Goal: Task Accomplishment & Management: Manage account settings

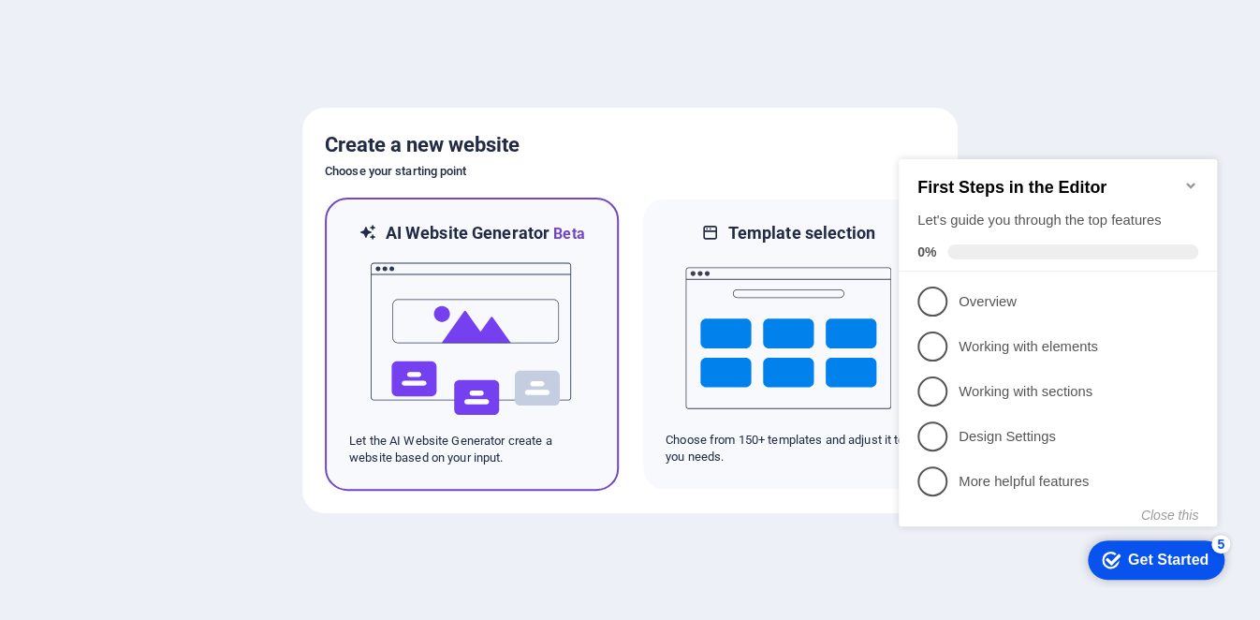
click at [457, 330] on img at bounding box center [472, 338] width 206 height 187
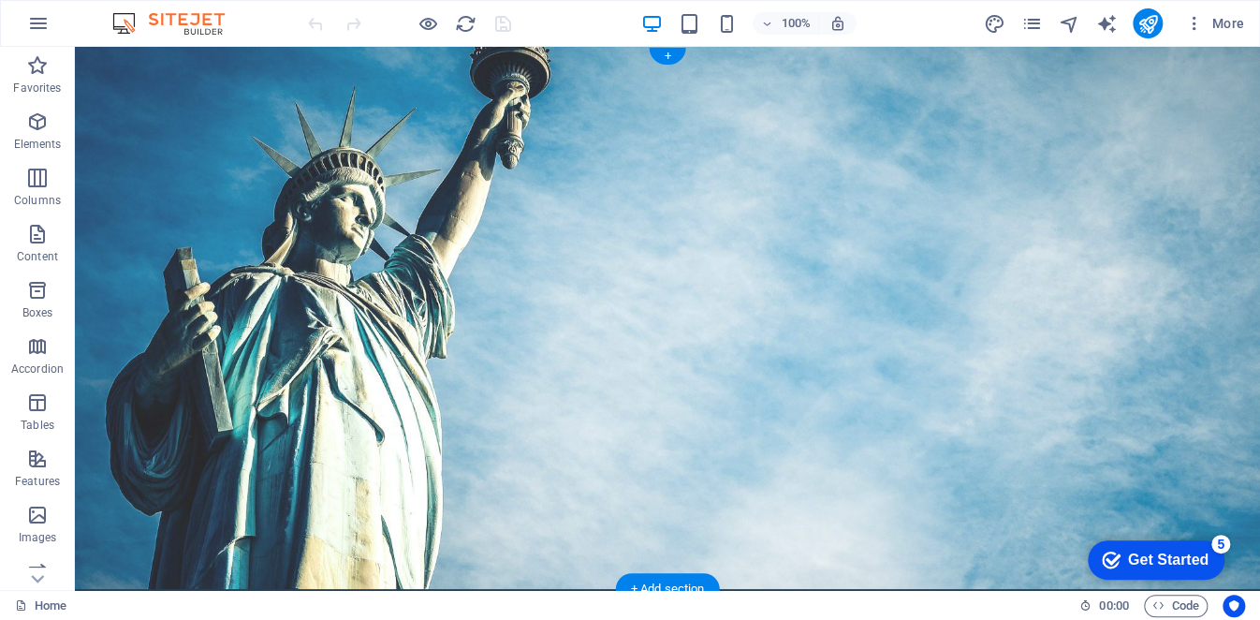
click at [968, 336] on figure at bounding box center [667, 318] width 1185 height 542
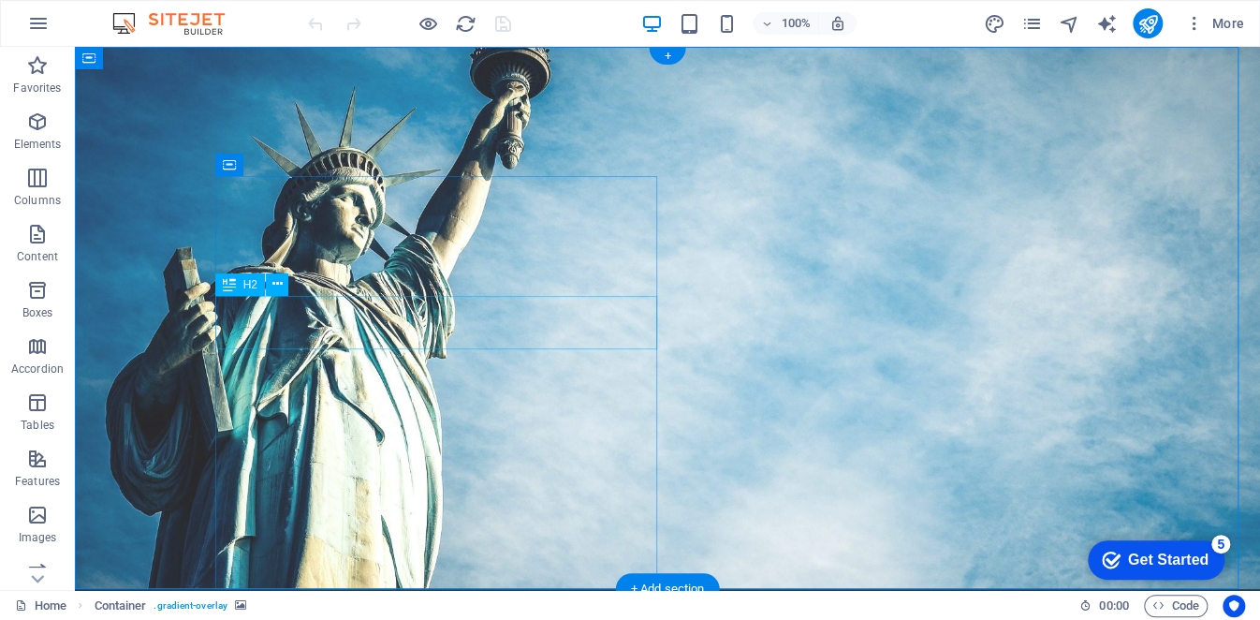
drag, startPoint x: 371, startPoint y: 323, endPoint x: 445, endPoint y: 371, distance: 88.0
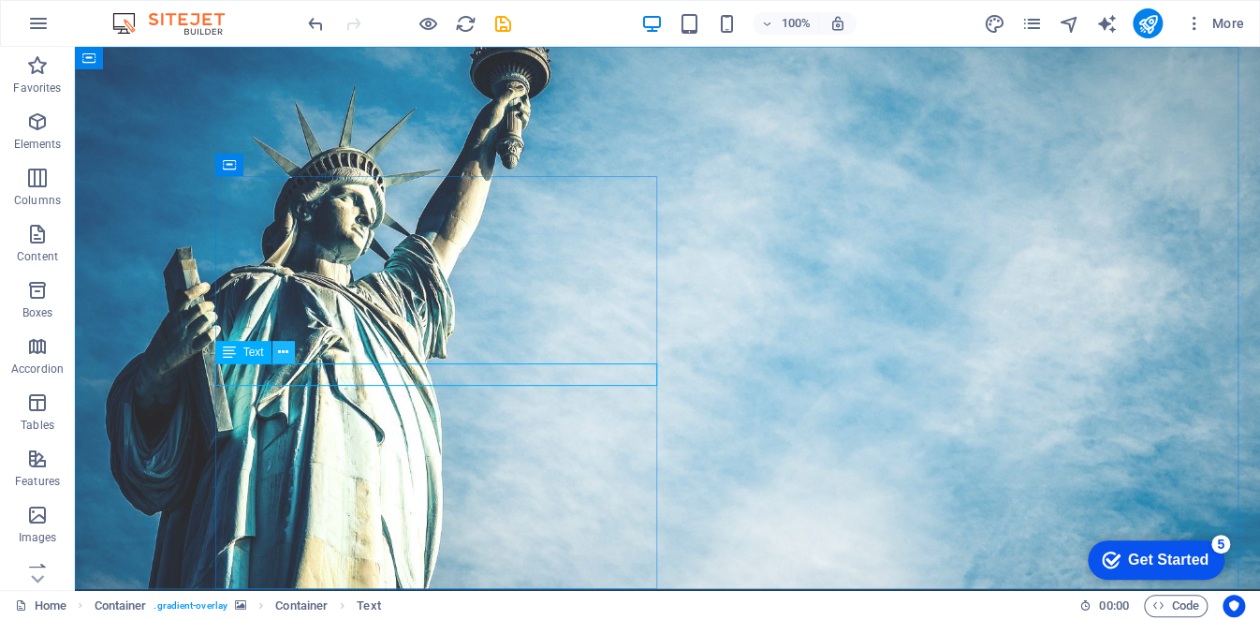
click at [282, 352] on icon at bounding box center [283, 353] width 10 height 20
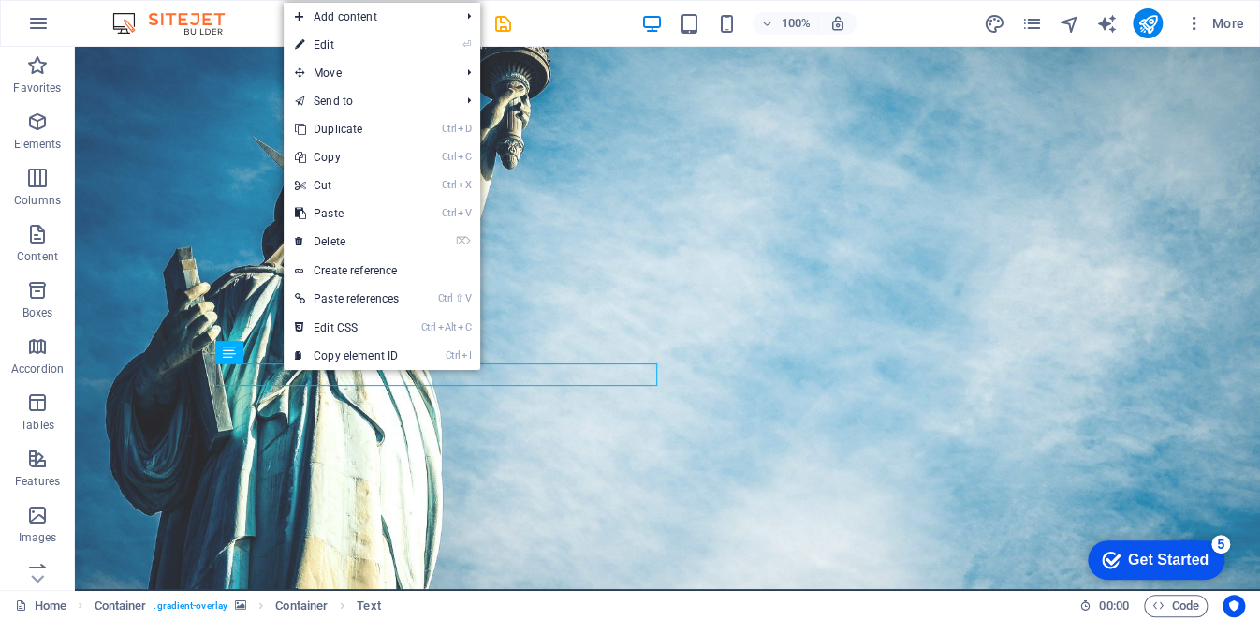
click at [331, 51] on link "⏎ Edit" at bounding box center [347, 45] width 126 height 28
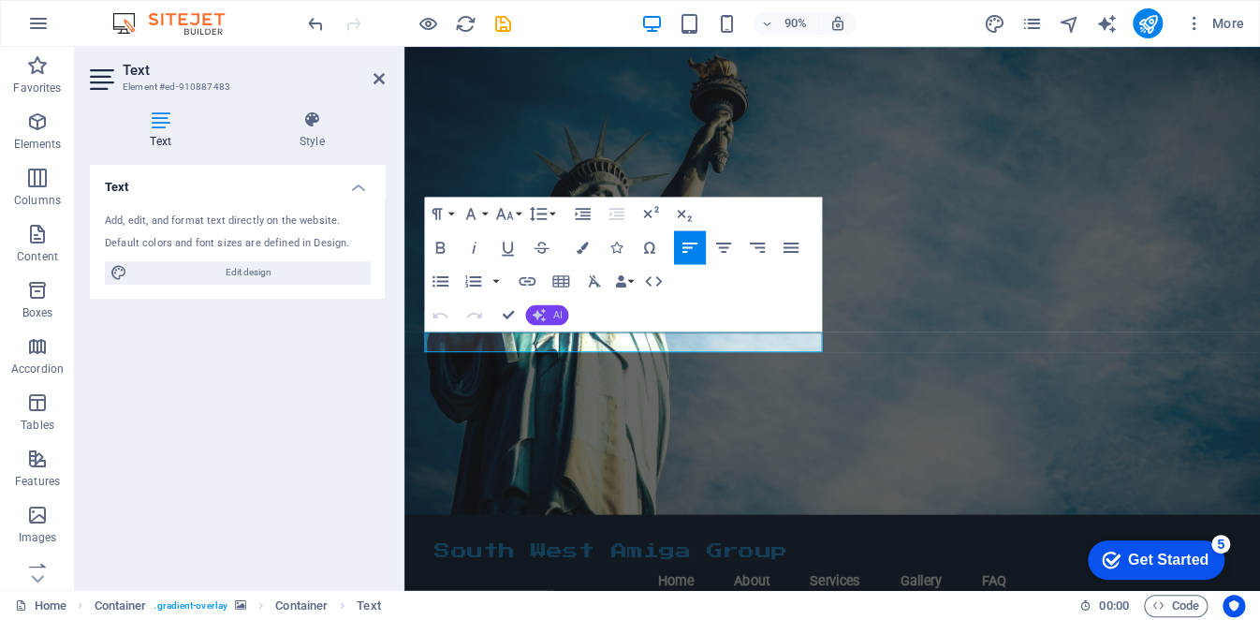
click at [547, 312] on button "AI" at bounding box center [547, 315] width 43 height 21
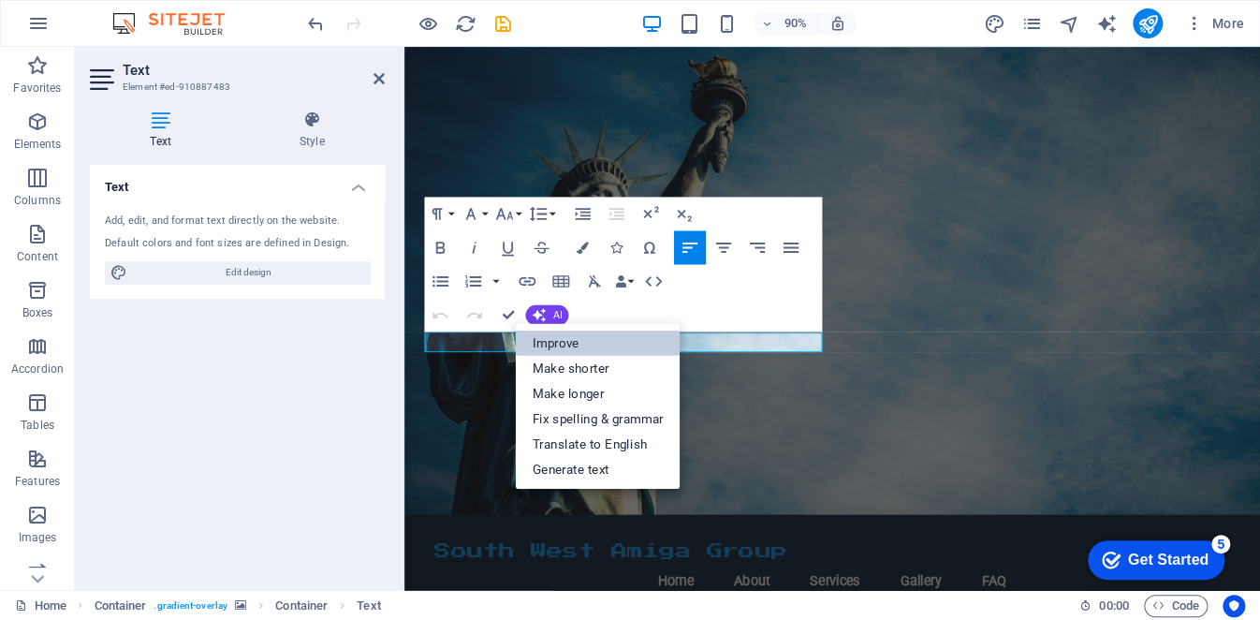
click at [561, 344] on link "Improve" at bounding box center [598, 342] width 165 height 25
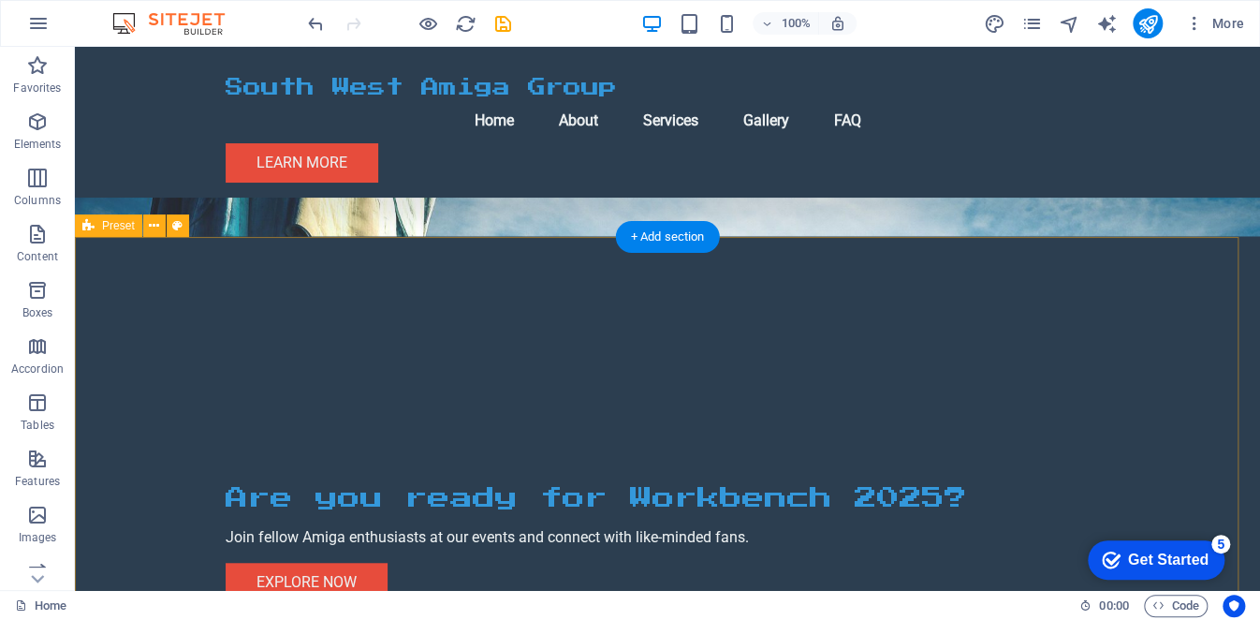
scroll to position [468, 0]
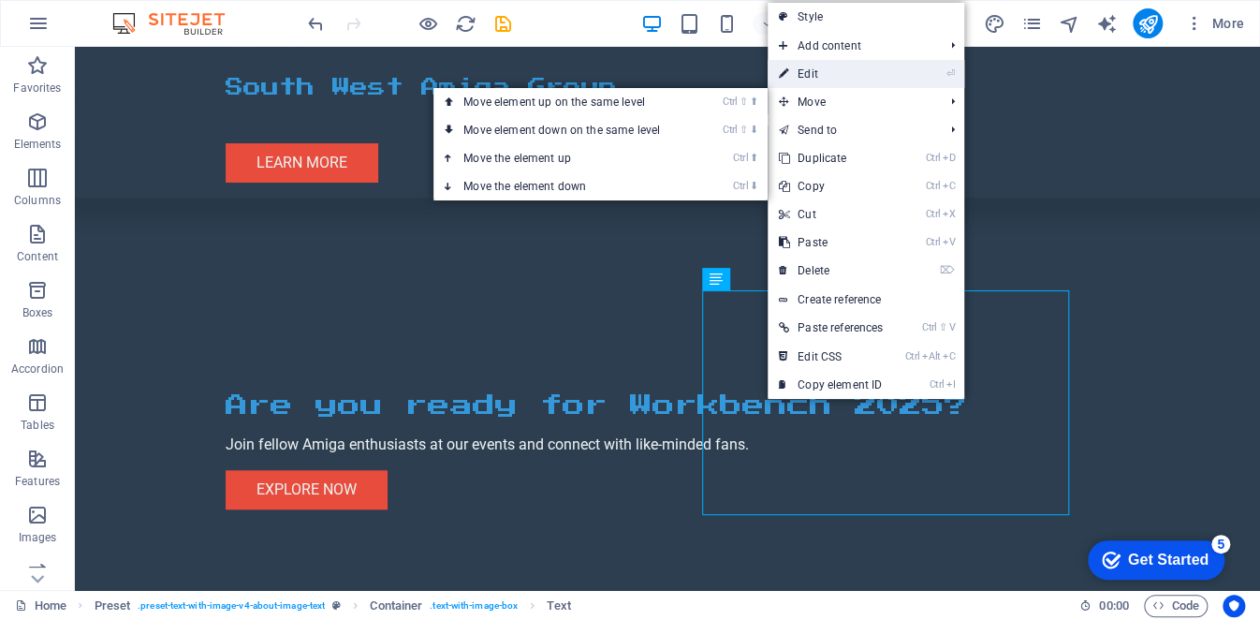
click at [835, 76] on link "⏎ Edit" at bounding box center [831, 74] width 126 height 28
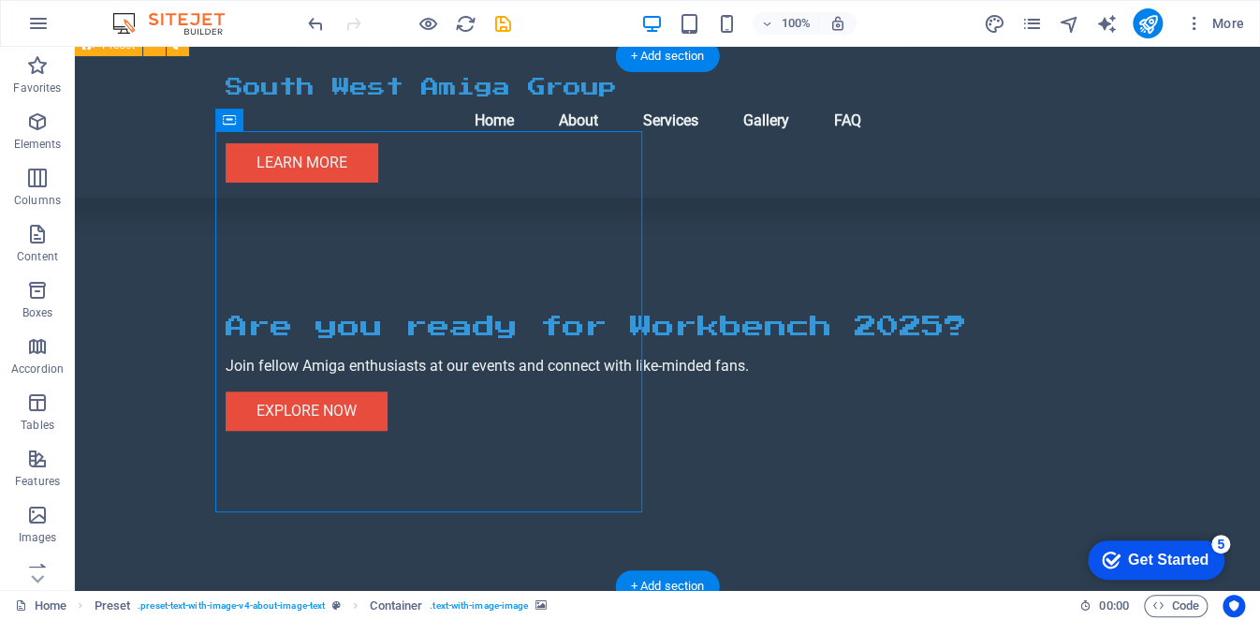
scroll to position [562, 0]
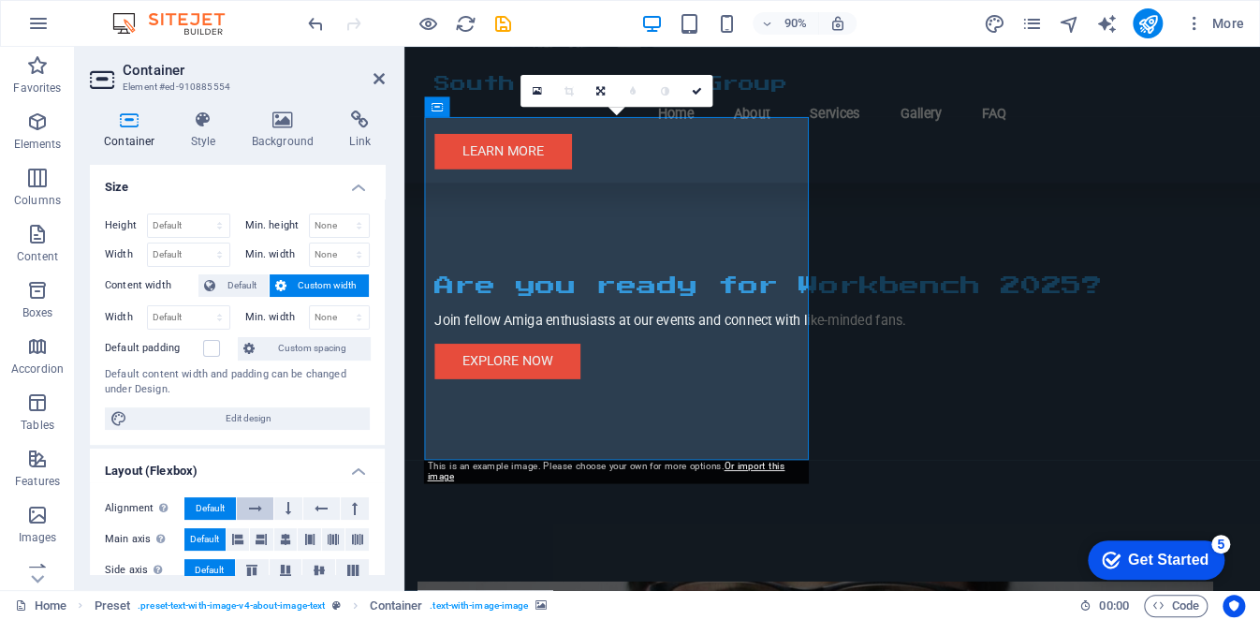
scroll to position [346, 0]
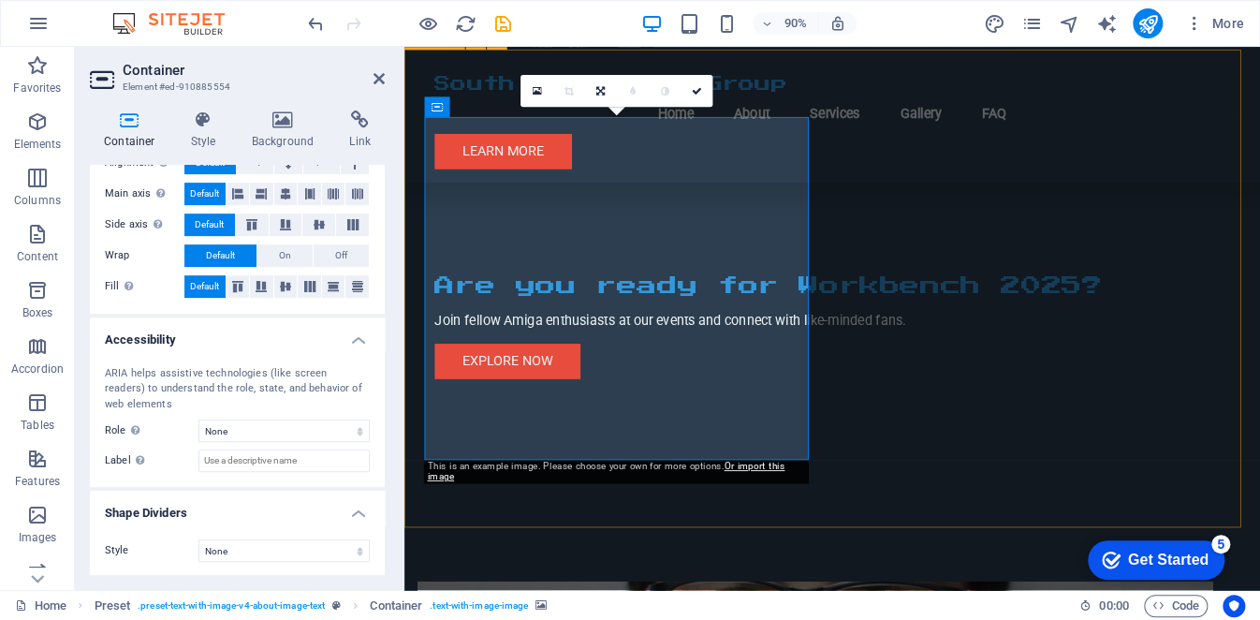
click at [743, 463] on link "Or import this image" at bounding box center [607, 472] width 358 height 22
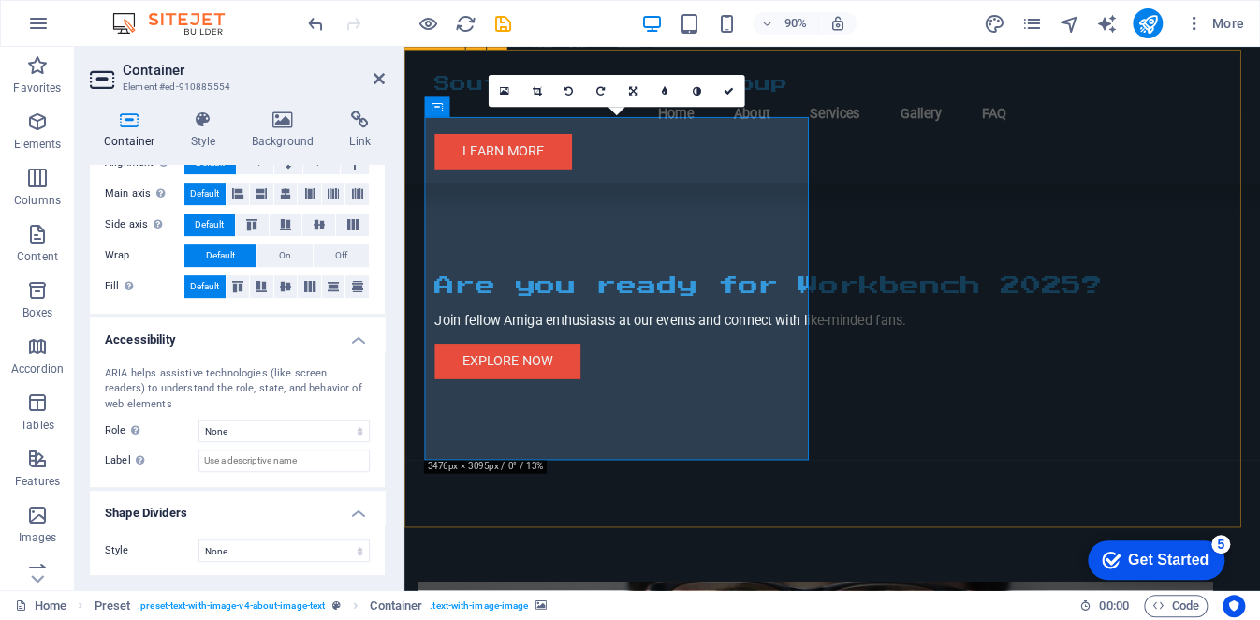
scroll to position [281, 0]
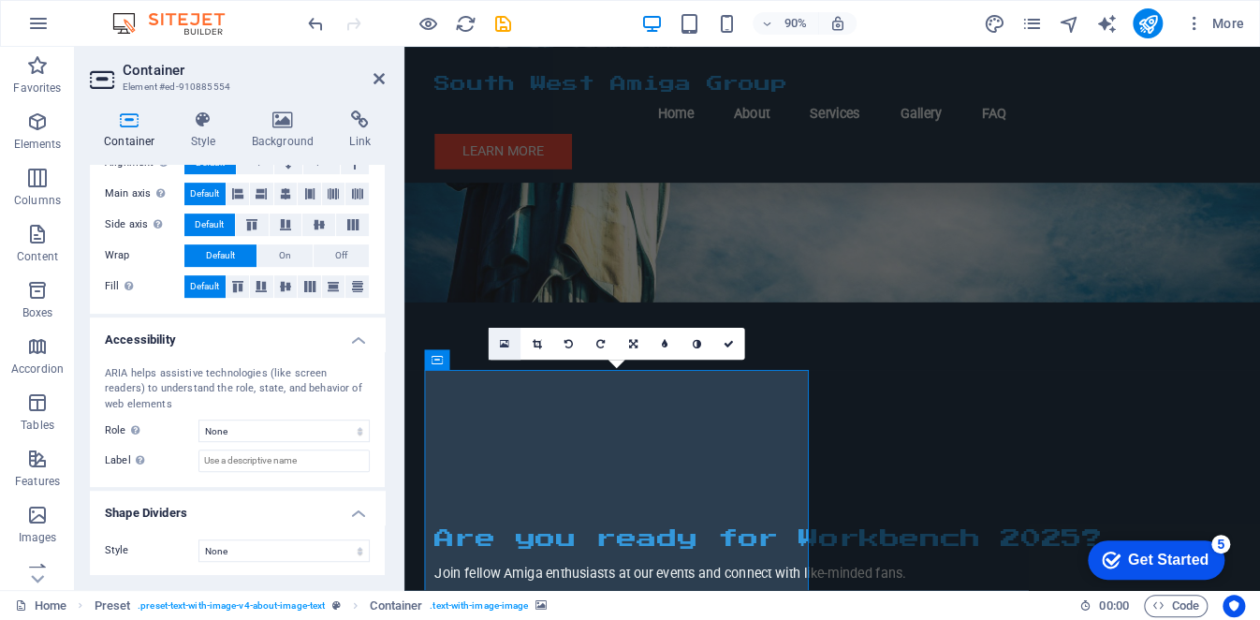
click at [502, 347] on icon at bounding box center [504, 344] width 9 height 12
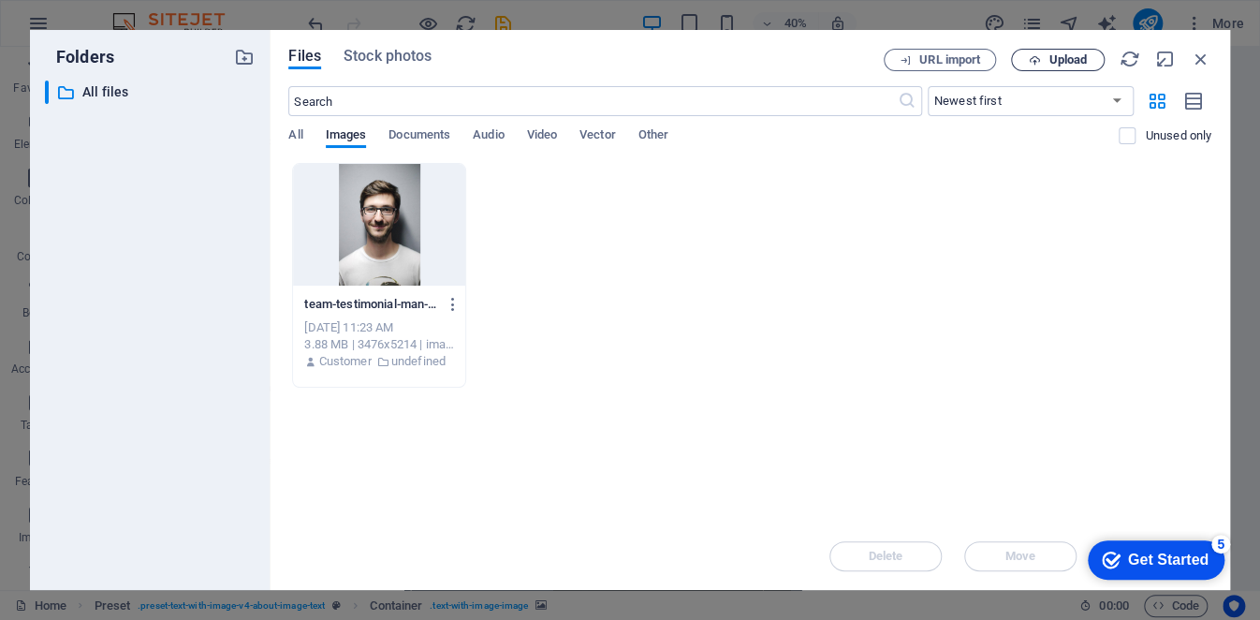
click at [1057, 64] on span "Upload" at bounding box center [1068, 59] width 38 height 11
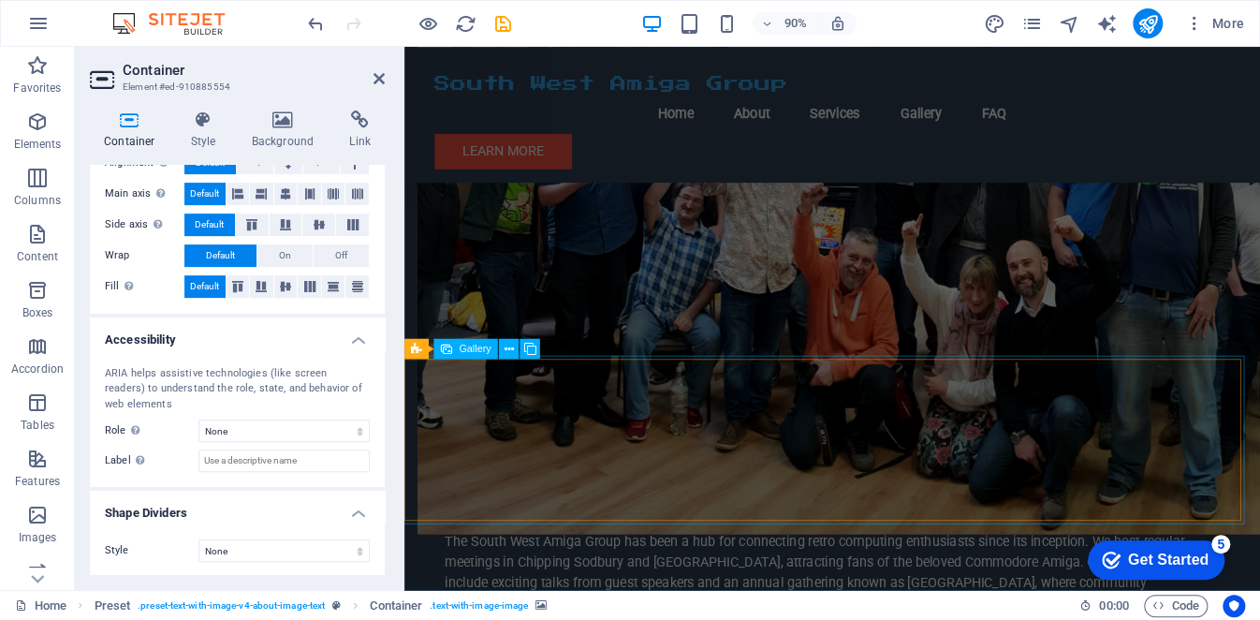
scroll to position [1498, 0]
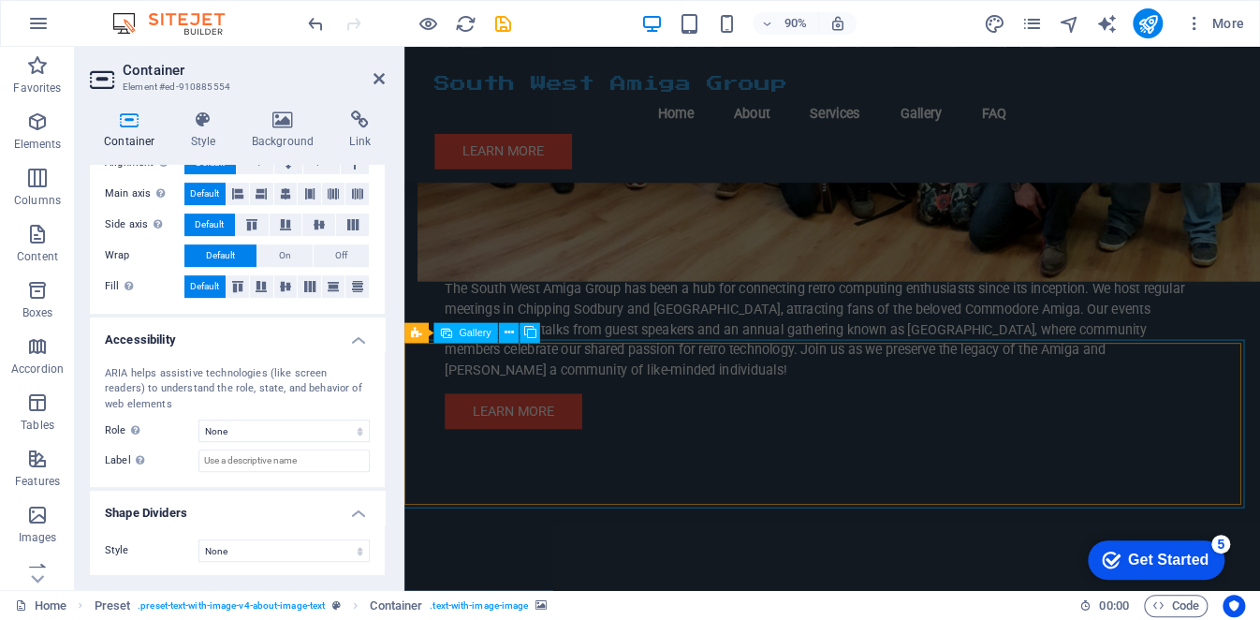
click at [466, 331] on span "Gallery" at bounding box center [476, 333] width 32 height 10
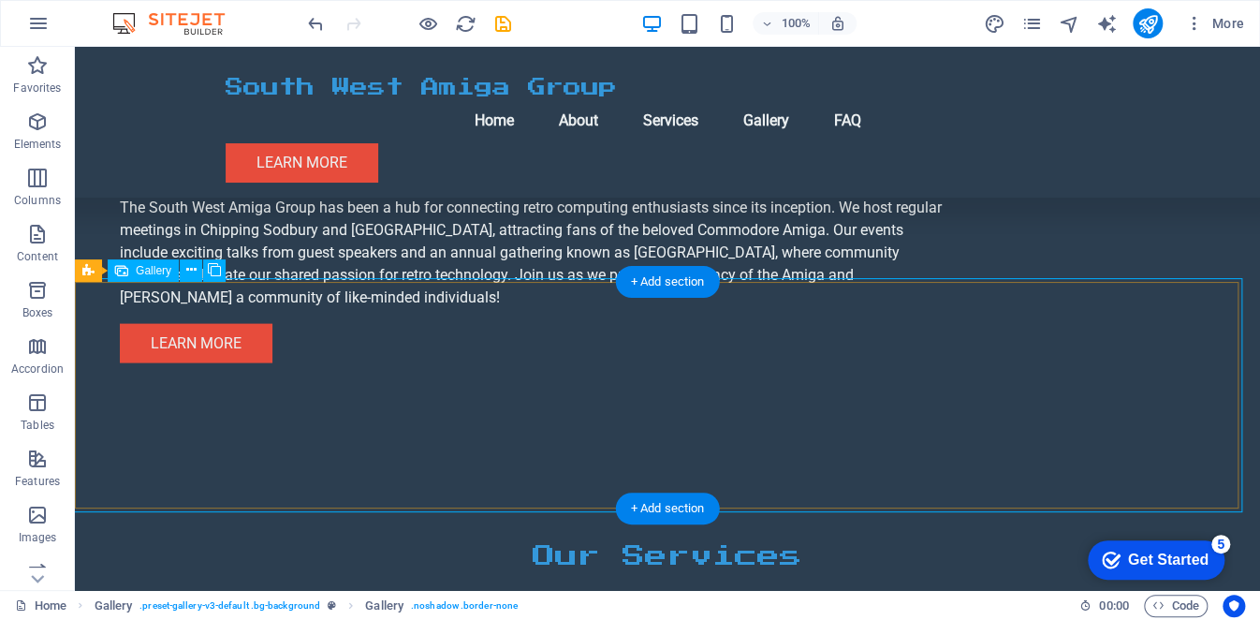
scroll to position [1592, 0]
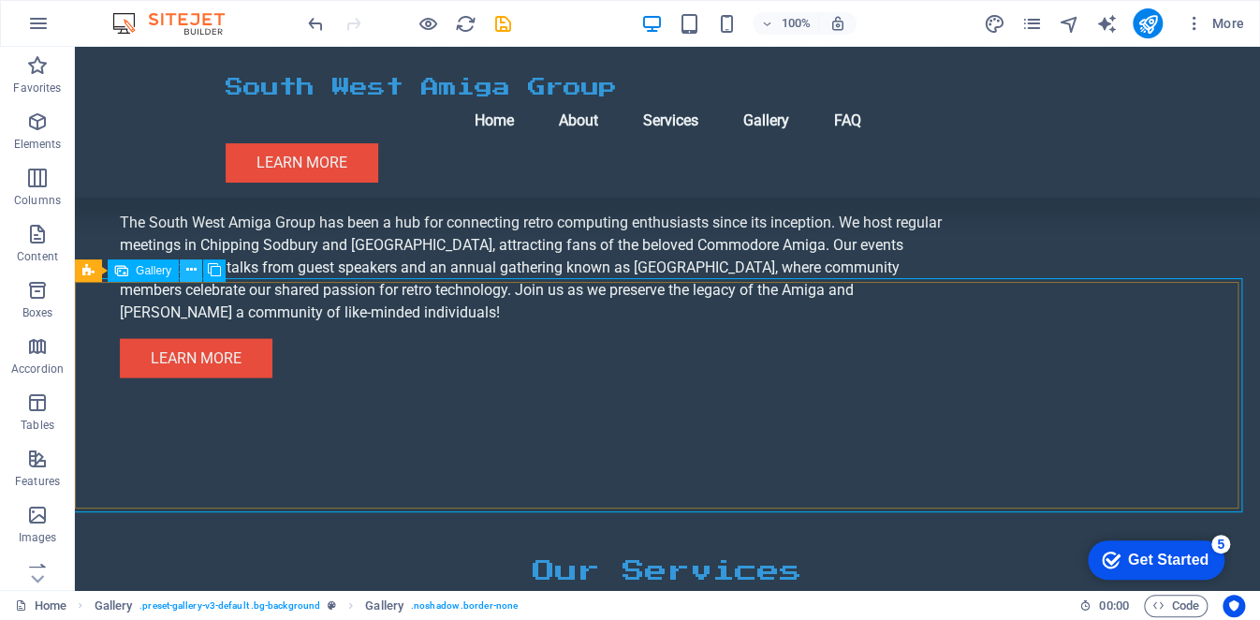
click at [191, 275] on icon at bounding box center [191, 270] width 10 height 20
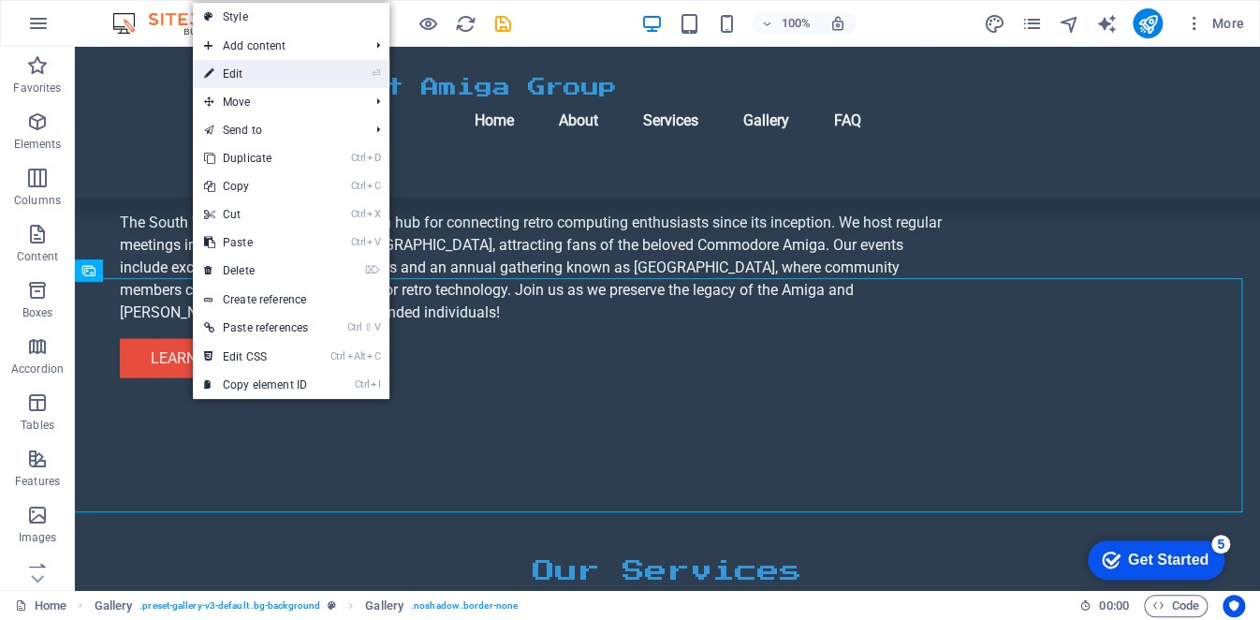
click at [285, 66] on link "⏎ Edit" at bounding box center [256, 74] width 126 height 28
select select "px"
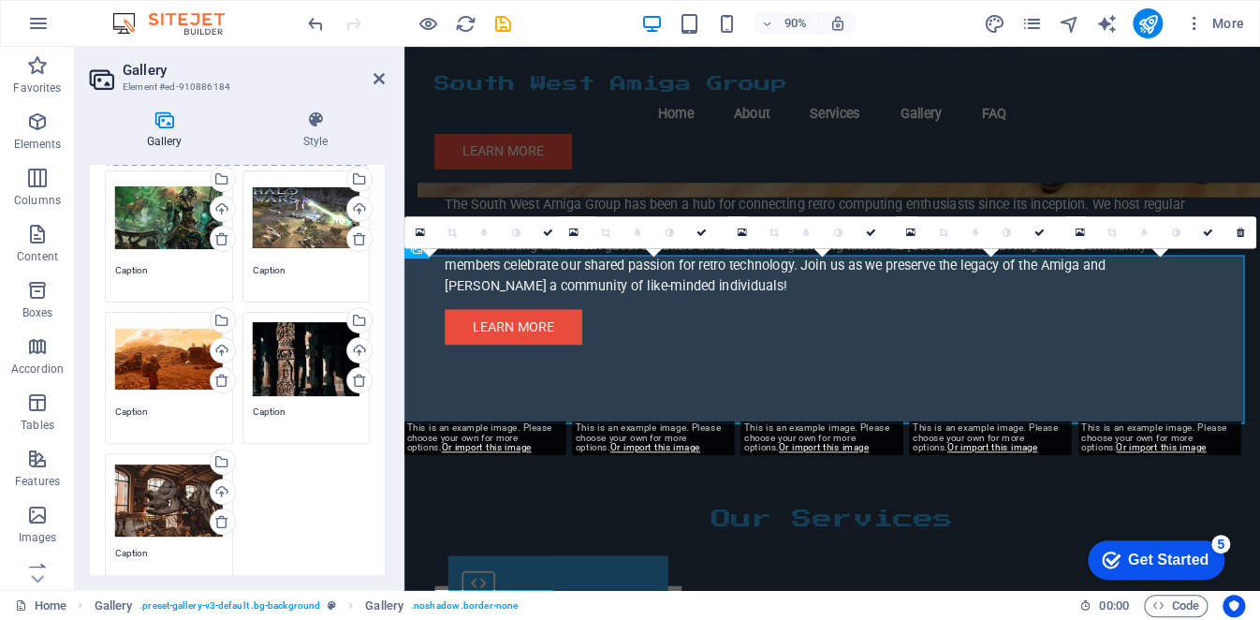
scroll to position [0, 0]
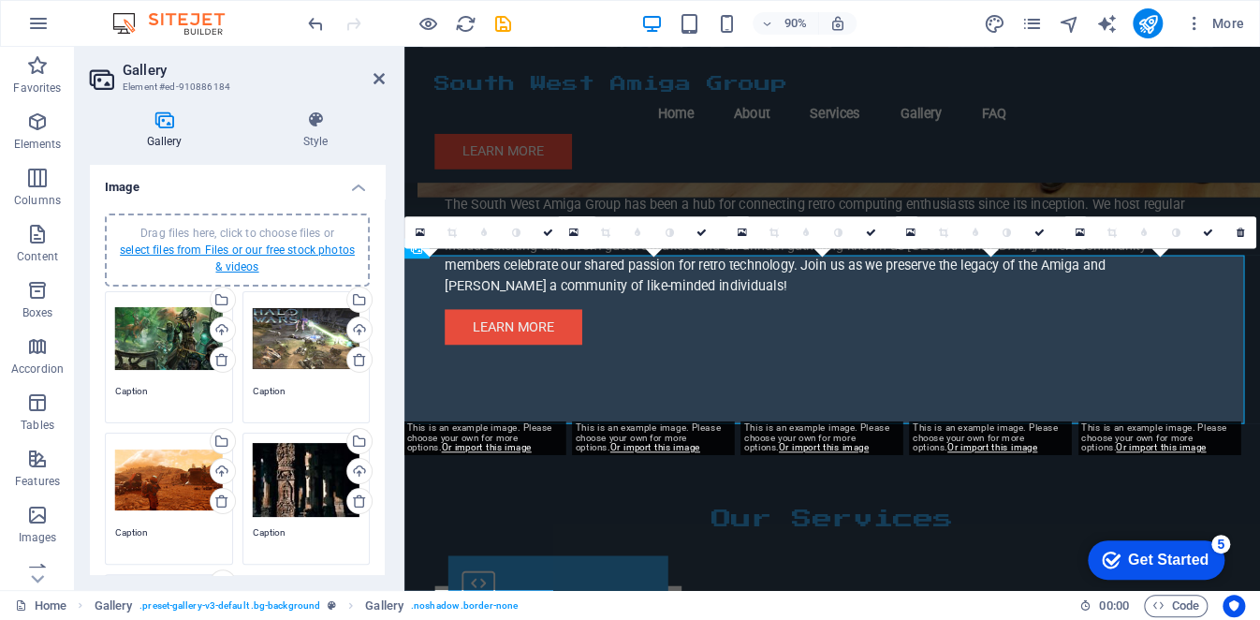
click at [232, 251] on link "select files from Files or our free stock photos & videos" at bounding box center [237, 258] width 235 height 30
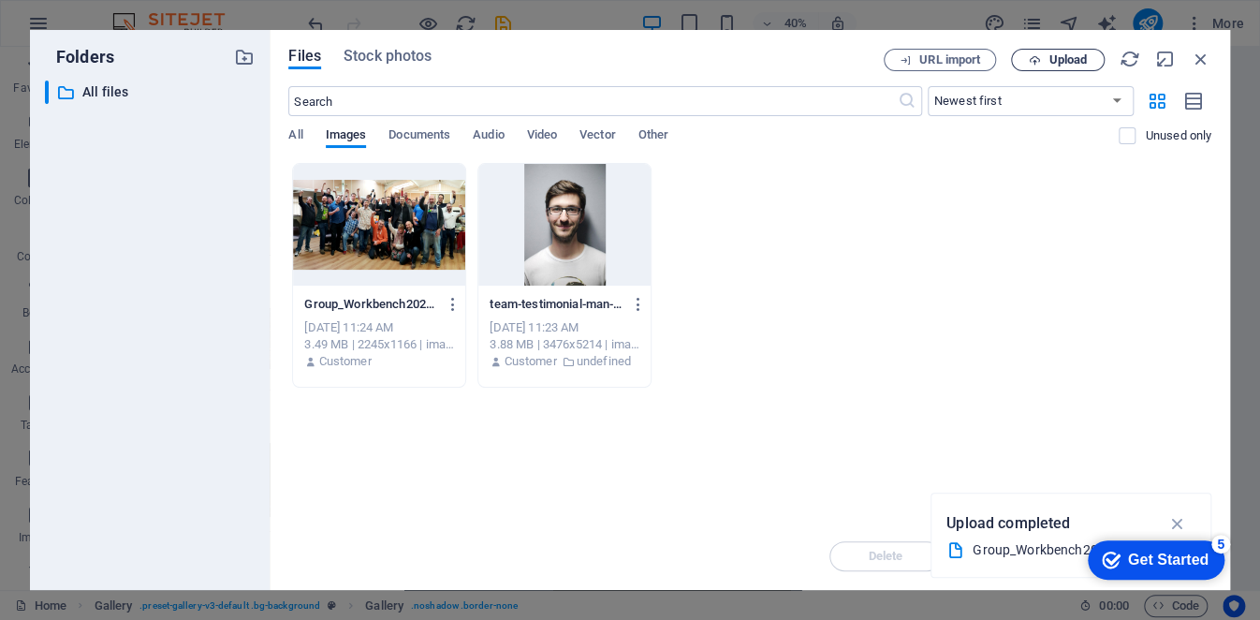
click at [1041, 58] on span "Upload" at bounding box center [1058, 60] width 77 height 12
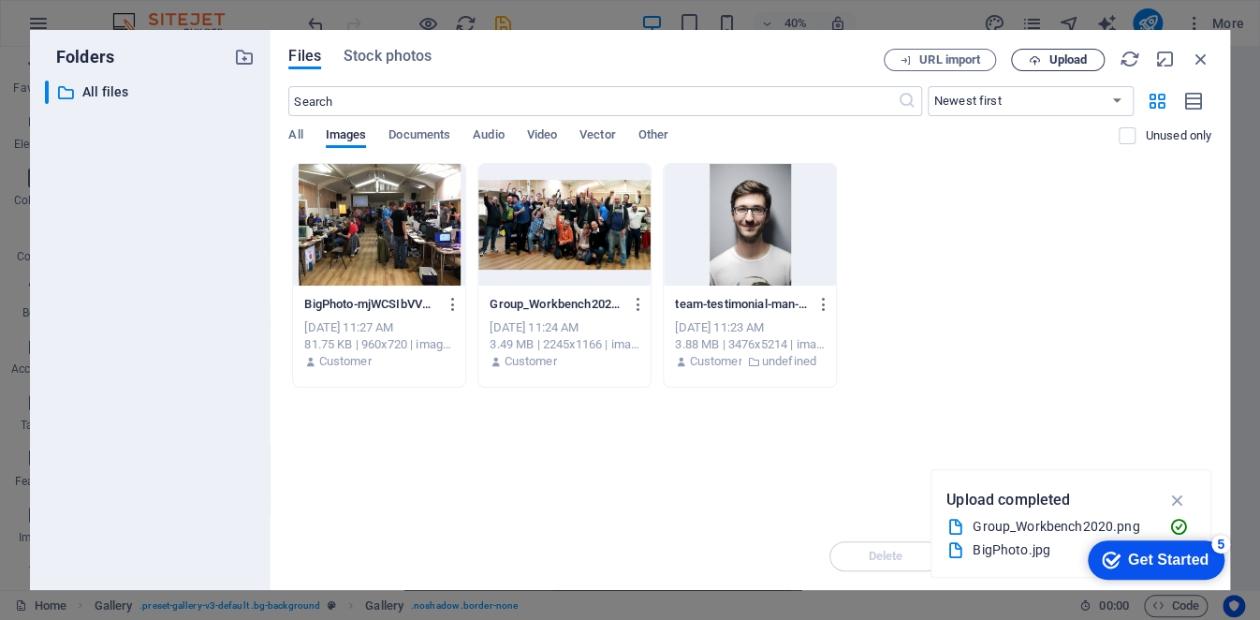
click at [1051, 54] on span "Upload" at bounding box center [1068, 59] width 38 height 11
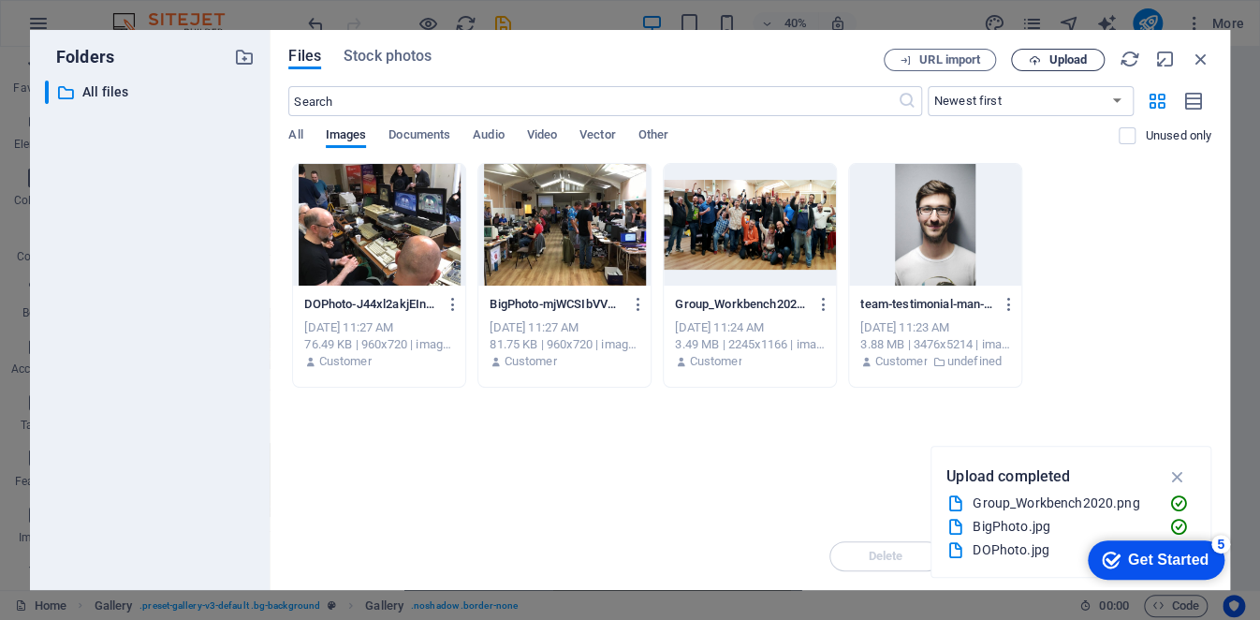
click at [1040, 68] on button "Upload" at bounding box center [1058, 60] width 94 height 22
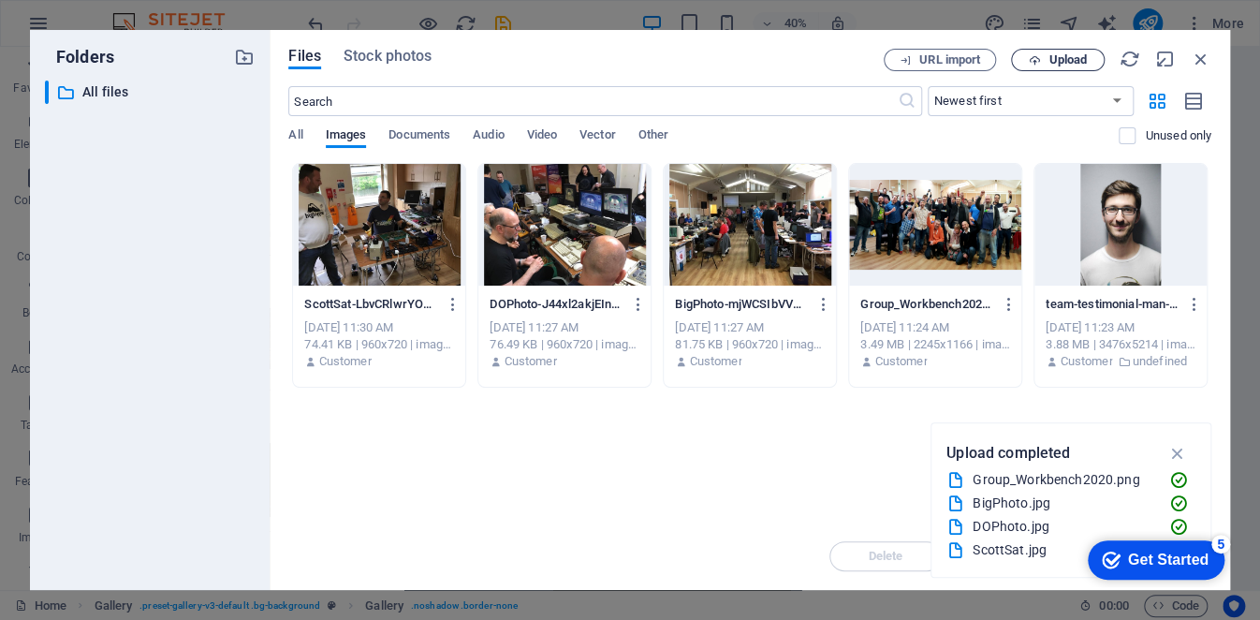
click at [1059, 66] on span "Upload" at bounding box center [1068, 59] width 38 height 11
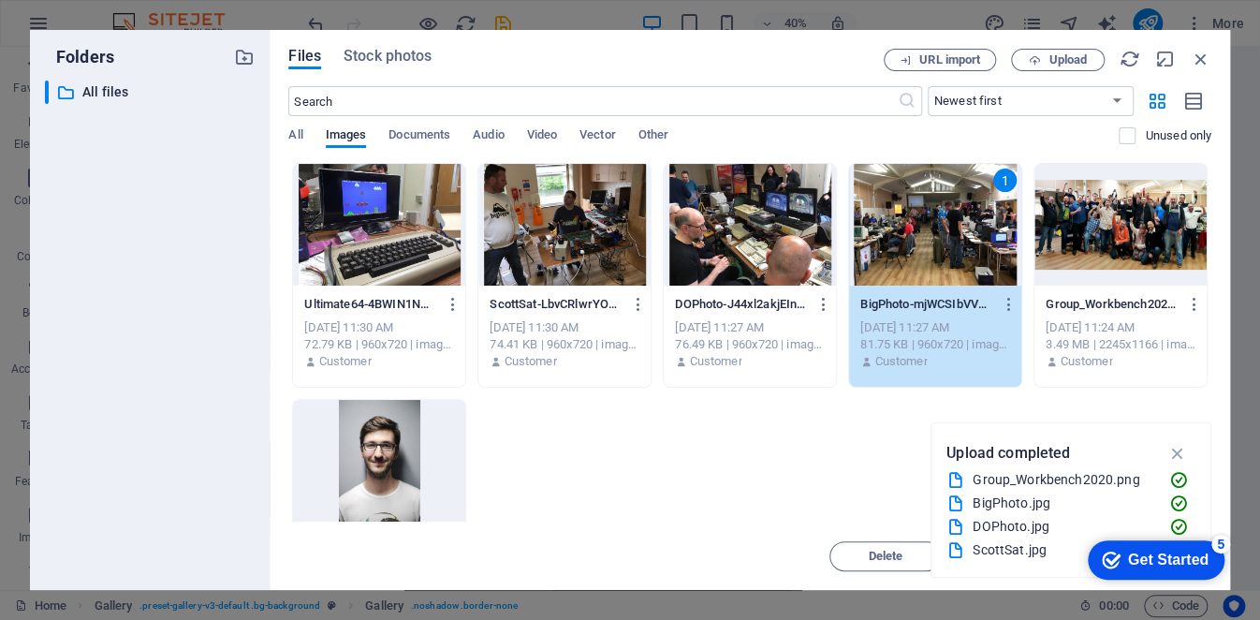
click at [441, 236] on div at bounding box center [379, 225] width 172 height 122
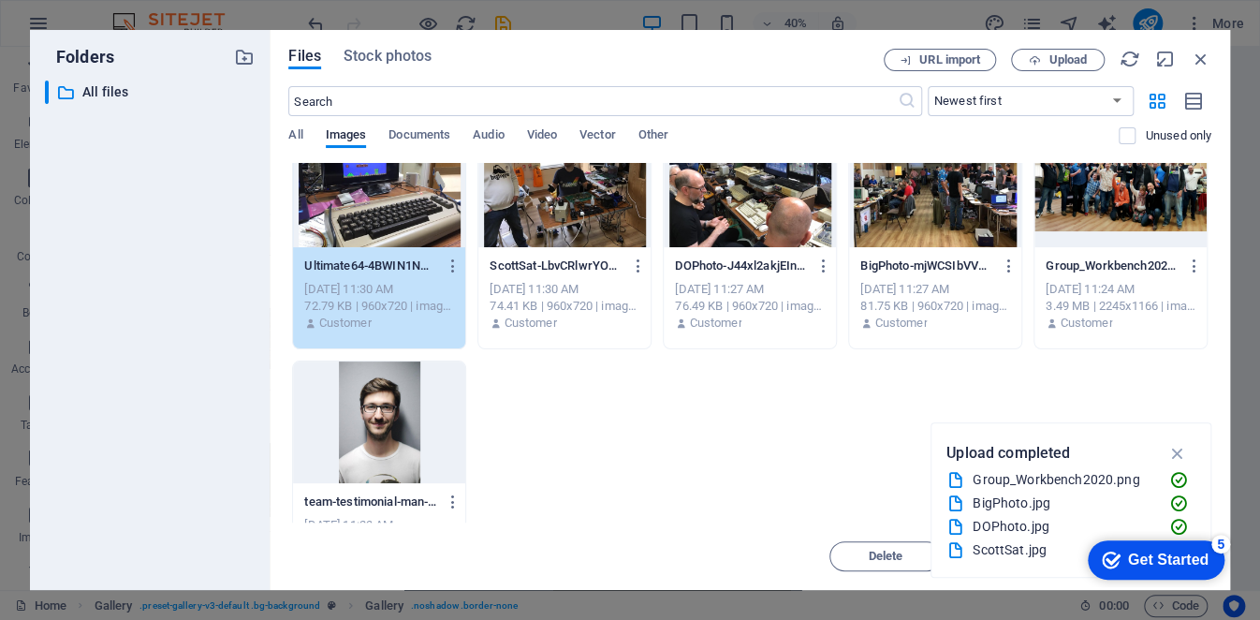
scroll to position [7, 0]
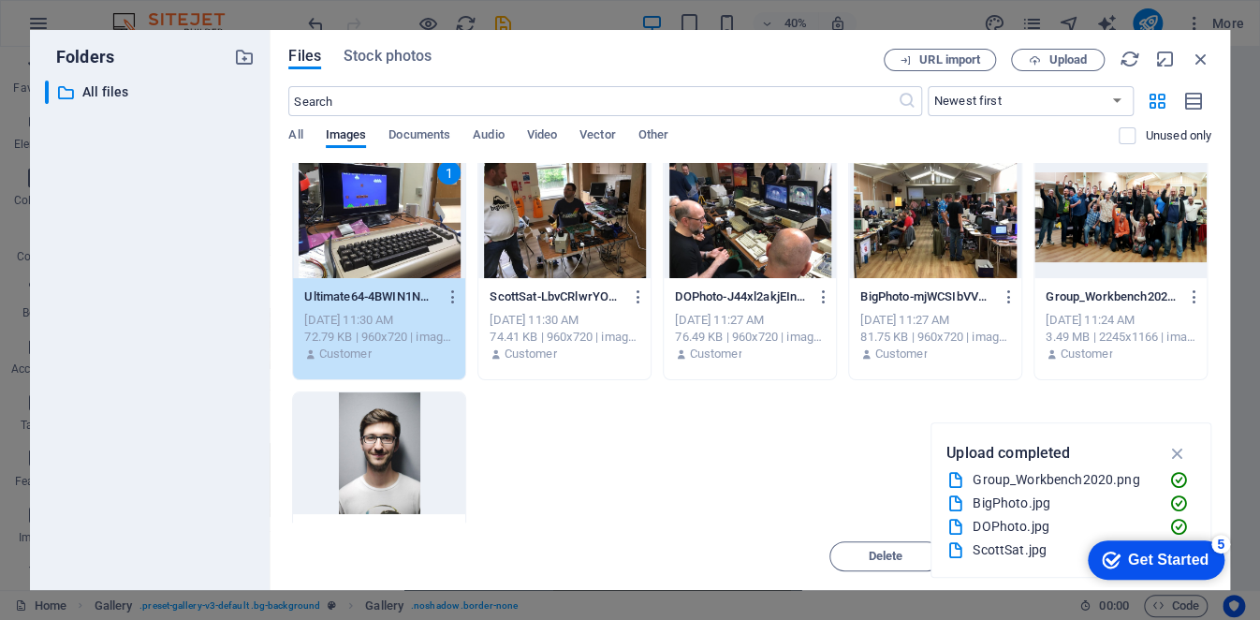
click at [404, 218] on div "1" at bounding box center [379, 217] width 172 height 122
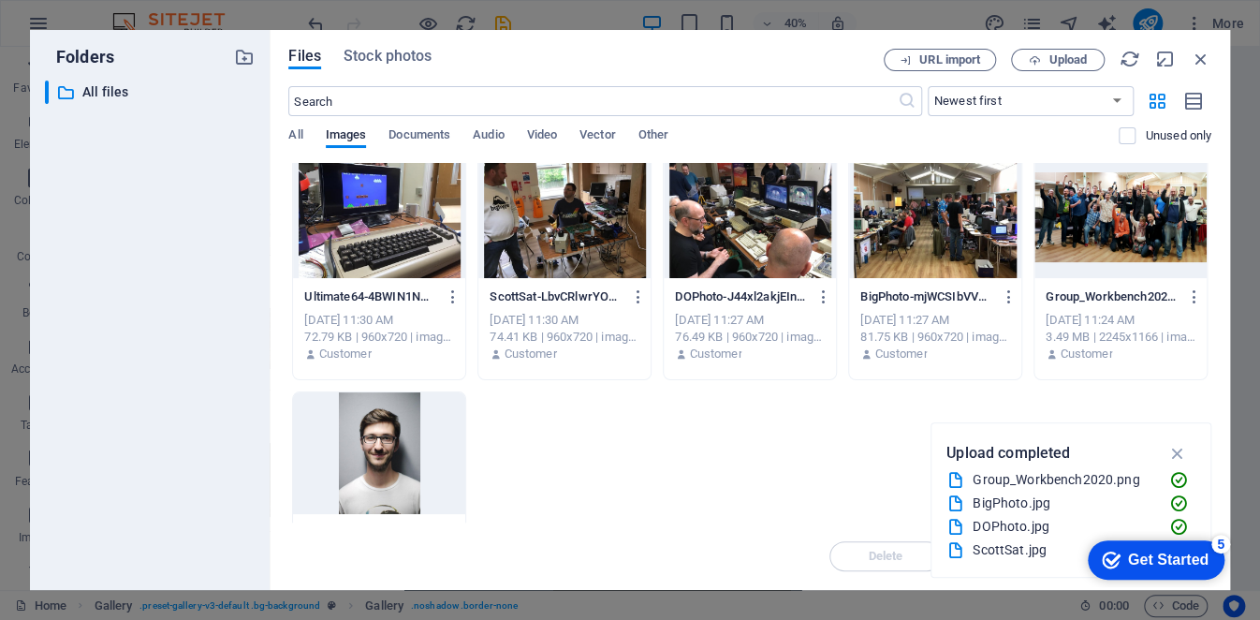
click at [404, 218] on div at bounding box center [379, 217] width 172 height 122
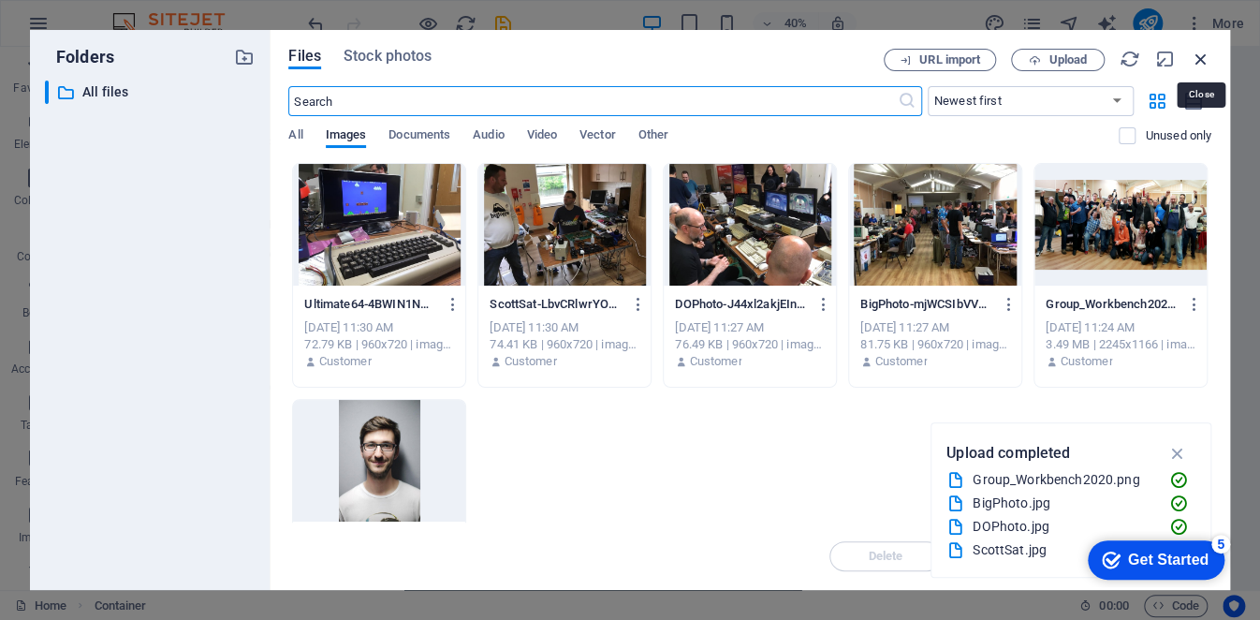
click at [1199, 53] on icon "button" at bounding box center [1201, 59] width 21 height 21
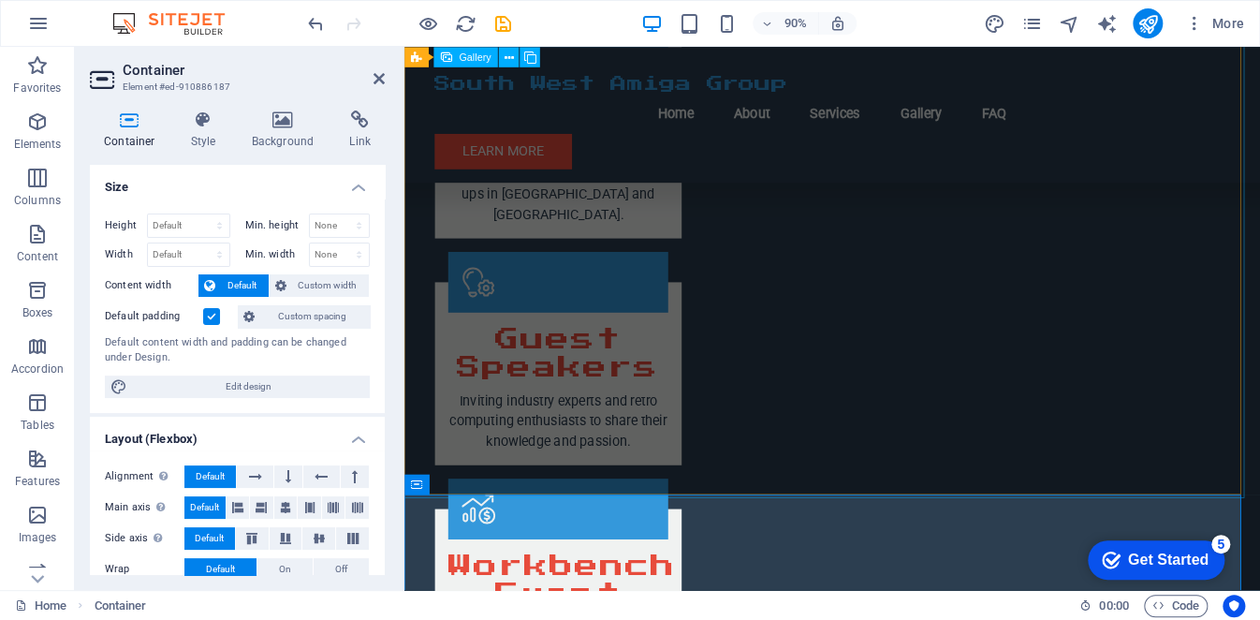
scroll to position [2017, 0]
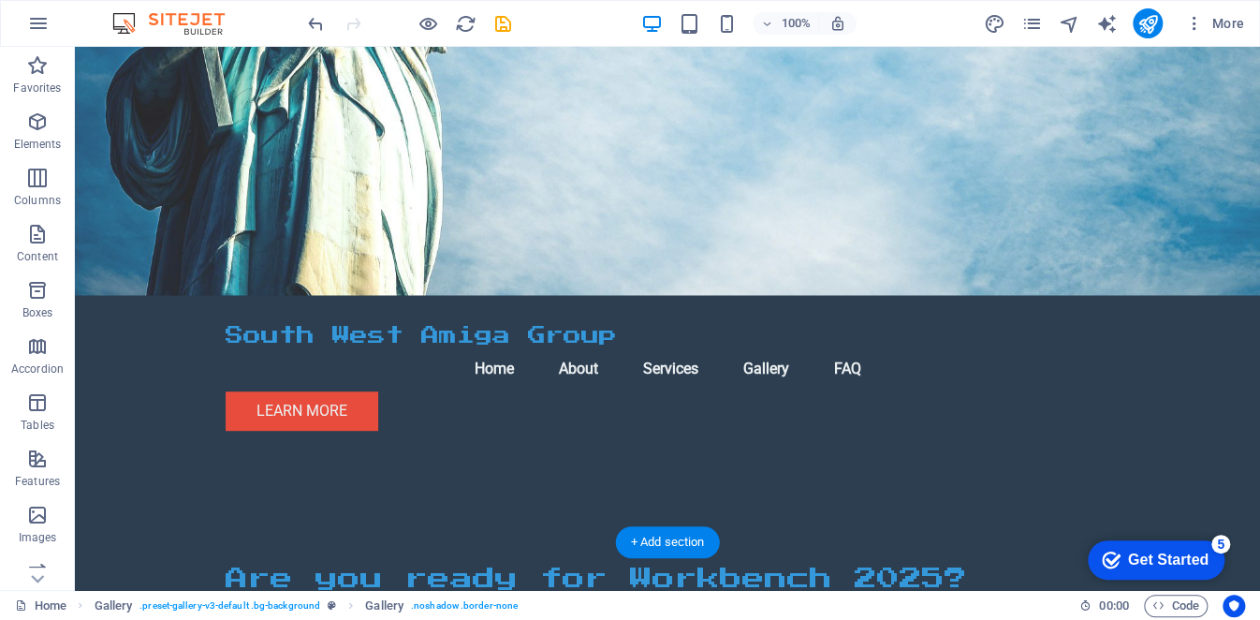
scroll to position [0, 0]
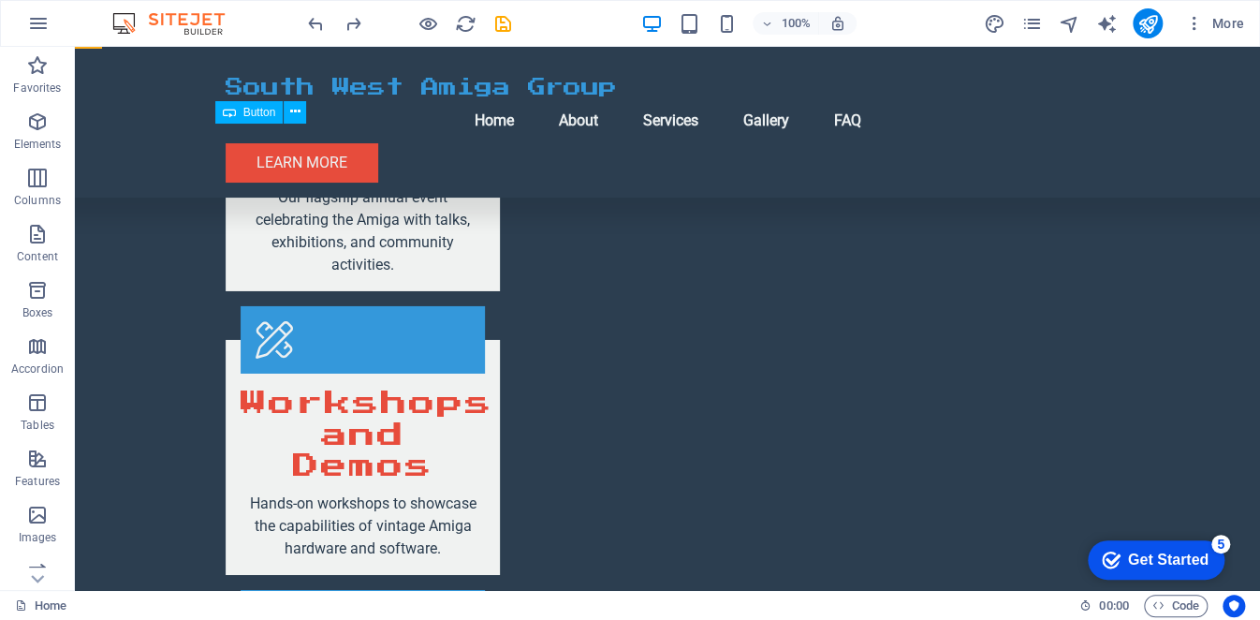
scroll to position [2528, 0]
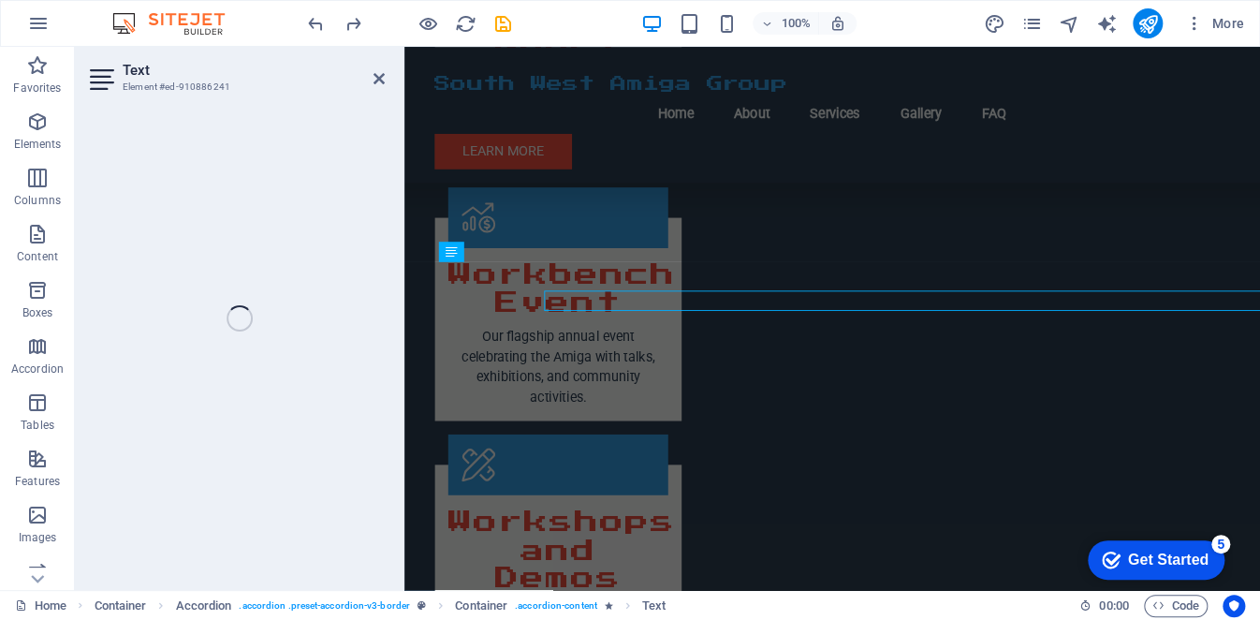
scroll to position [2495, 0]
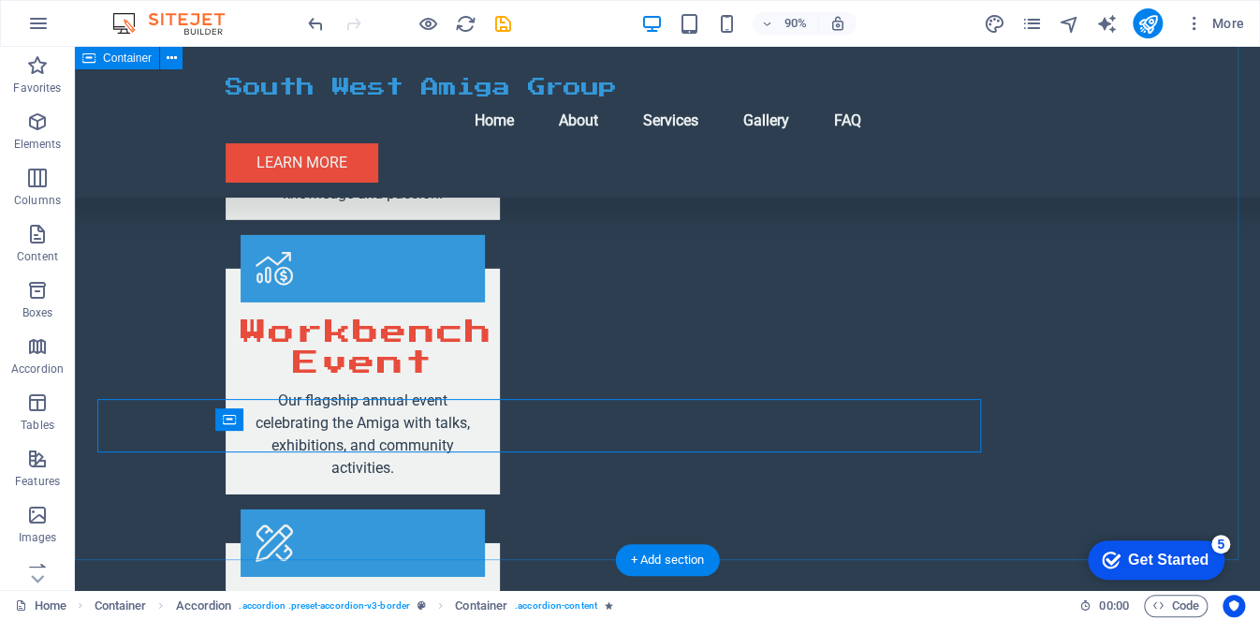
scroll to position [2528, 0]
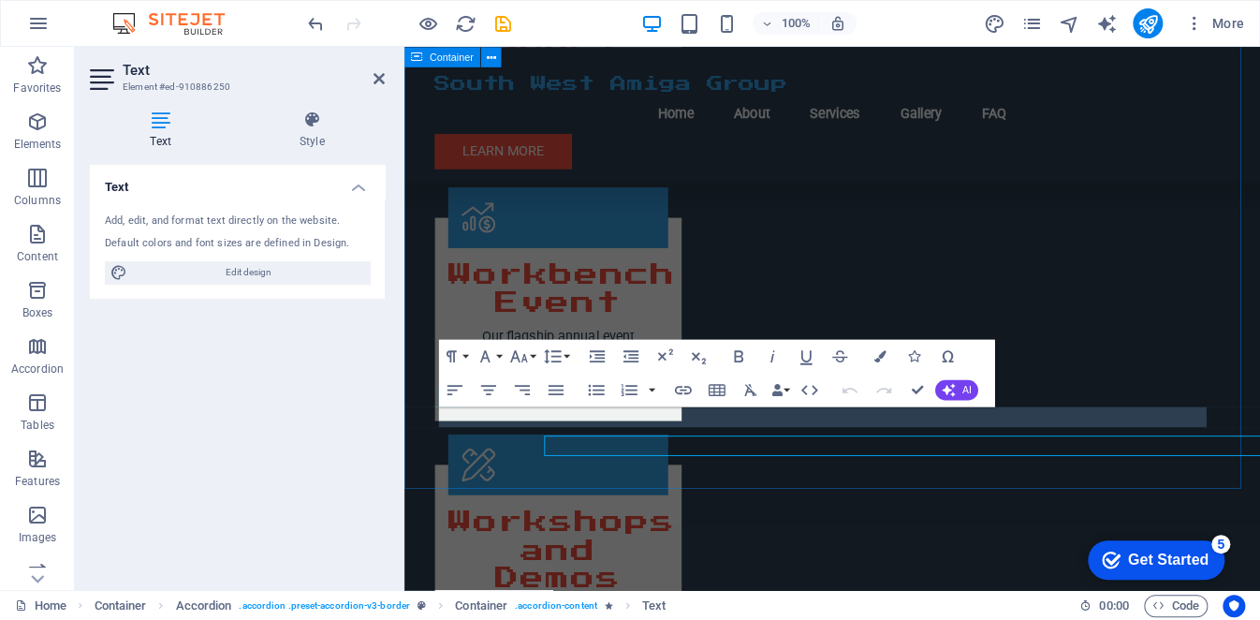
scroll to position [2495, 0]
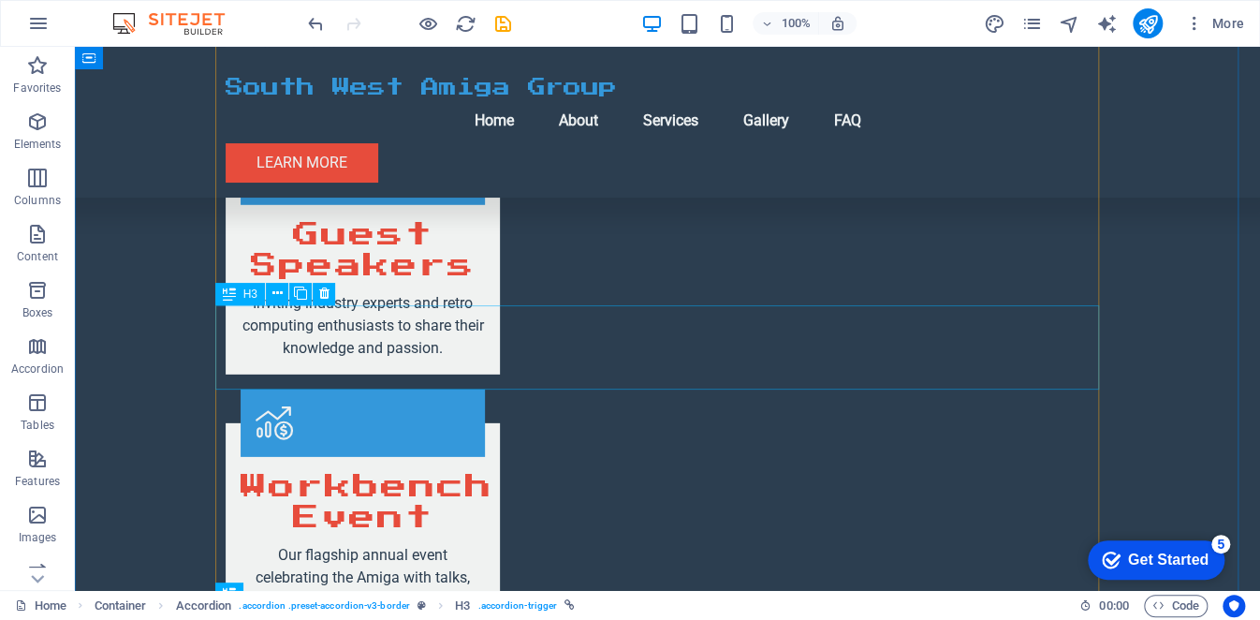
scroll to position [2247, 0]
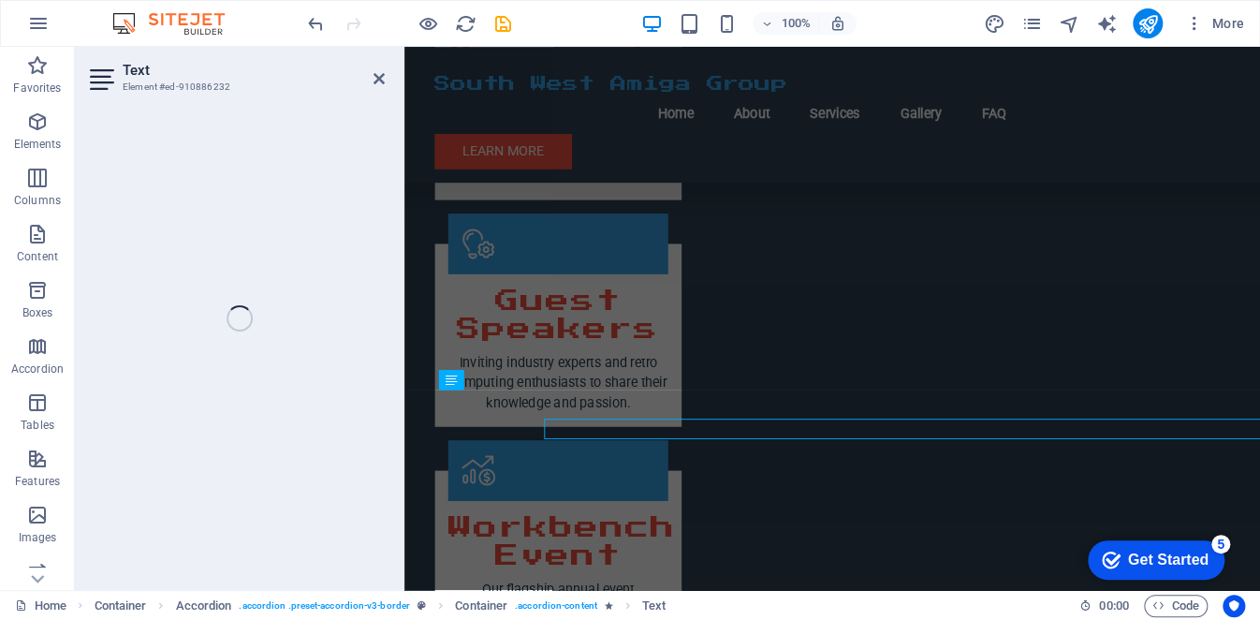
scroll to position [2214, 0]
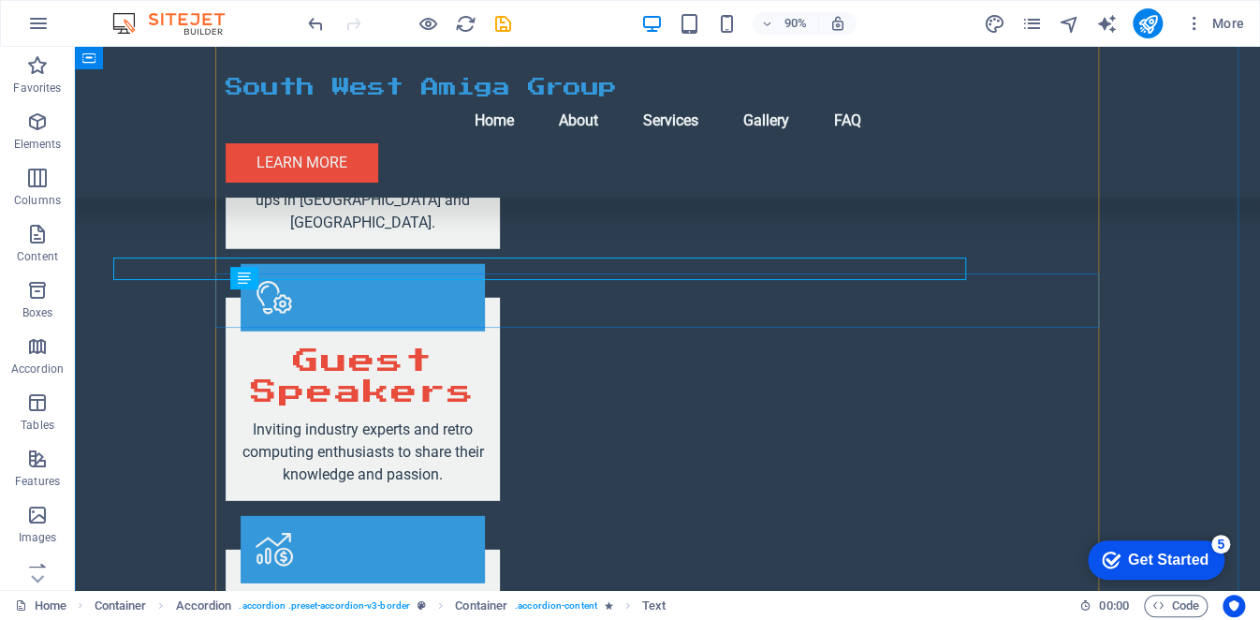
scroll to position [2247, 0]
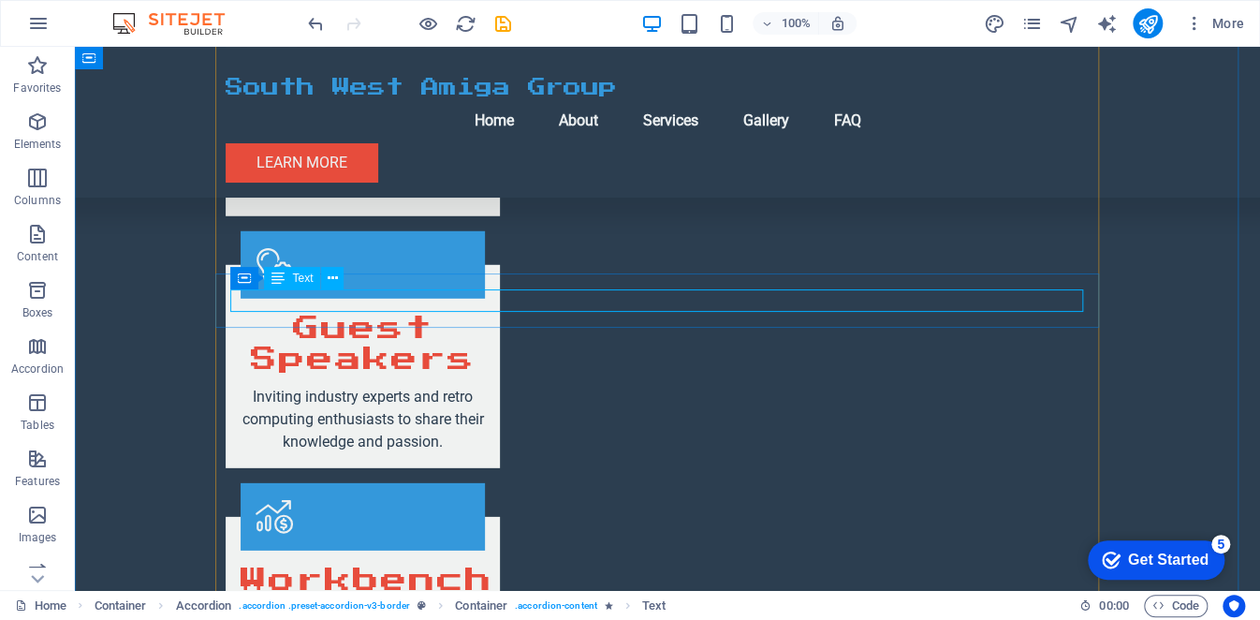
drag, startPoint x: 621, startPoint y: 305, endPoint x: 314, endPoint y: 334, distance: 308.5
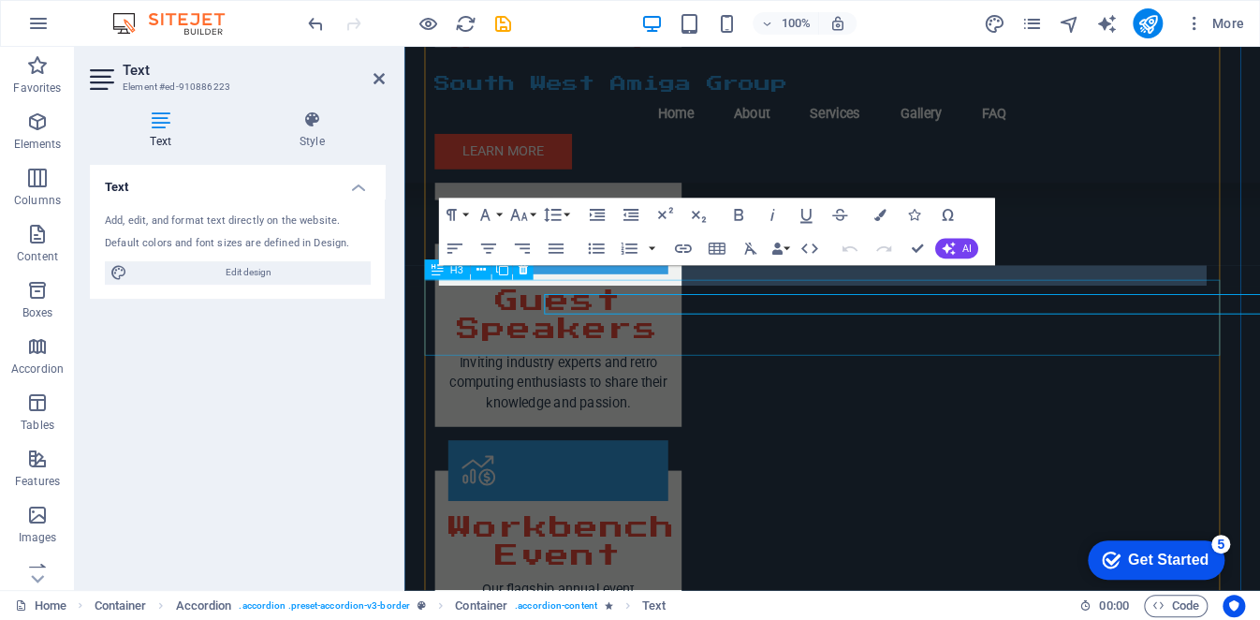
scroll to position [2214, 0]
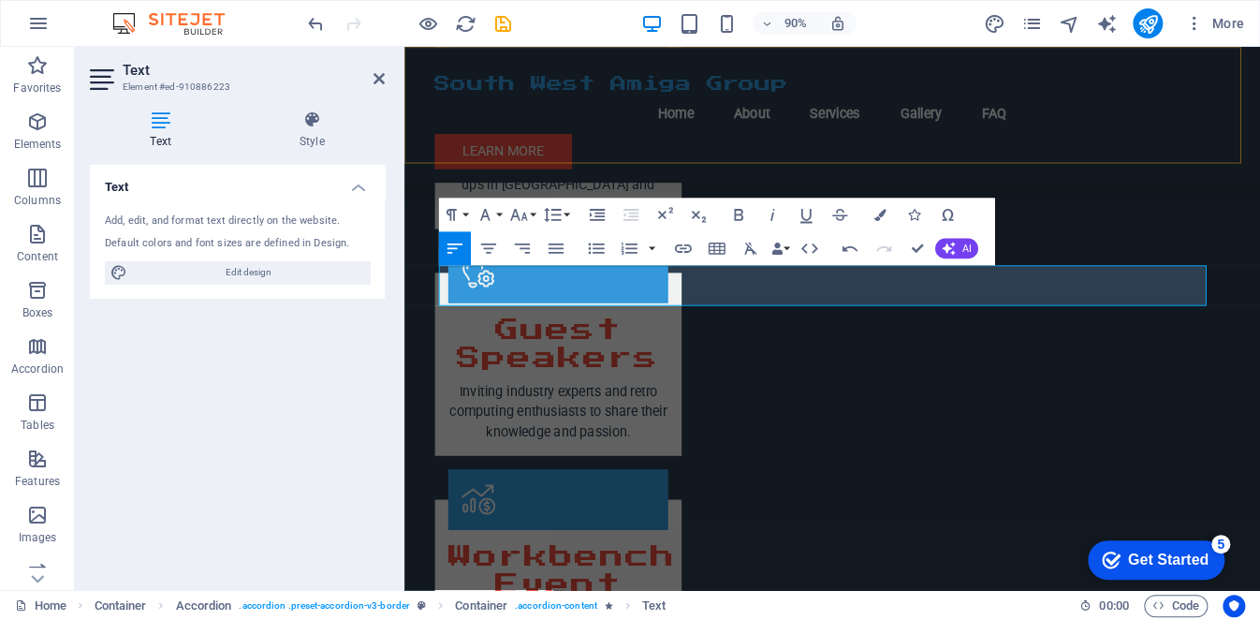
click at [1160, 154] on div "South West Amiga Group Menu Home About Services Gallery FAQ Learn More" at bounding box center [879, 122] width 951 height 151
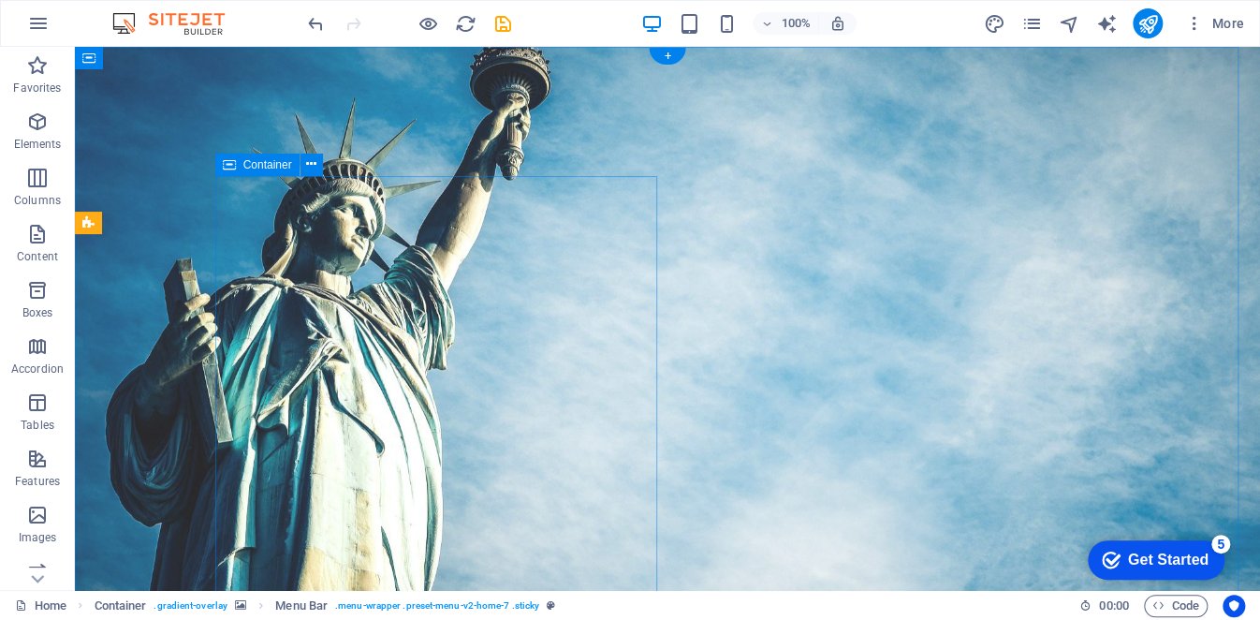
scroll to position [0, 0]
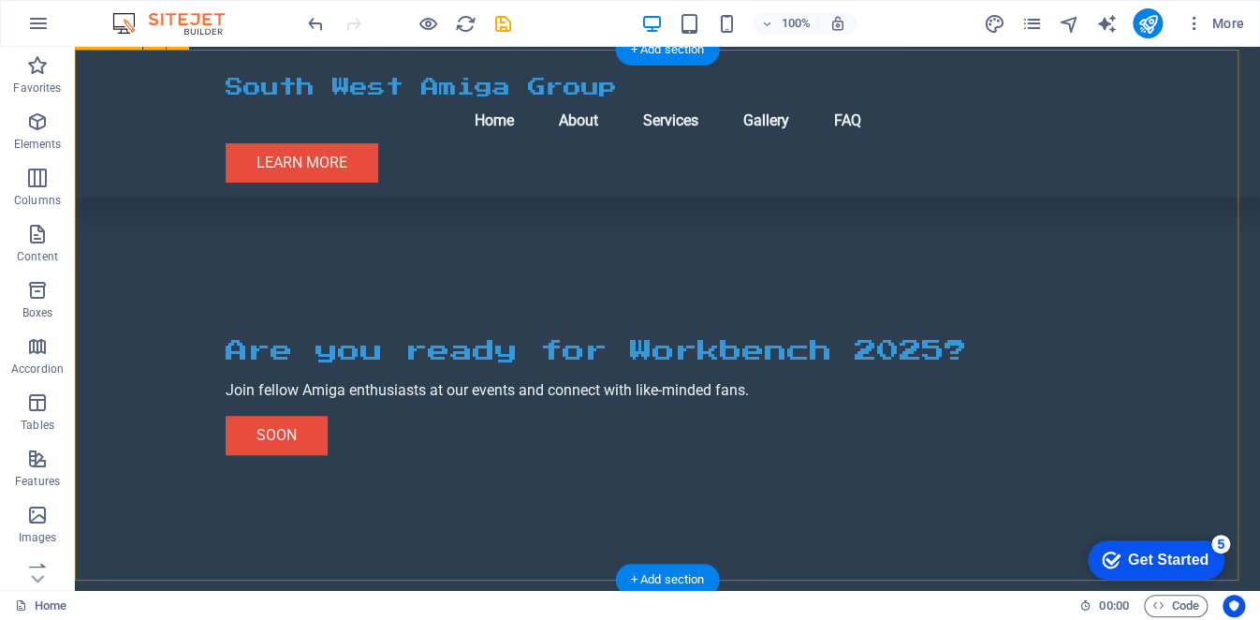
scroll to position [562, 0]
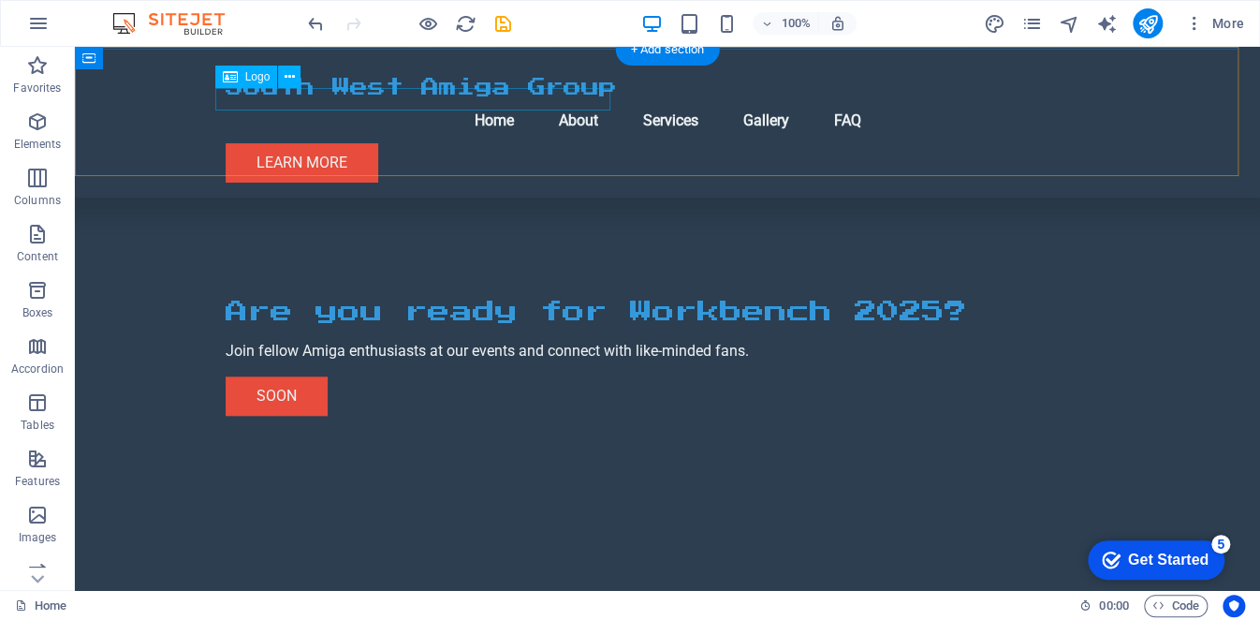
click at [416, 89] on div "South West Amiga Group" at bounding box center [668, 88] width 884 height 22
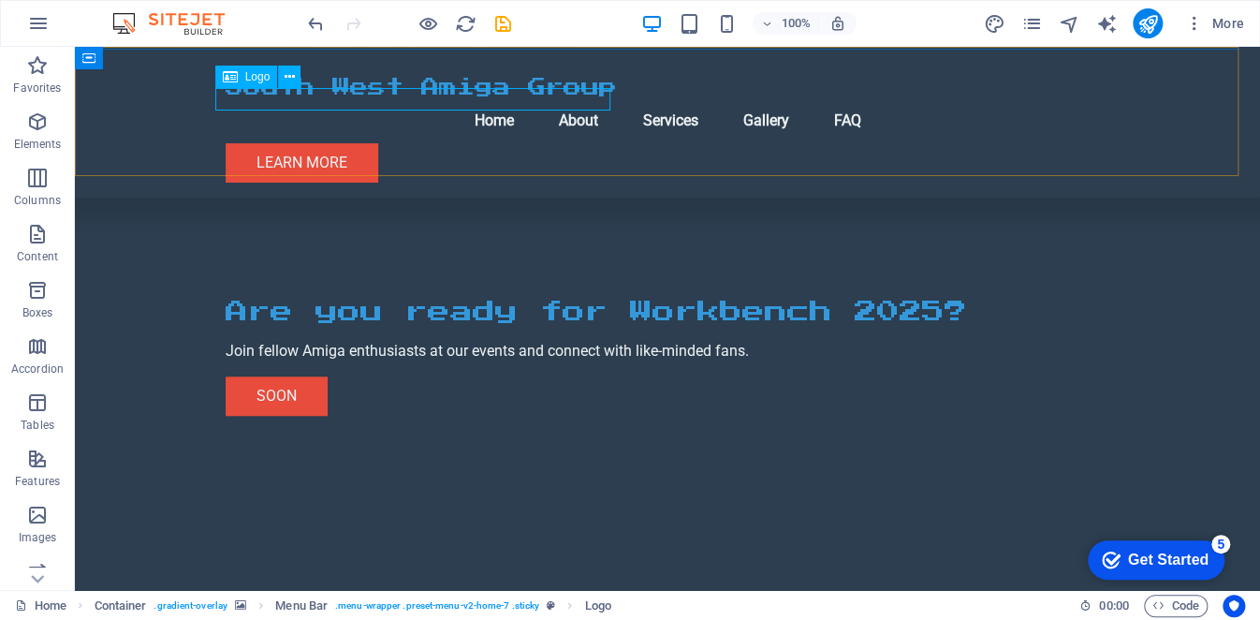
click at [240, 74] on div "Logo" at bounding box center [246, 77] width 63 height 22
click at [281, 73] on button at bounding box center [289, 77] width 22 height 22
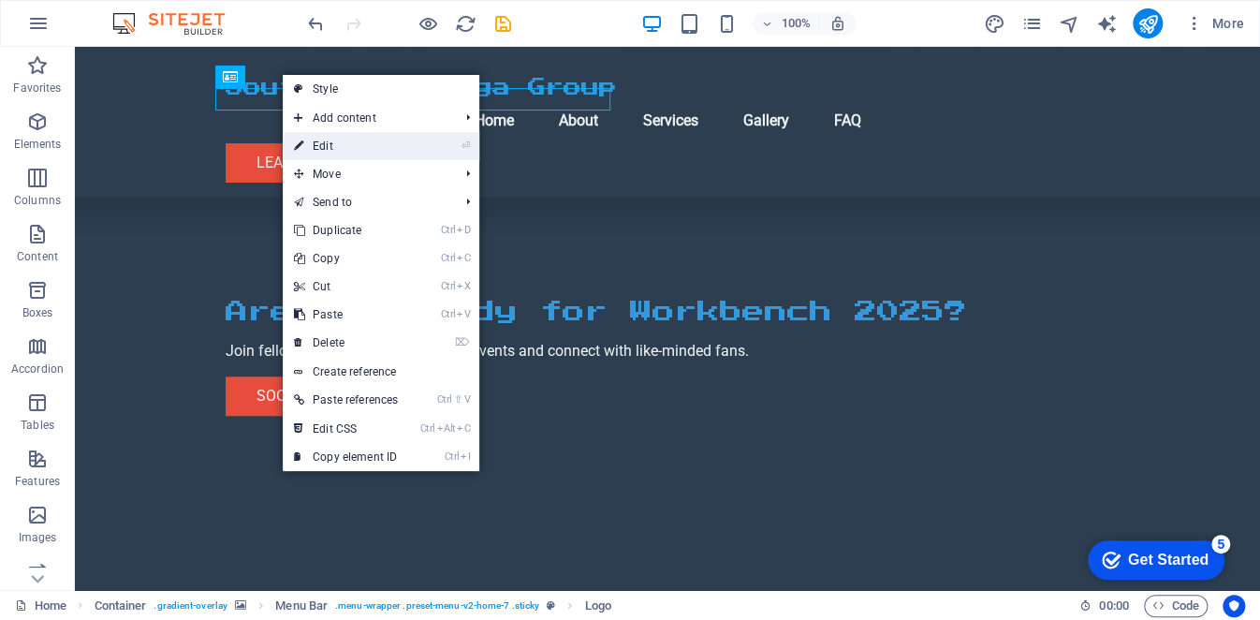
click at [345, 145] on link "⏎ Edit" at bounding box center [346, 146] width 126 height 28
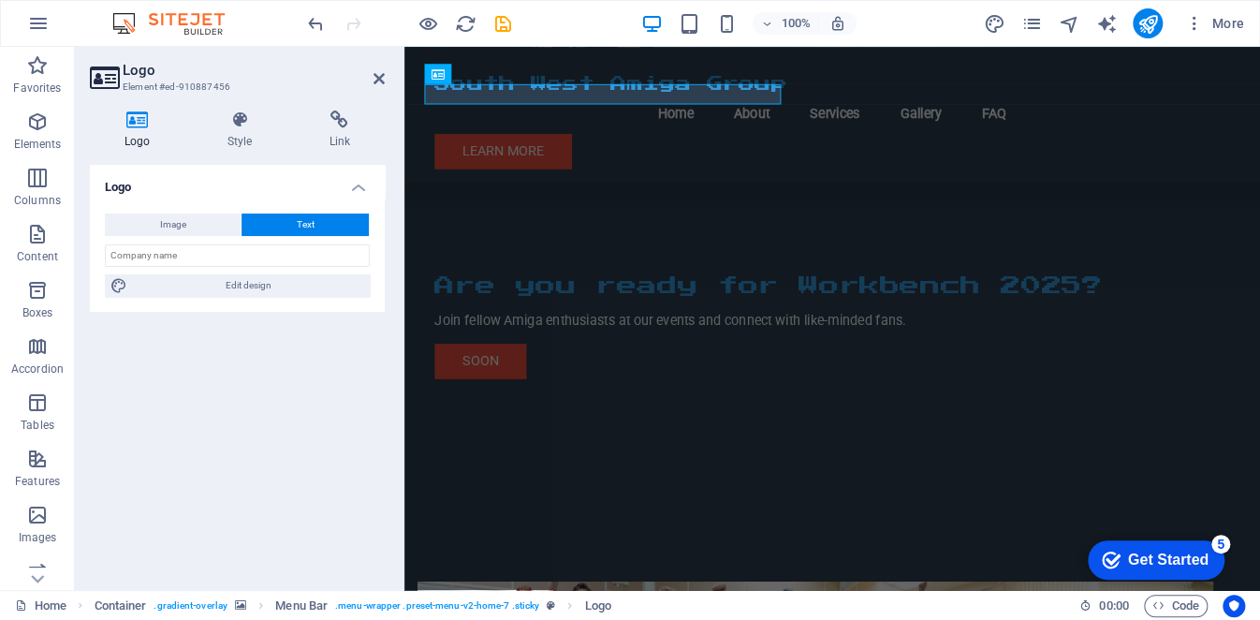
click at [129, 128] on icon at bounding box center [138, 119] width 96 height 19
click at [200, 229] on button "Image" at bounding box center [173, 224] width 136 height 22
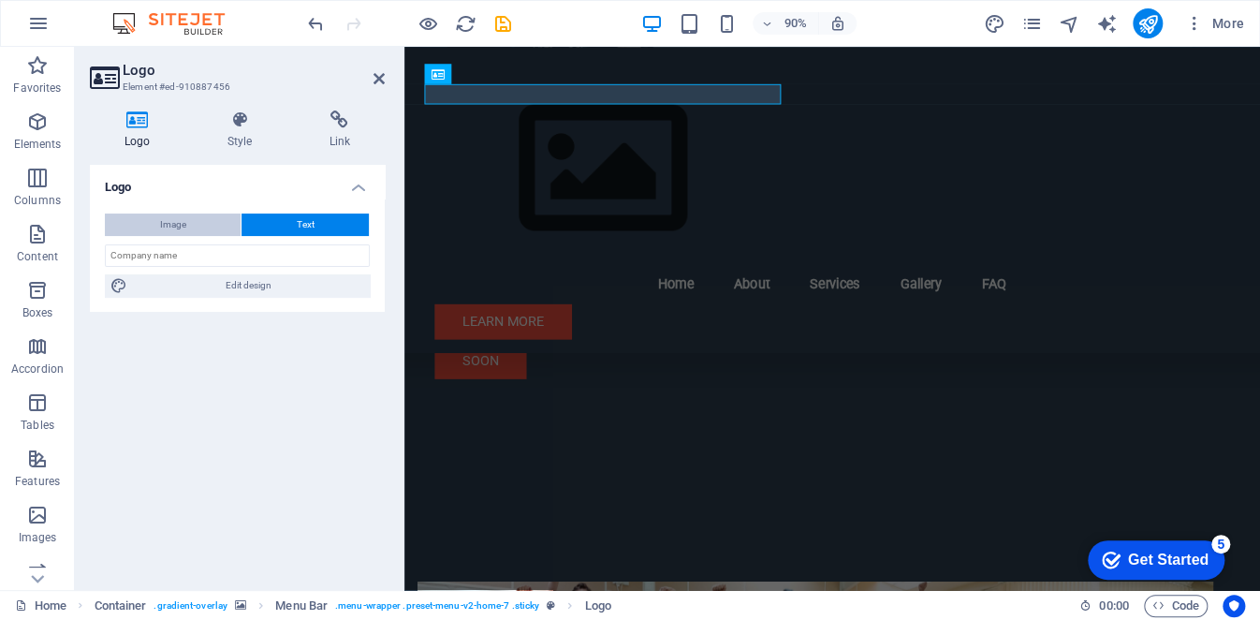
select select "DISABLED_OPTION_VALUE"
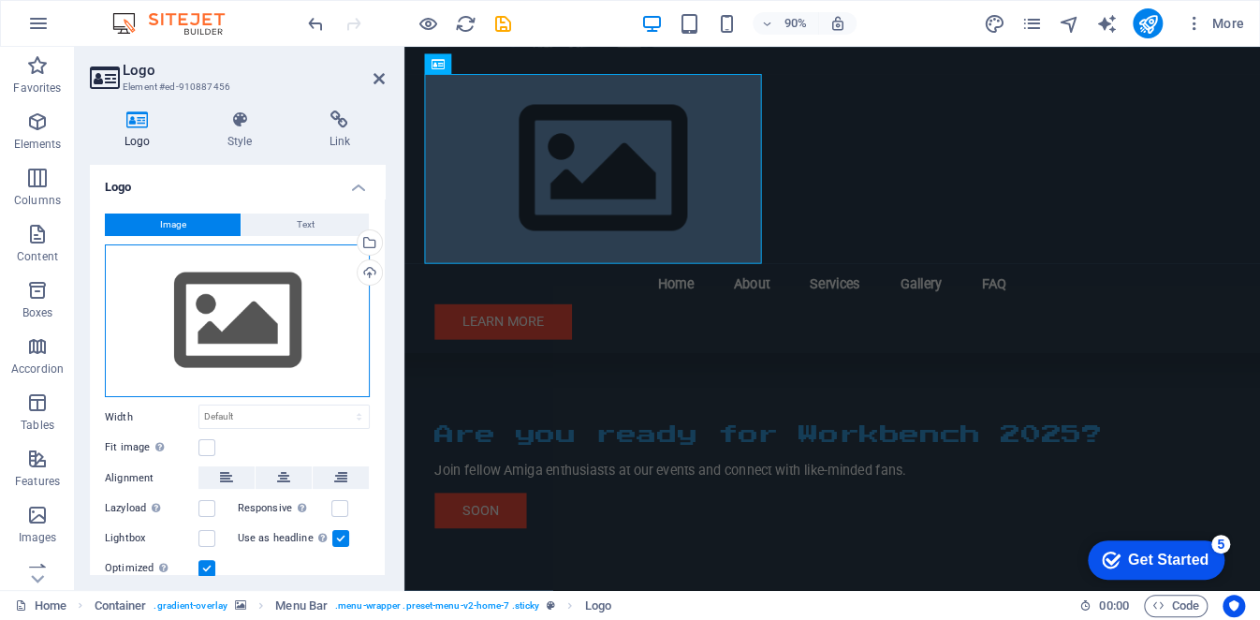
click at [238, 316] on div "Drag files here, click to choose files or select files from Files or our free s…" at bounding box center [237, 321] width 265 height 154
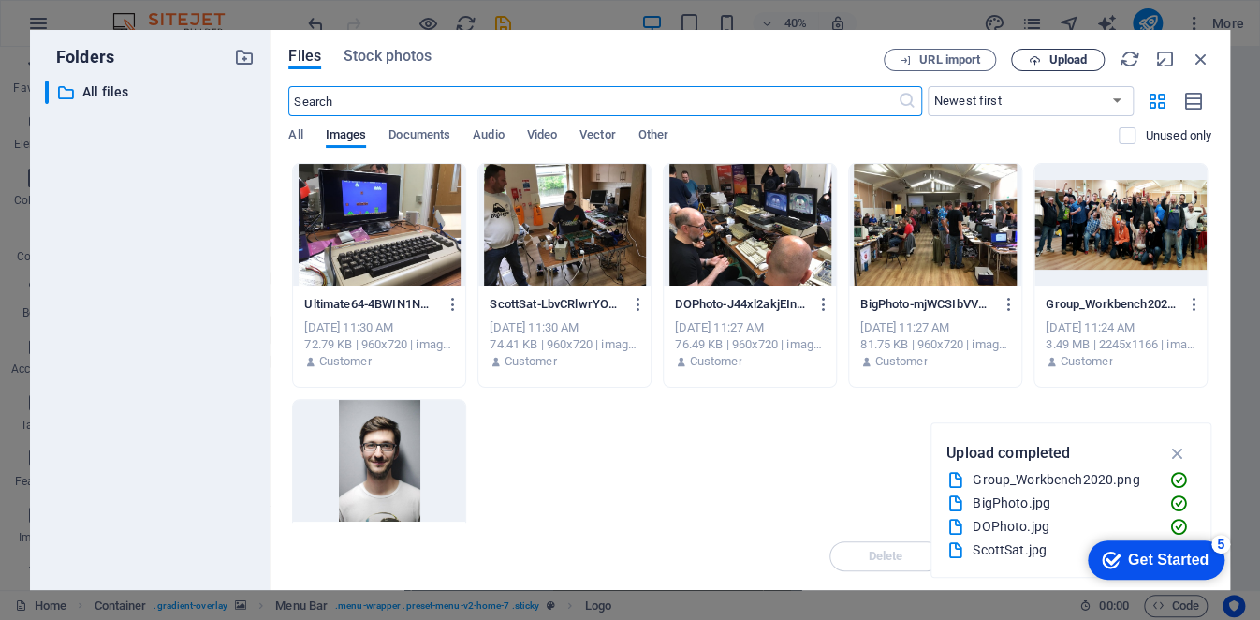
click at [1026, 66] on button "Upload" at bounding box center [1058, 60] width 94 height 22
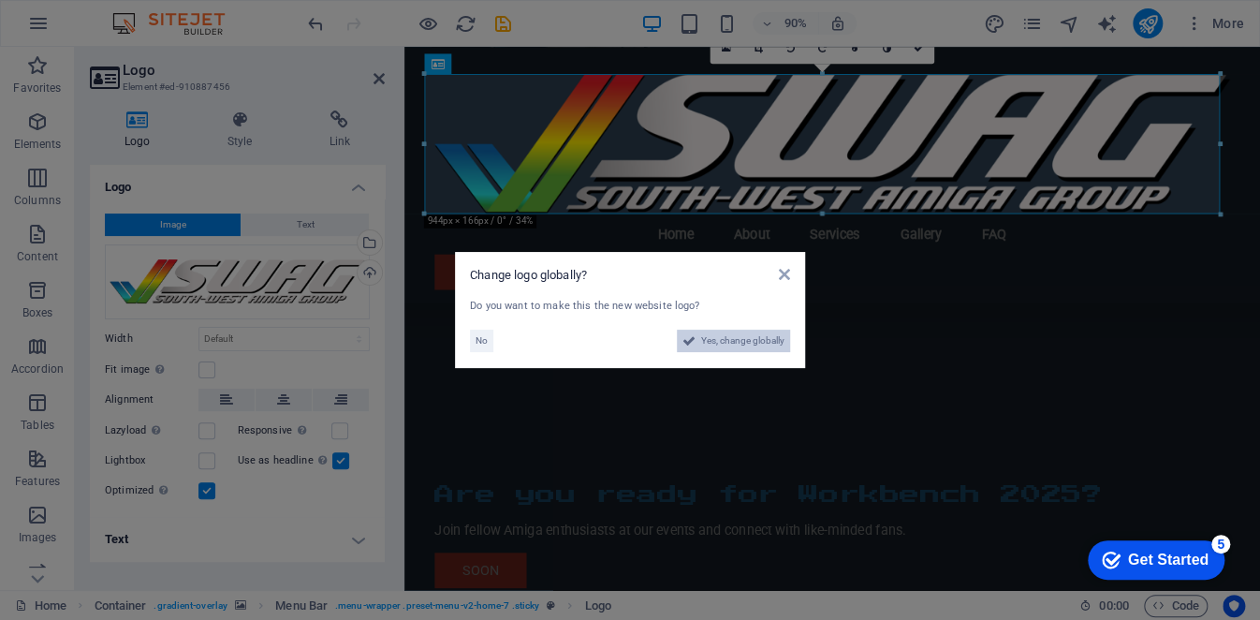
click at [772, 332] on span "Yes, change globally" at bounding box center [742, 341] width 83 height 22
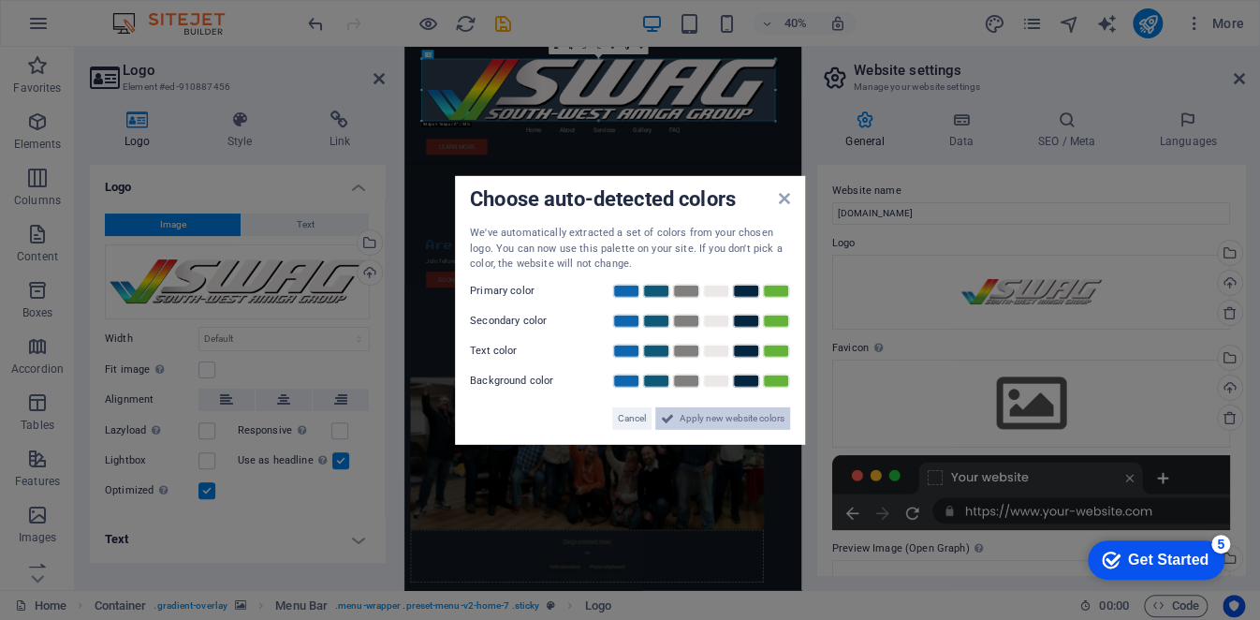
drag, startPoint x: 700, startPoint y: 420, endPoint x: 558, endPoint y: 567, distance: 204.6
click at [700, 419] on span "Apply new website colors" at bounding box center [732, 417] width 105 height 22
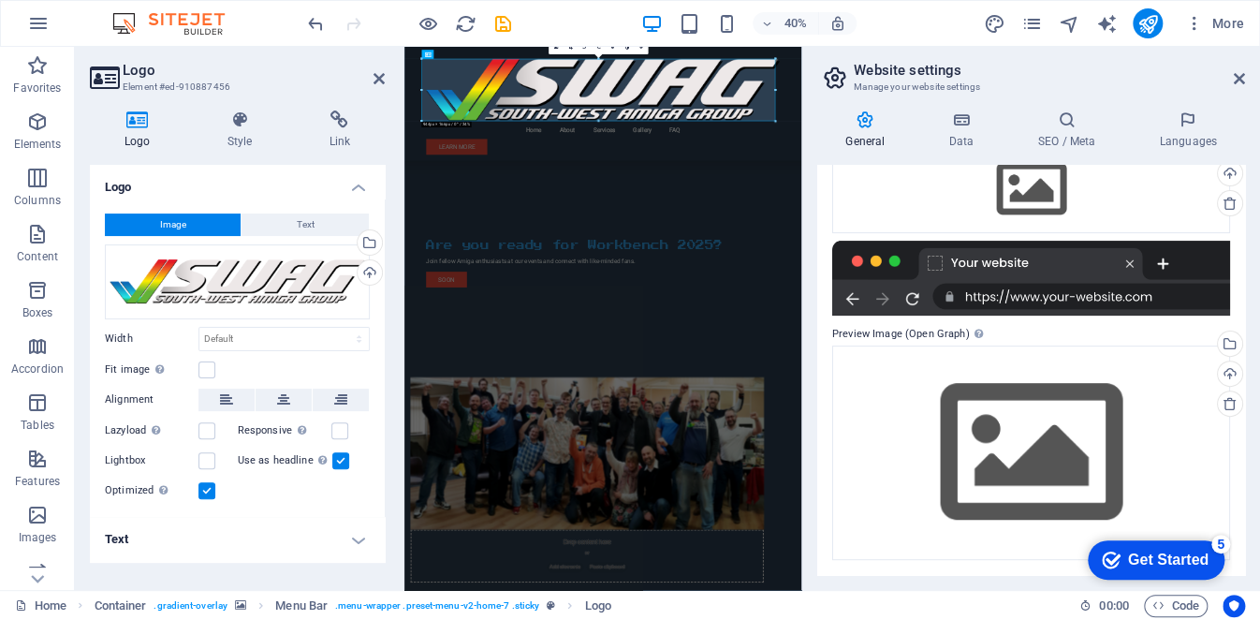
scroll to position [121, 0]
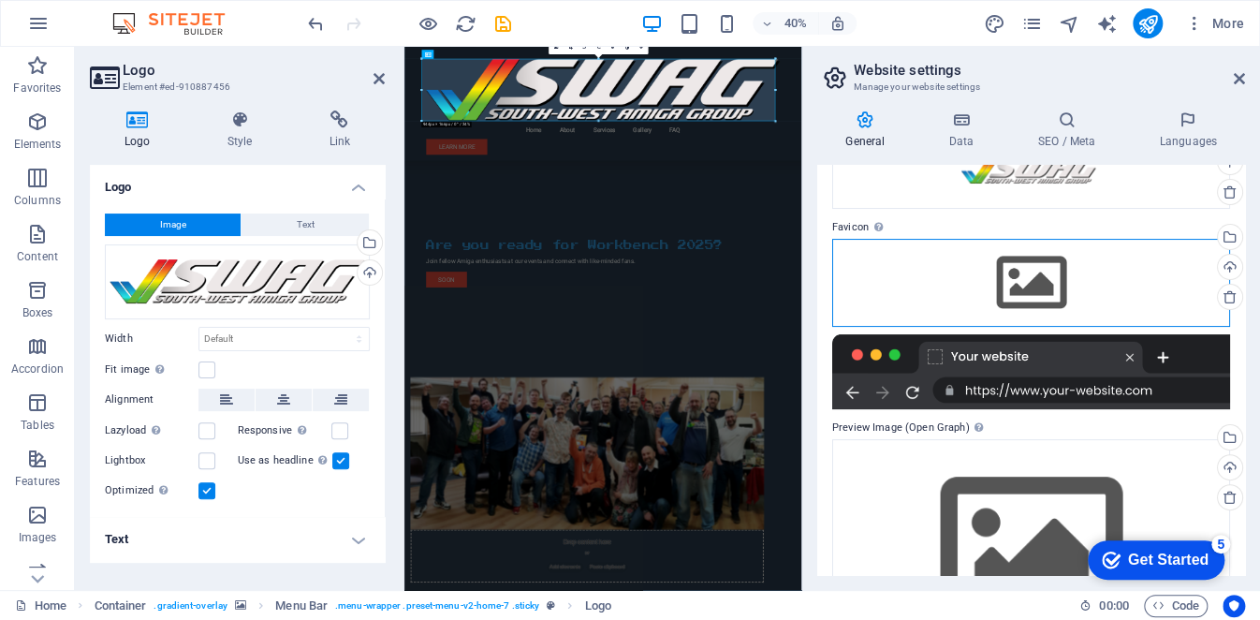
click at [1001, 291] on div "Drag files here, click to choose files or select files from Files or our free s…" at bounding box center [1031, 283] width 398 height 88
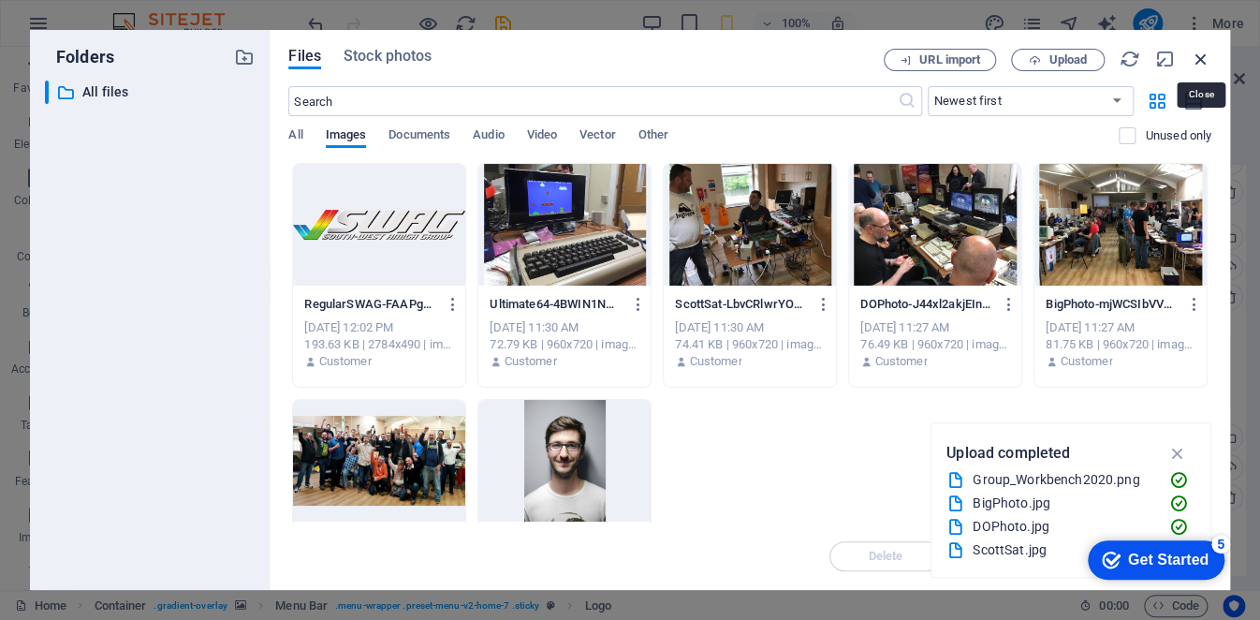
click at [1199, 51] on icon "button" at bounding box center [1201, 59] width 21 height 21
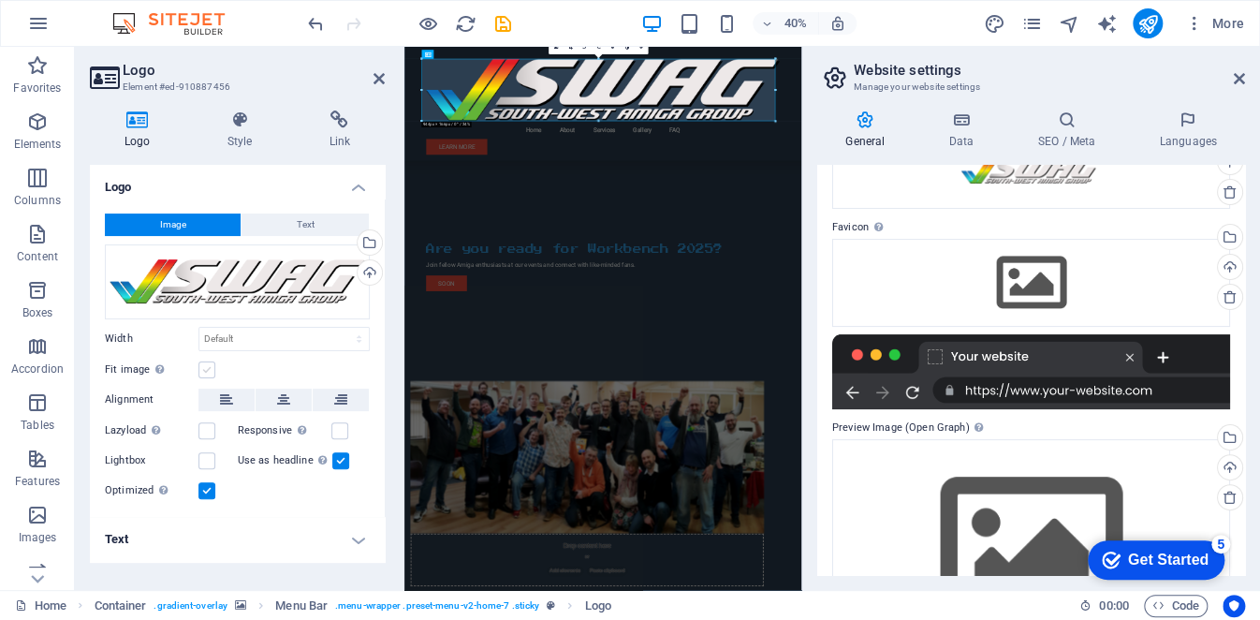
click at [210, 375] on label at bounding box center [207, 369] width 17 height 17
click at [0, 0] on input "Fit image Automatically fit image to a fixed width and height" at bounding box center [0, 0] width 0 height 0
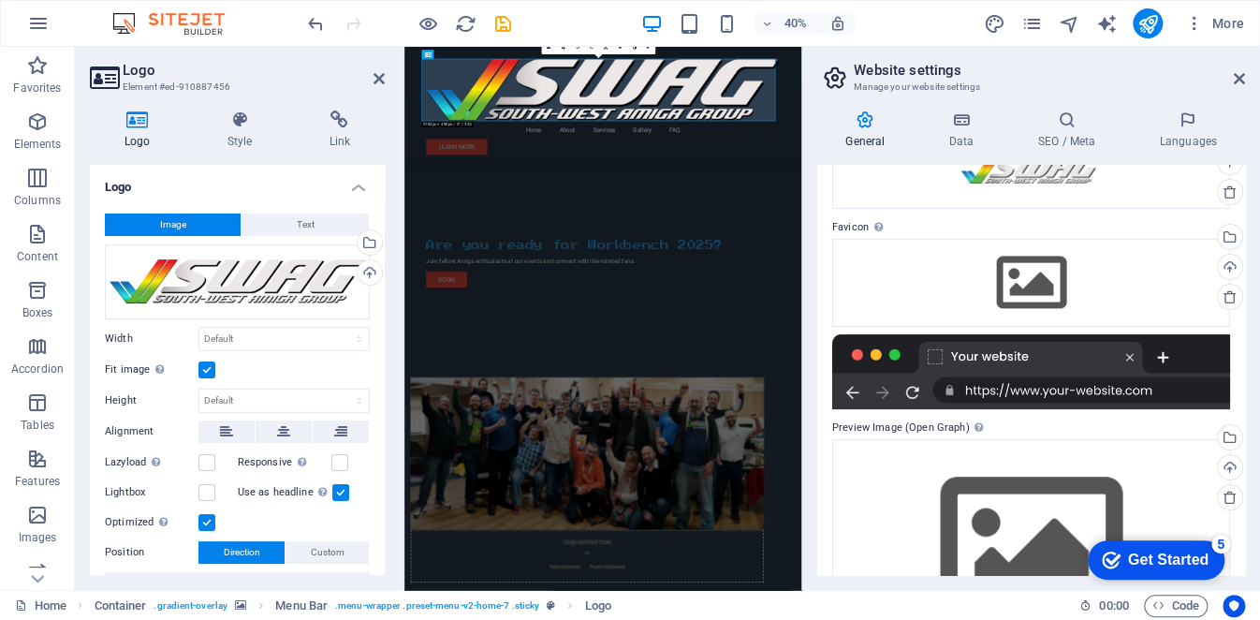
click at [207, 374] on label at bounding box center [207, 369] width 17 height 17
click at [0, 0] on input "Fit image Automatically fit image to a fixed width and height" at bounding box center [0, 0] width 0 height 0
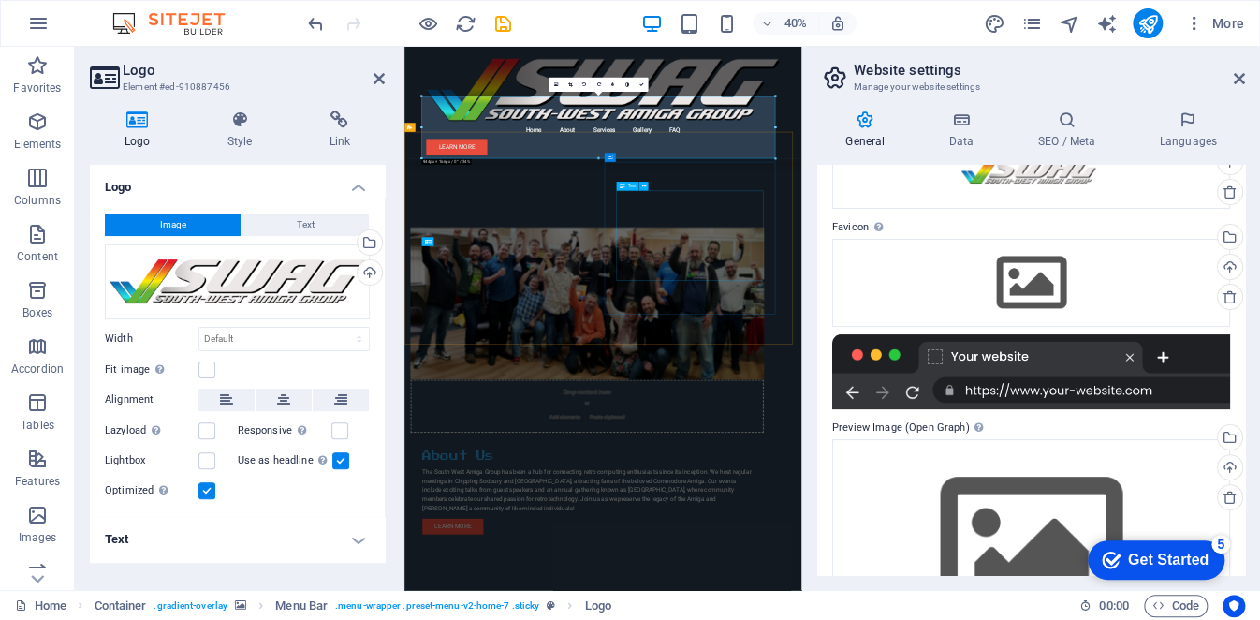
scroll to position [468, 0]
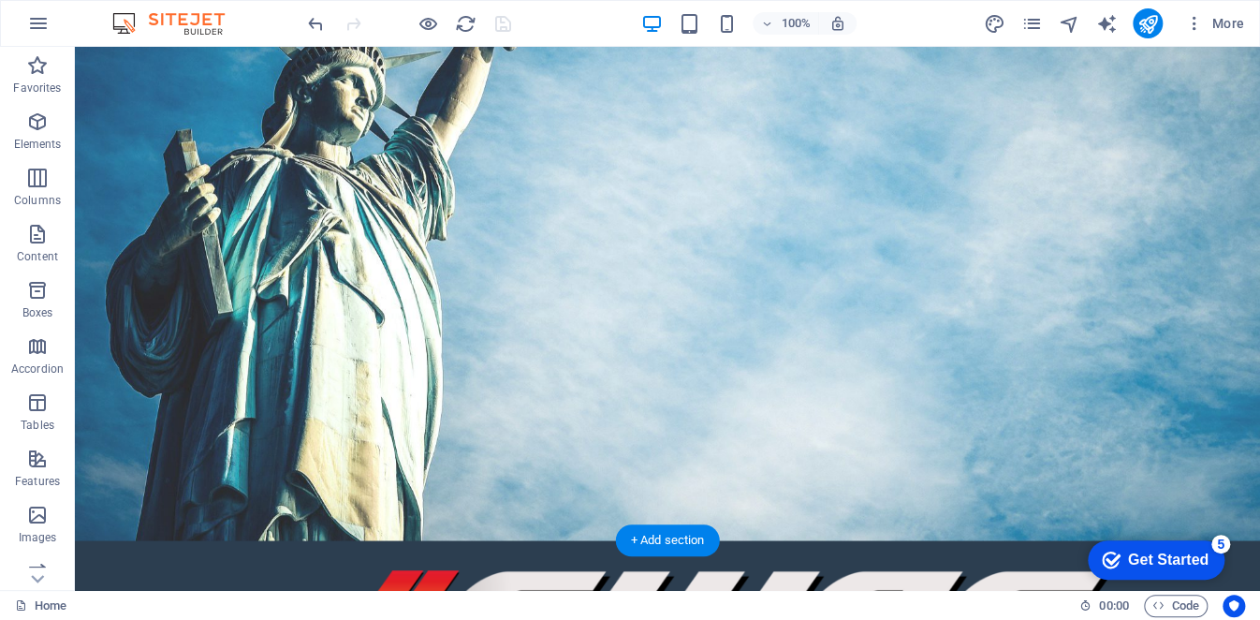
scroll to position [94, 0]
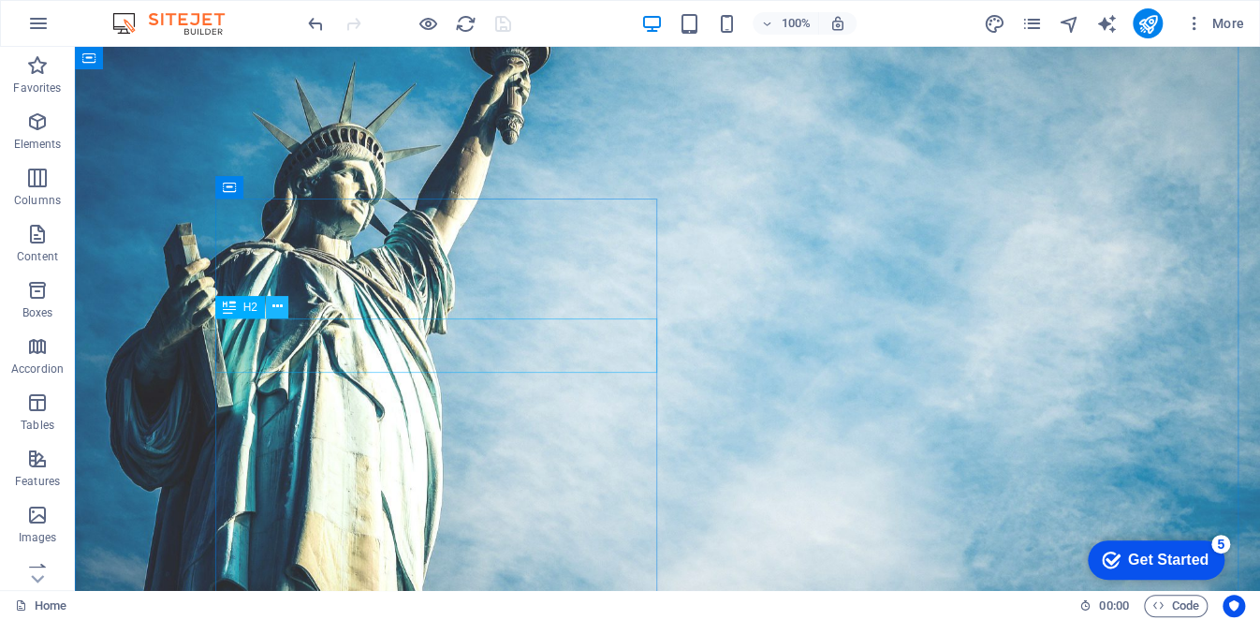
click at [0, 0] on icon at bounding box center [0, 0] width 0 height 0
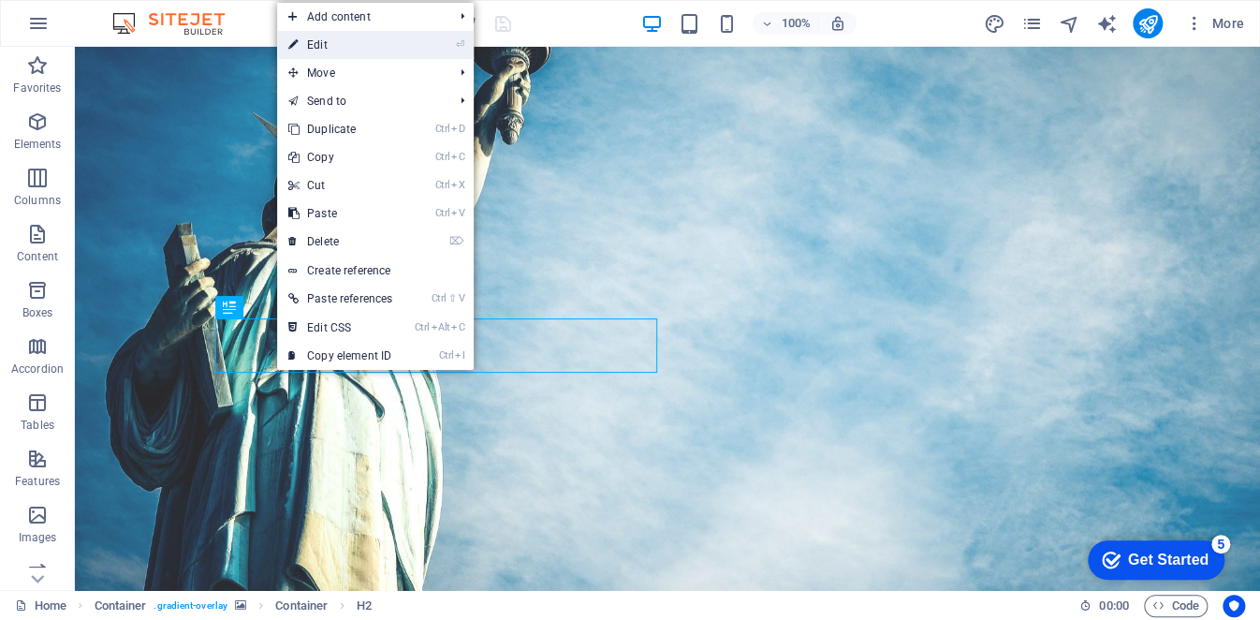
click at [375, 47] on link "⏎ Edit" at bounding box center [340, 45] width 126 height 28
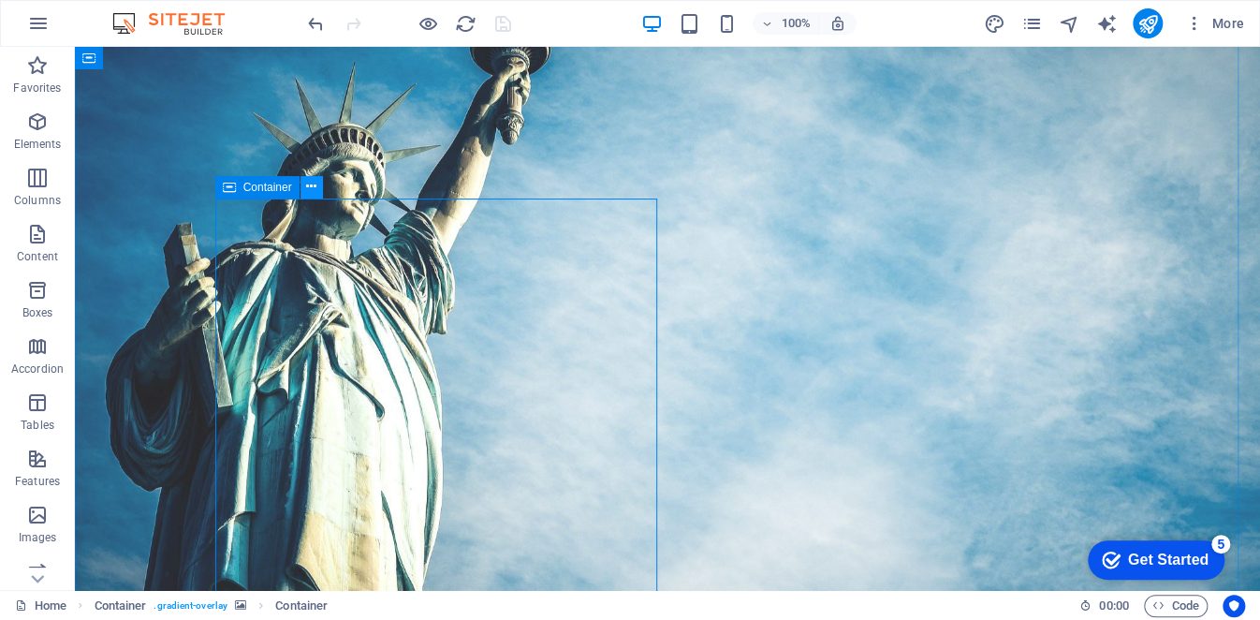
click at [311, 184] on icon at bounding box center [311, 187] width 10 height 20
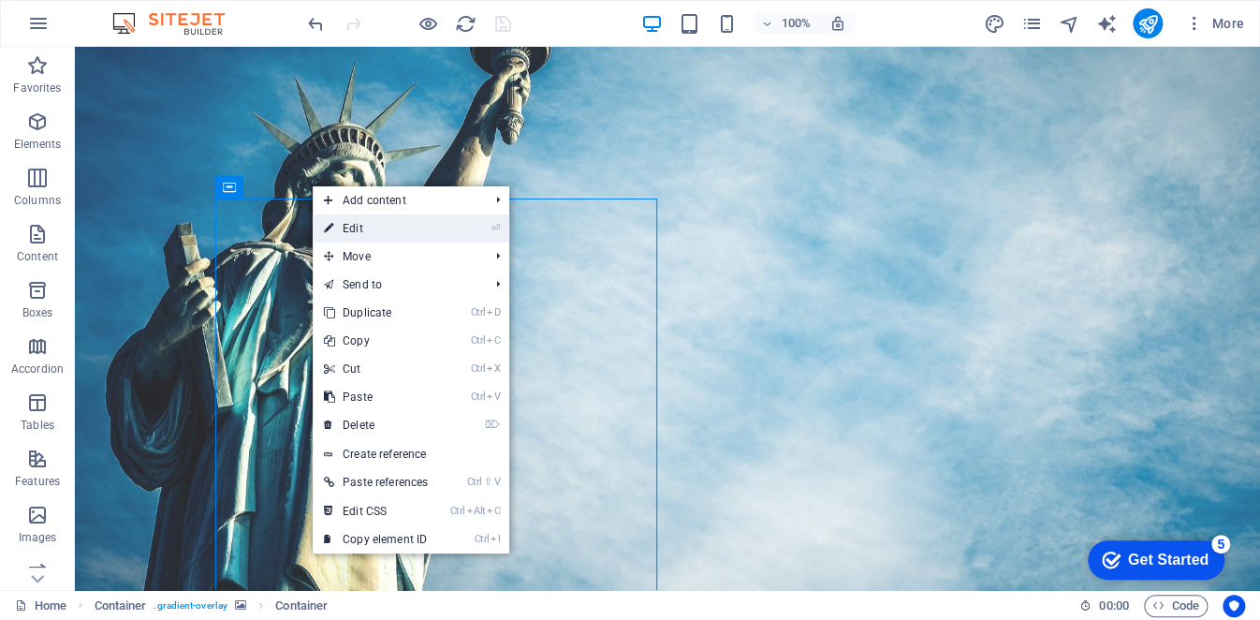
click at [349, 228] on link "⏎ Edit" at bounding box center [376, 228] width 126 height 28
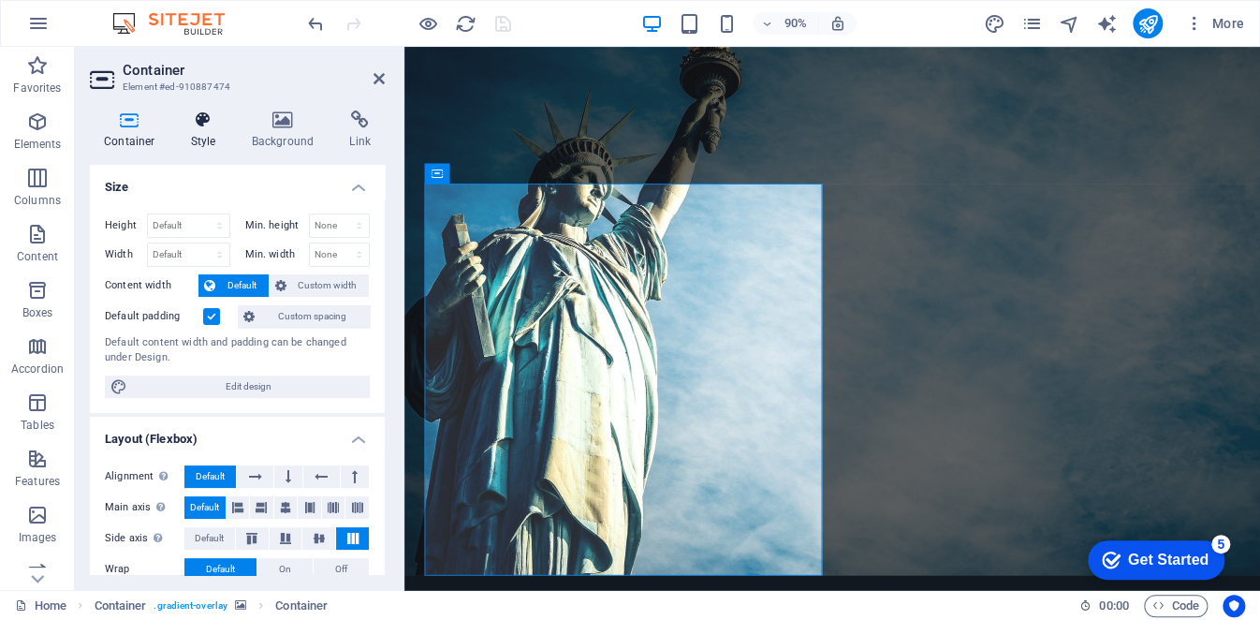
click at [210, 137] on h4 "Style" at bounding box center [207, 129] width 61 height 39
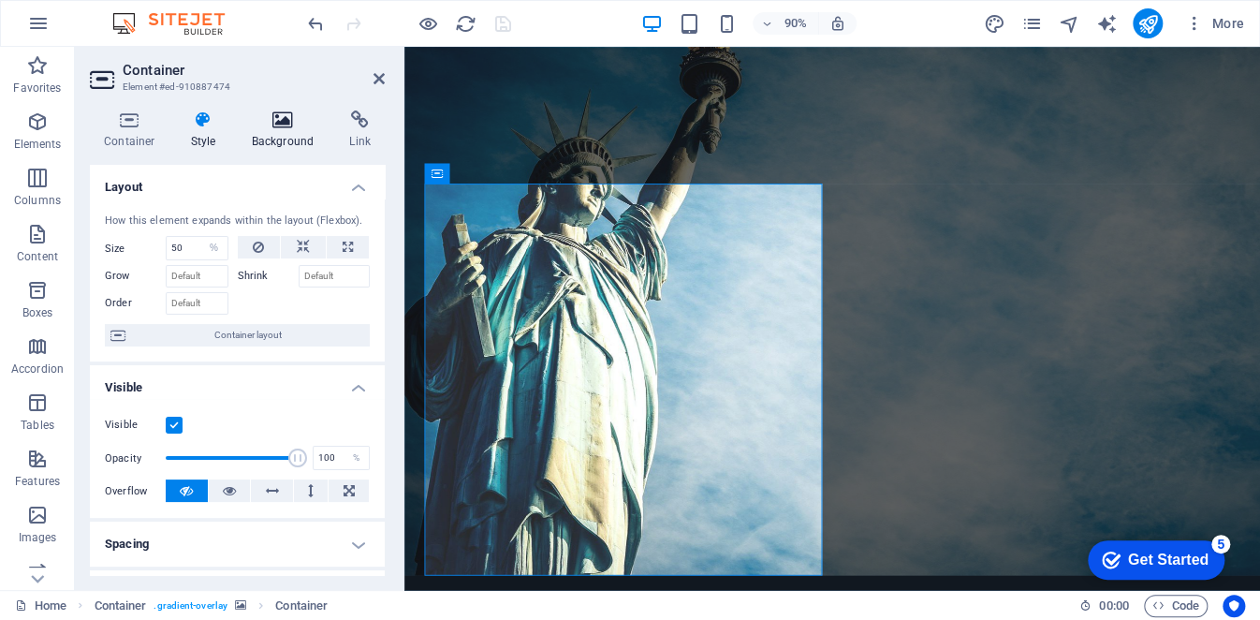
click at [297, 130] on h4 "Background" at bounding box center [287, 129] width 98 height 39
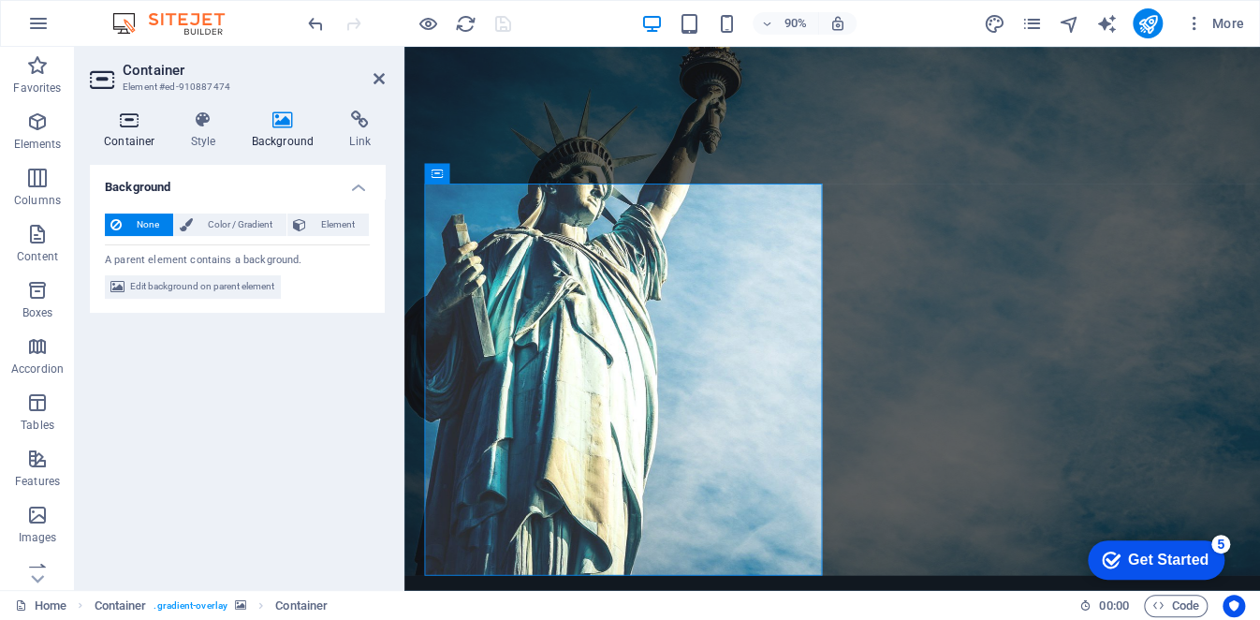
click at [131, 128] on icon at bounding box center [130, 119] width 80 height 19
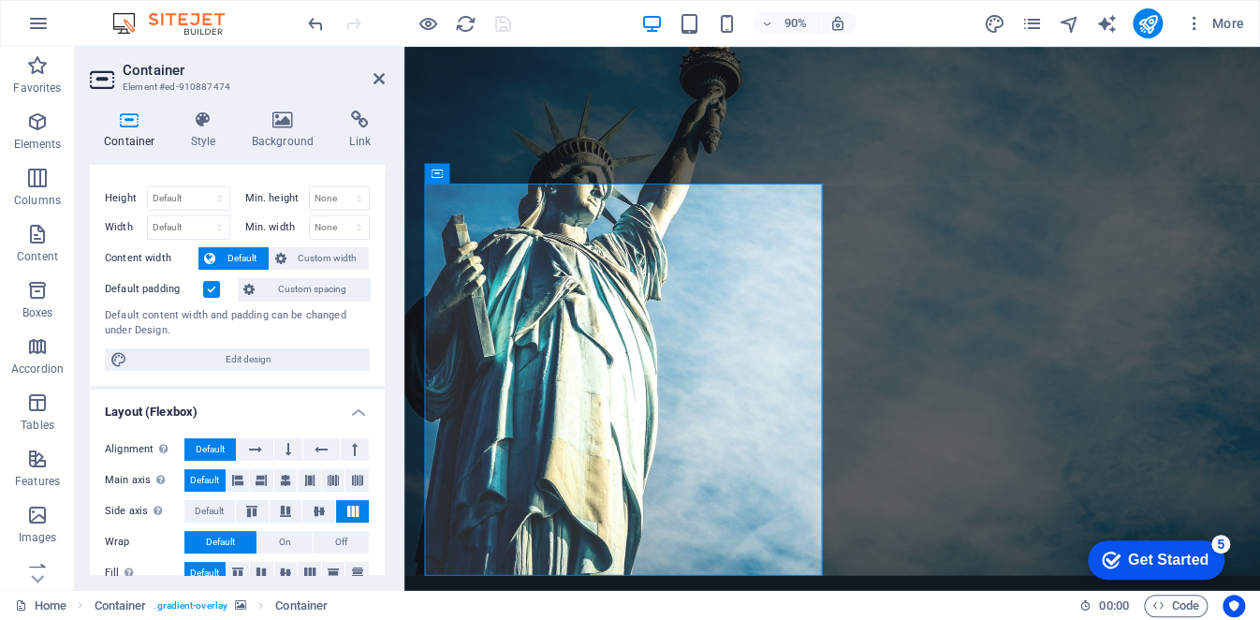
scroll to position [0, 0]
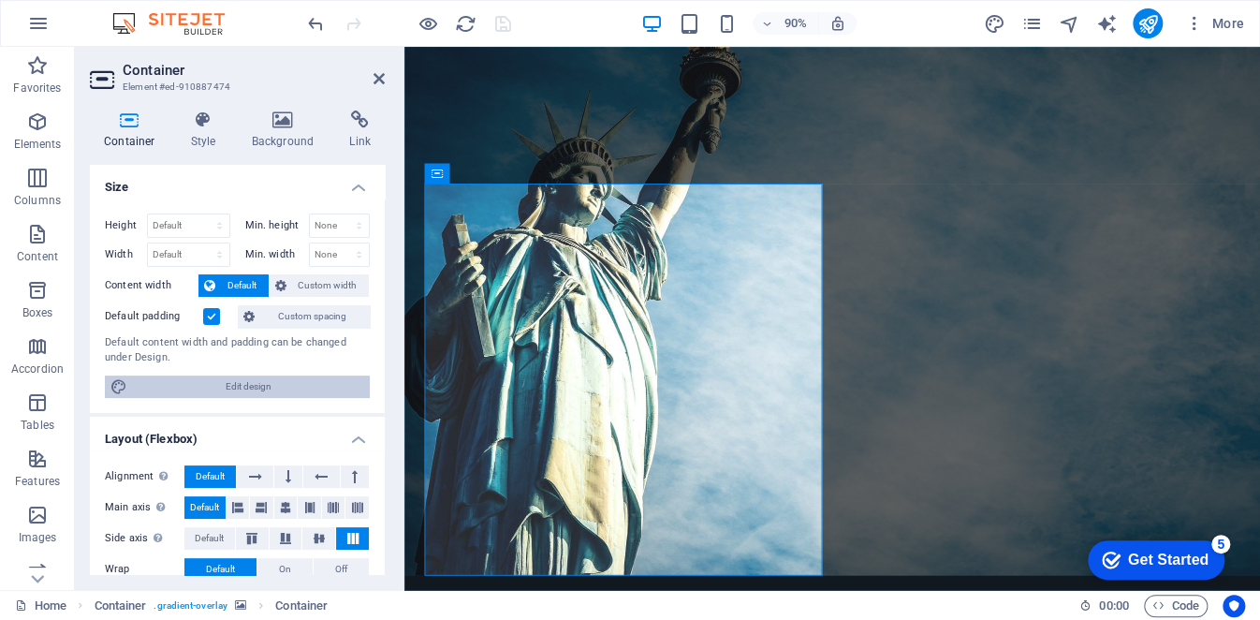
click at [241, 385] on span "Edit design" at bounding box center [248, 386] width 231 height 22
select select "px"
select select "200"
select select "px"
select select "rem"
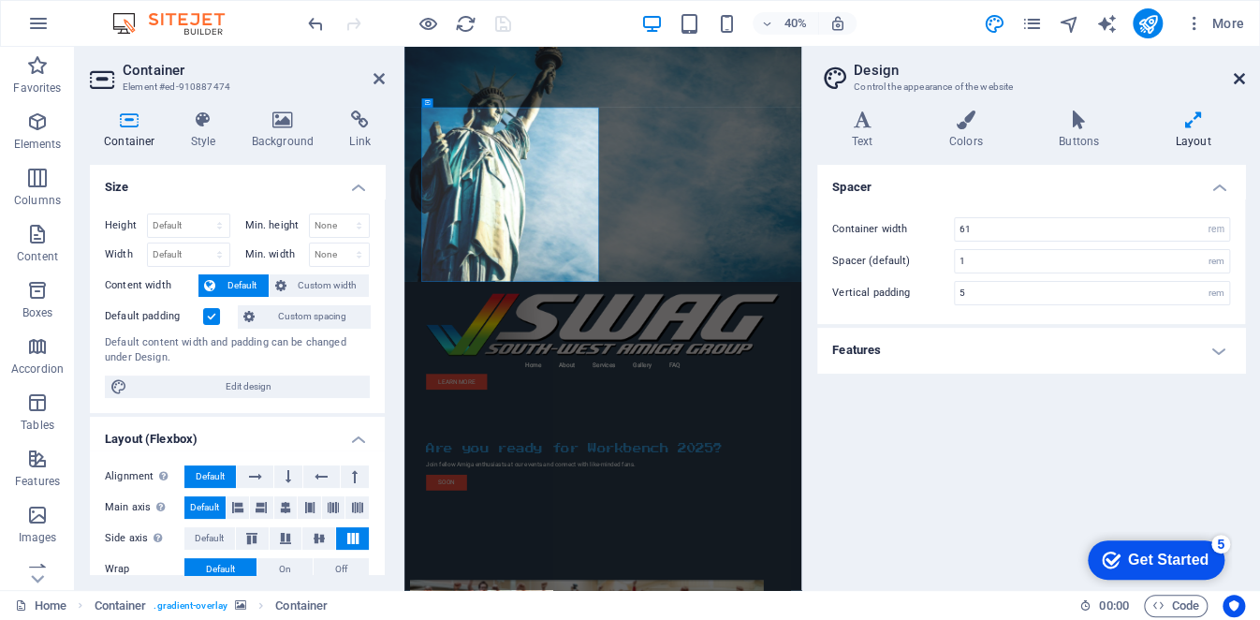
click at [1240, 73] on icon at bounding box center [1239, 78] width 11 height 15
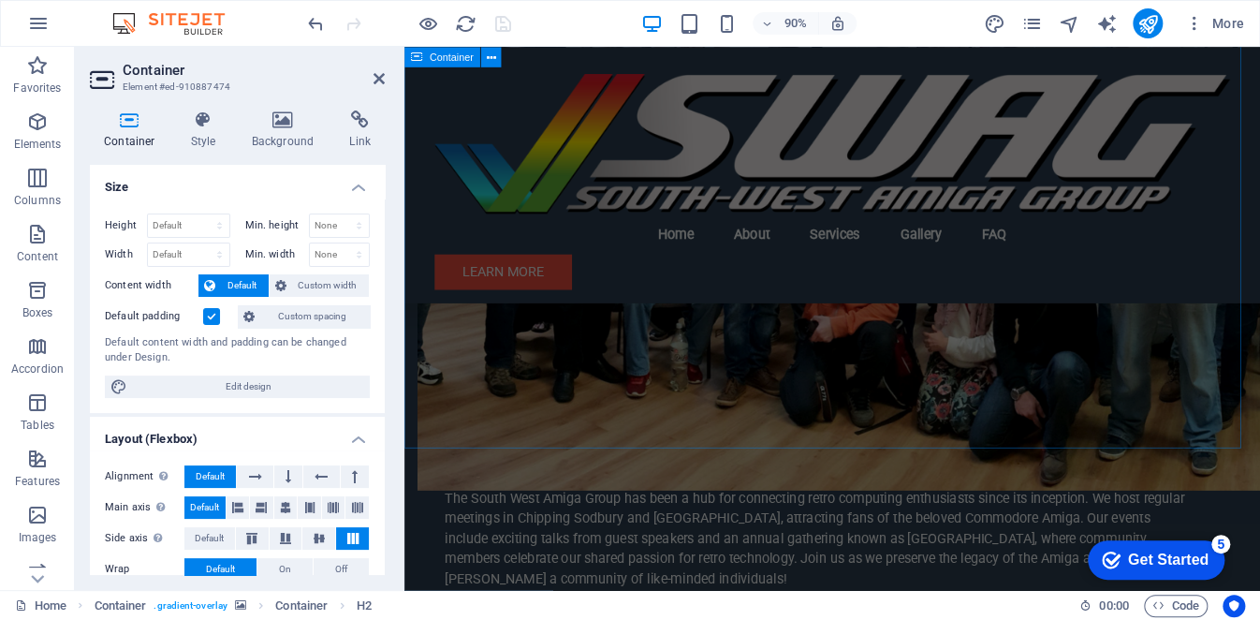
scroll to position [936, 0]
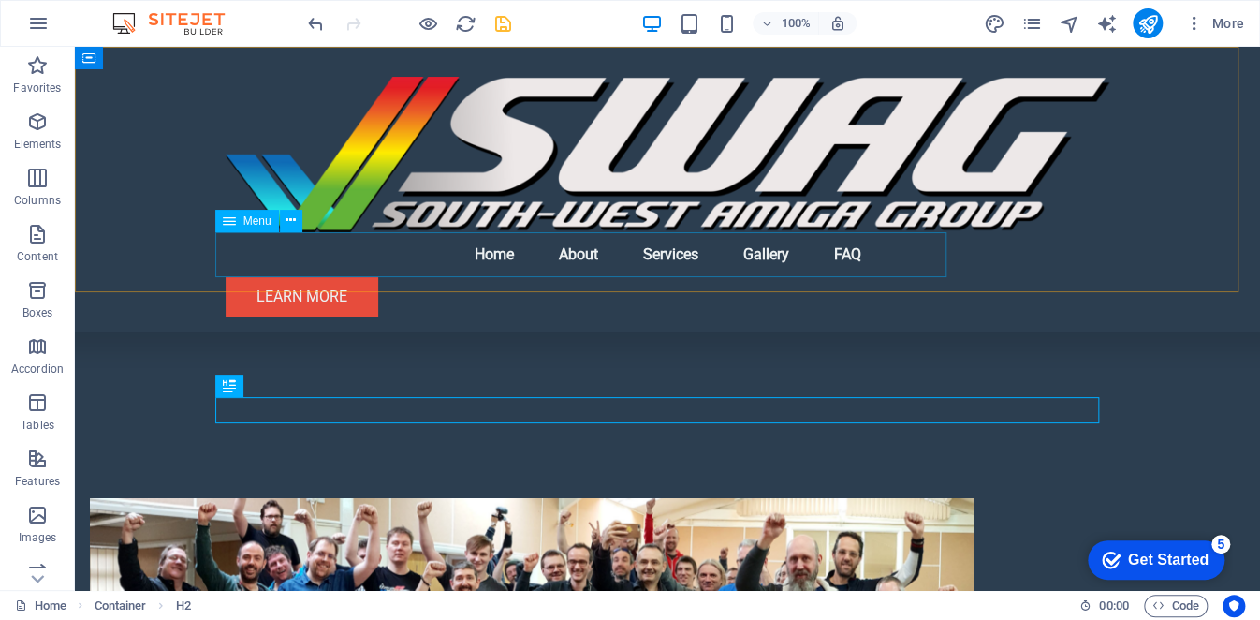
click at [596, 250] on nav "Home About Services Gallery FAQ" at bounding box center [668, 254] width 884 height 45
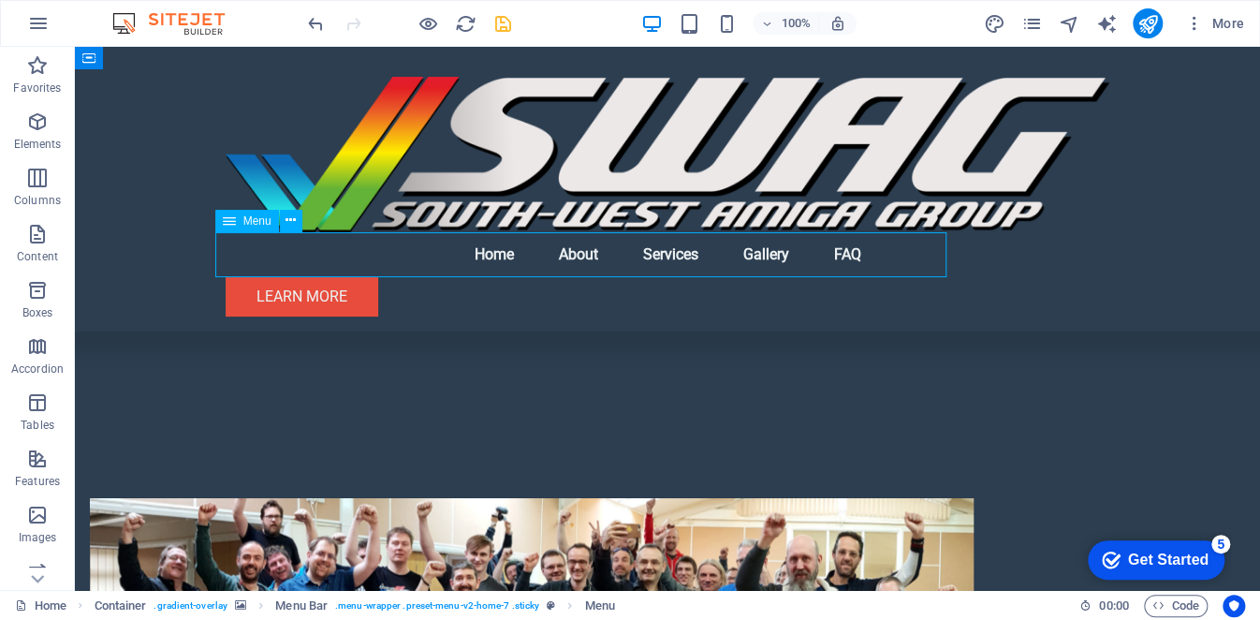
click at [596, 250] on nav "Home About Services Gallery FAQ" at bounding box center [668, 254] width 884 height 45
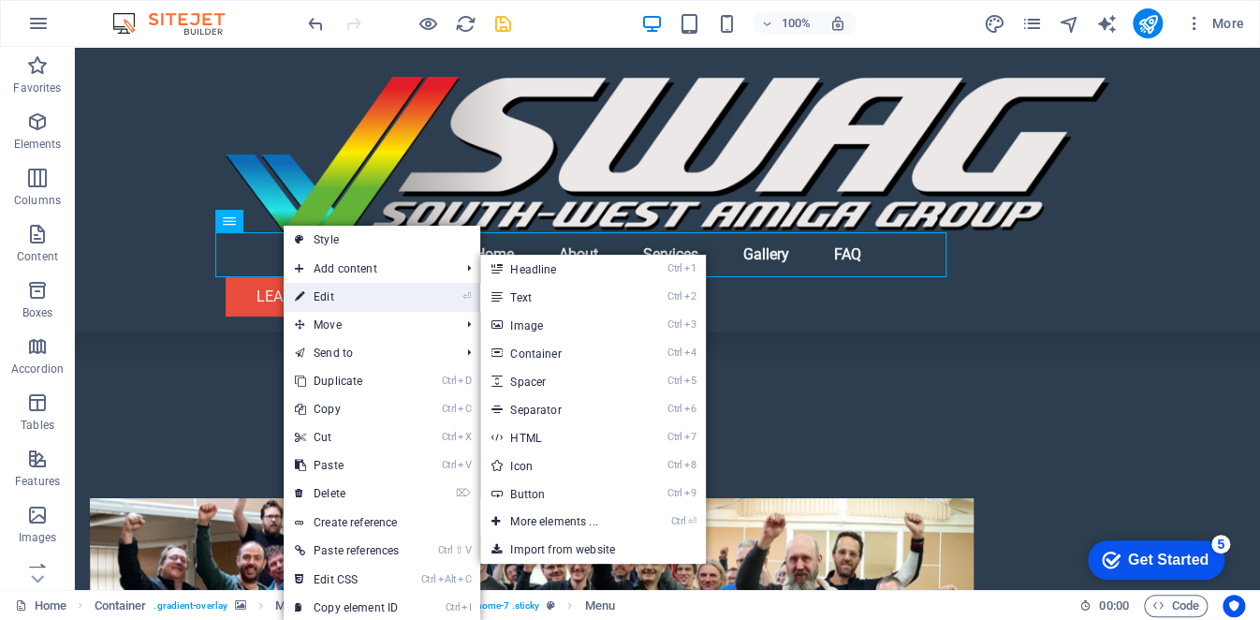
click at [314, 288] on link "⏎ Edit" at bounding box center [347, 297] width 126 height 28
select select
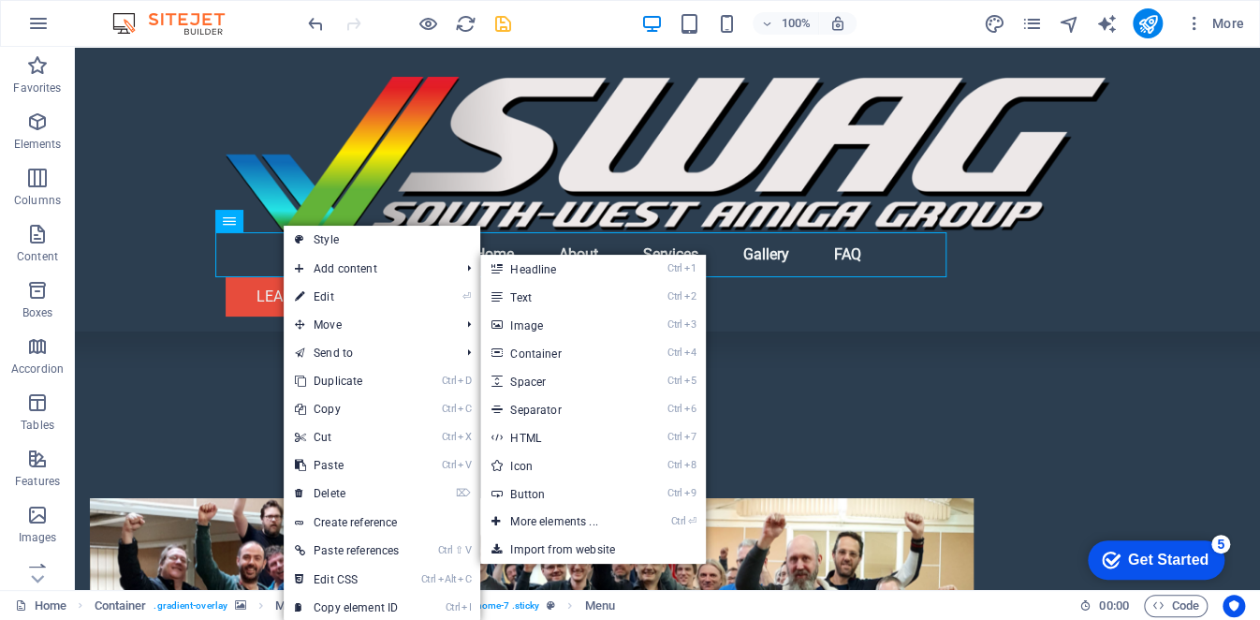
select select
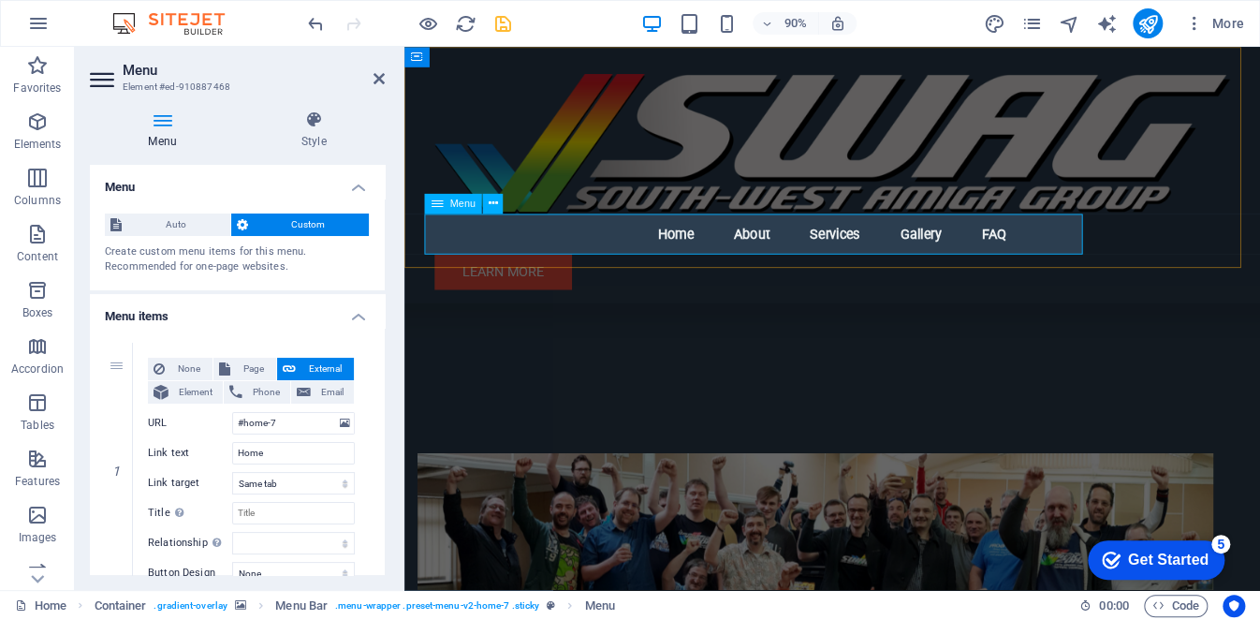
click at [803, 253] on nav "Home About Services Gallery FAQ" at bounding box center [880, 254] width 884 height 45
click at [495, 205] on icon at bounding box center [493, 204] width 9 height 18
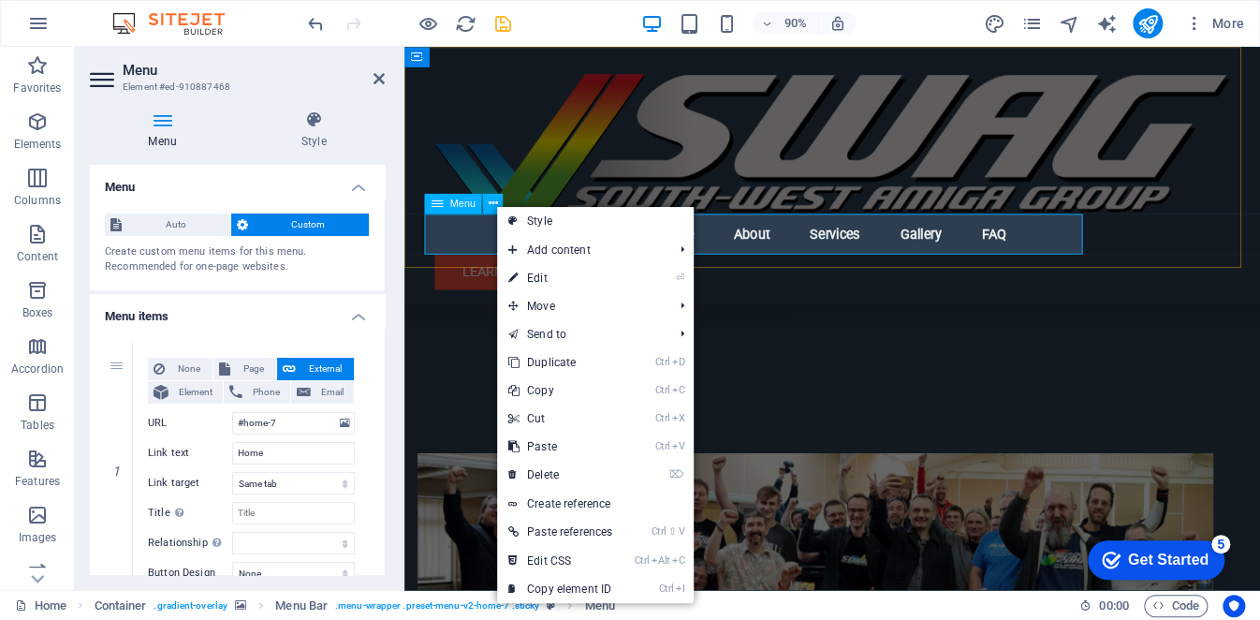
click at [478, 247] on nav "Home About Services Gallery FAQ" at bounding box center [880, 254] width 884 height 45
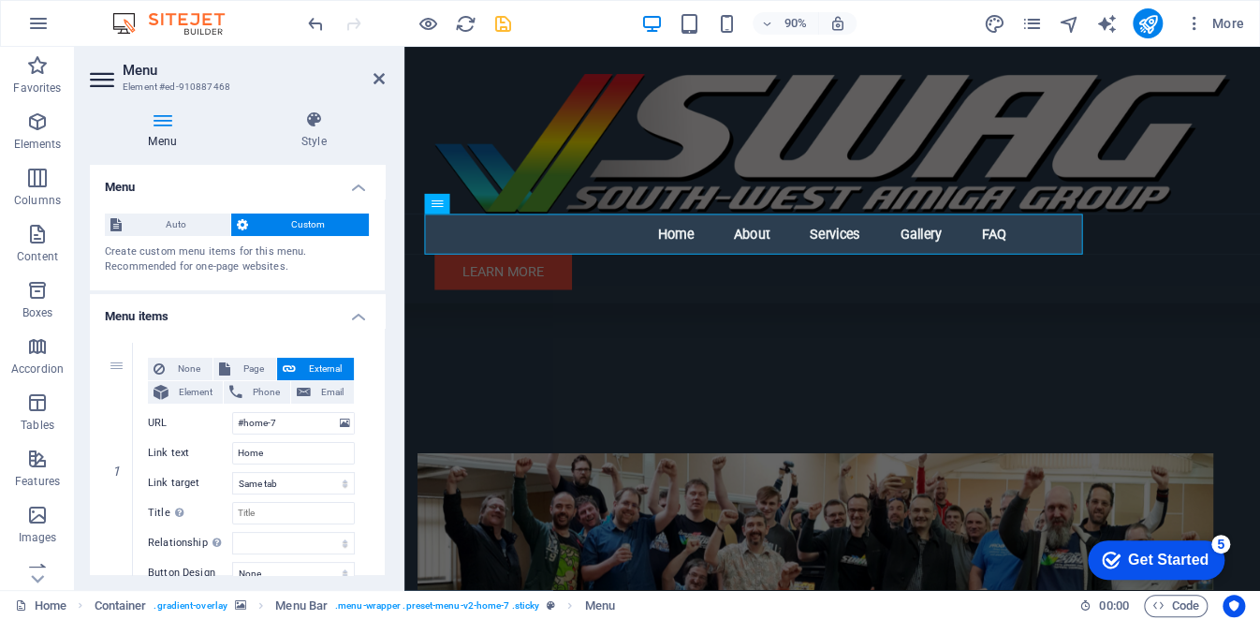
click at [166, 144] on h4 "Menu" at bounding box center [166, 129] width 153 height 39
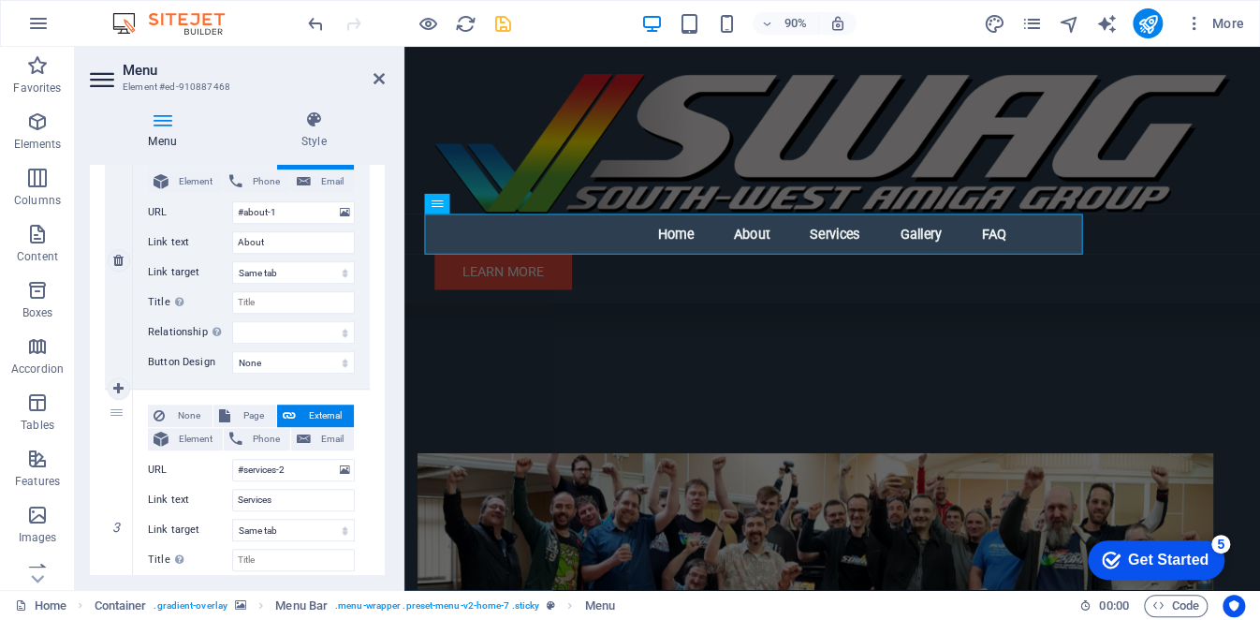
scroll to position [562, 0]
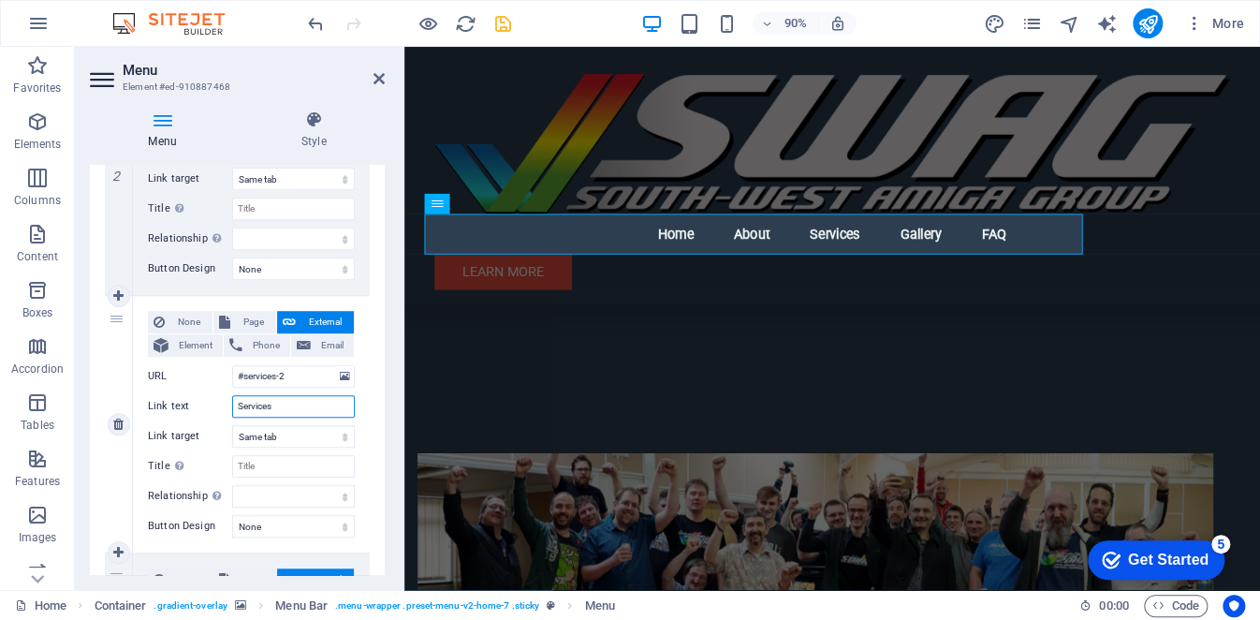
click at [273, 404] on input "Services" at bounding box center [293, 406] width 123 height 22
type input "Meetigs"
select select
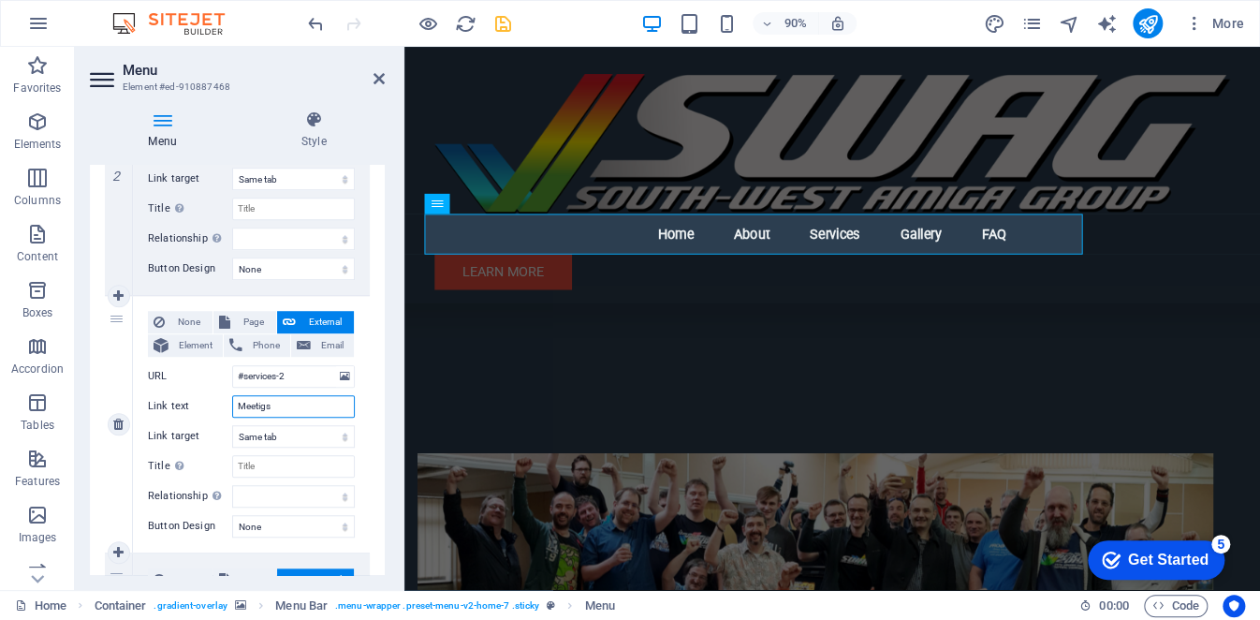
select select
type input "M"
select select
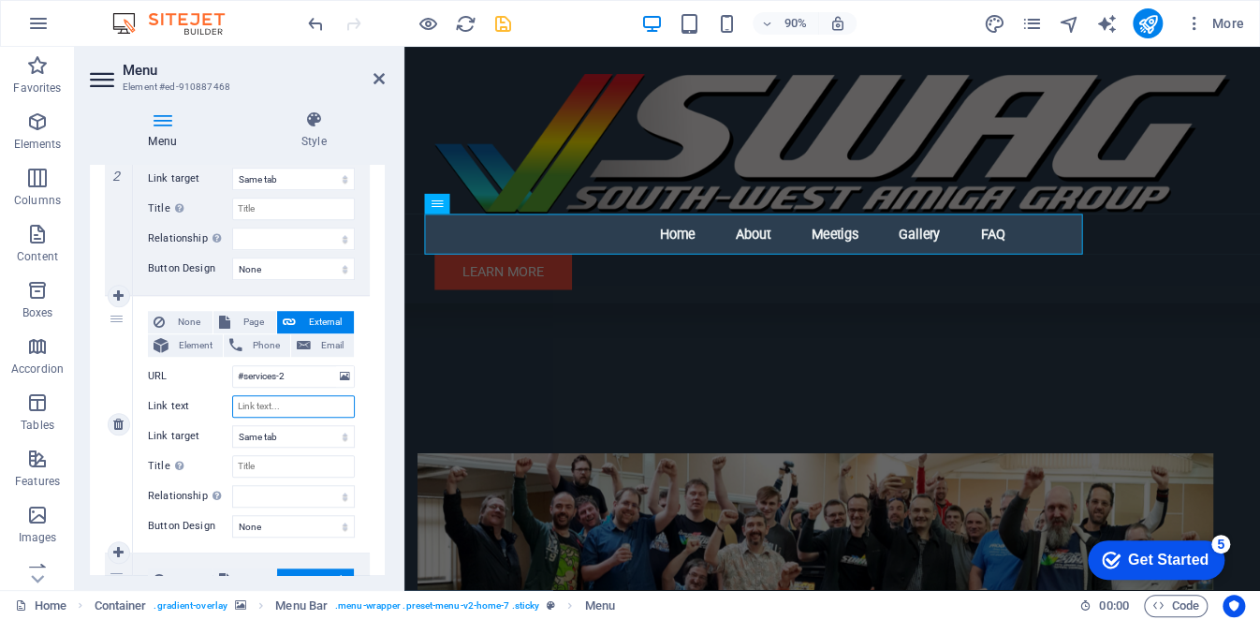
select select
type input "Workb"
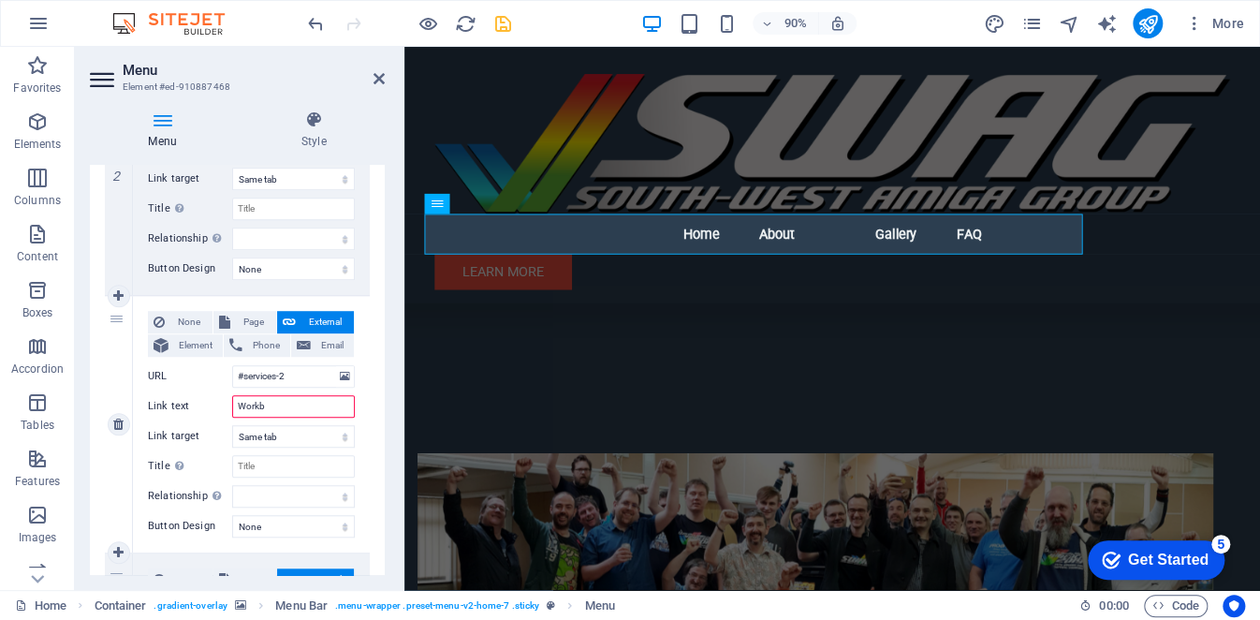
select select
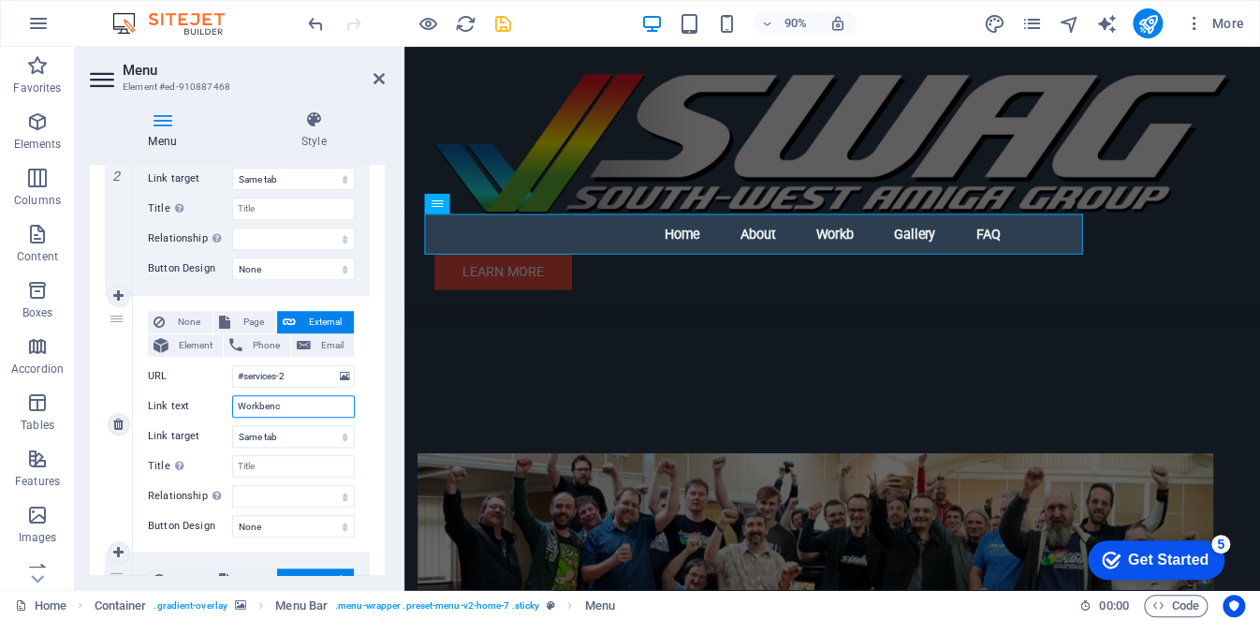
type input "Workbench"
select select
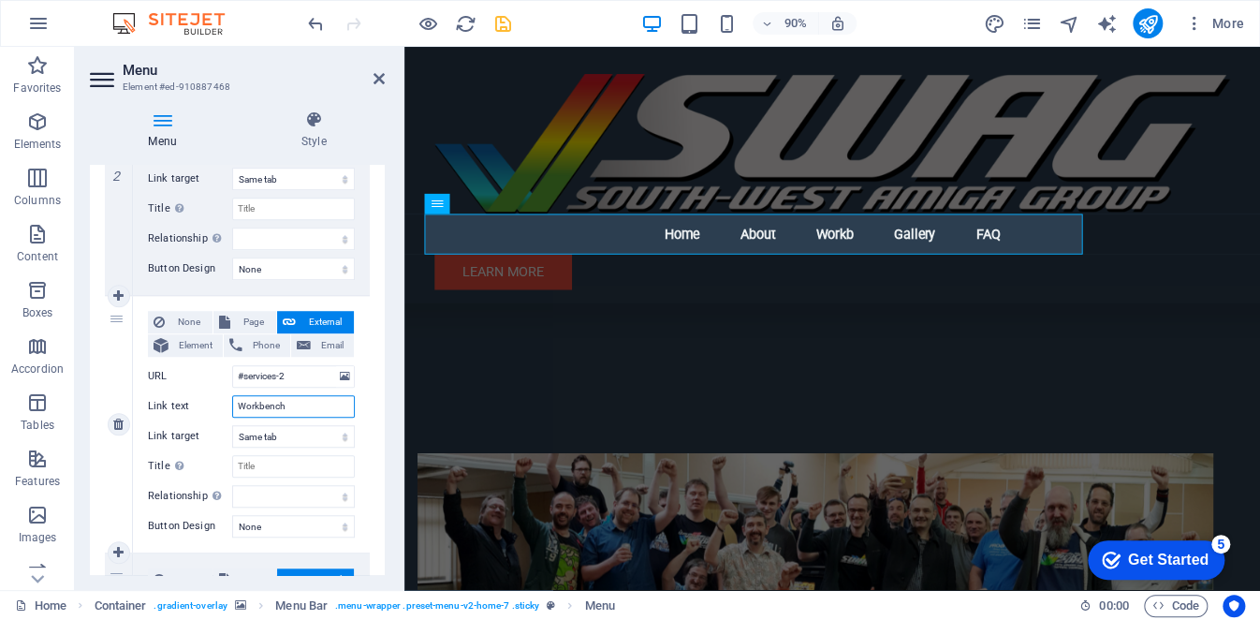
select select
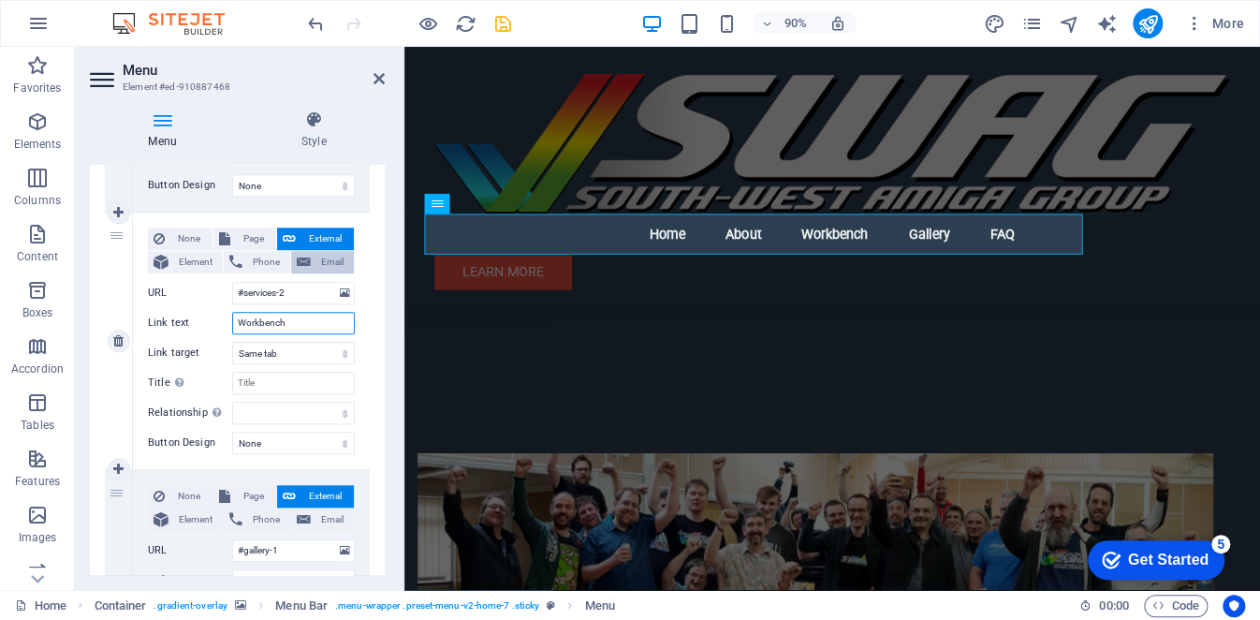
scroll to position [655, 0]
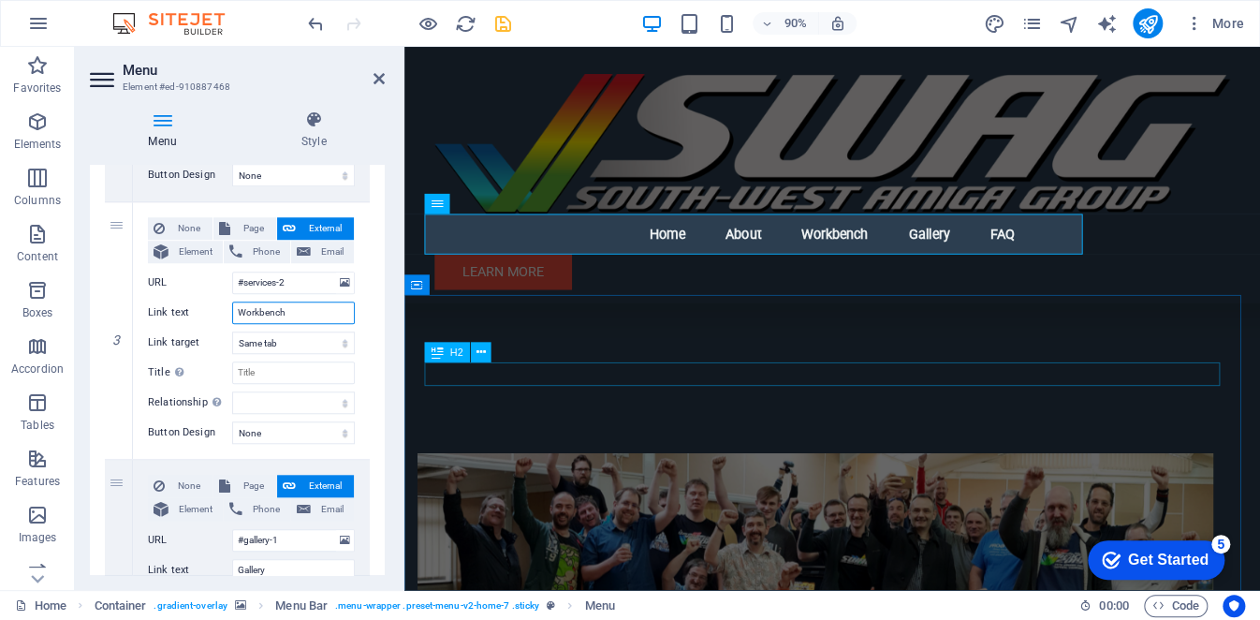
type input "Workbench"
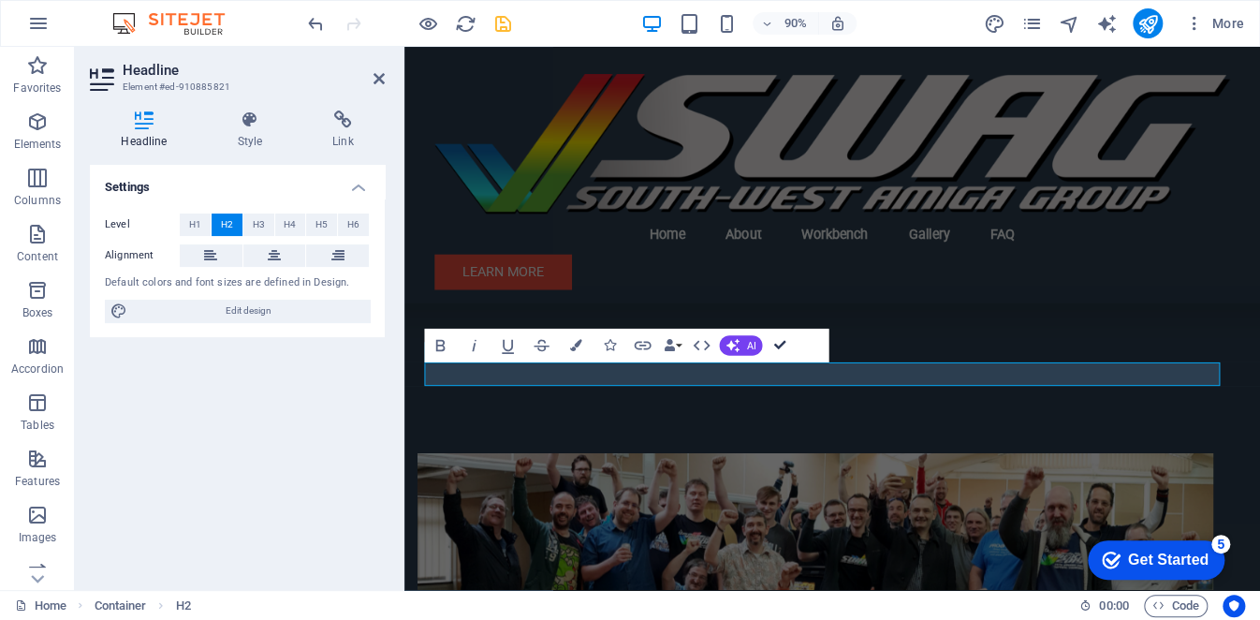
drag, startPoint x: 785, startPoint y: 337, endPoint x: 709, endPoint y: 302, distance: 83.4
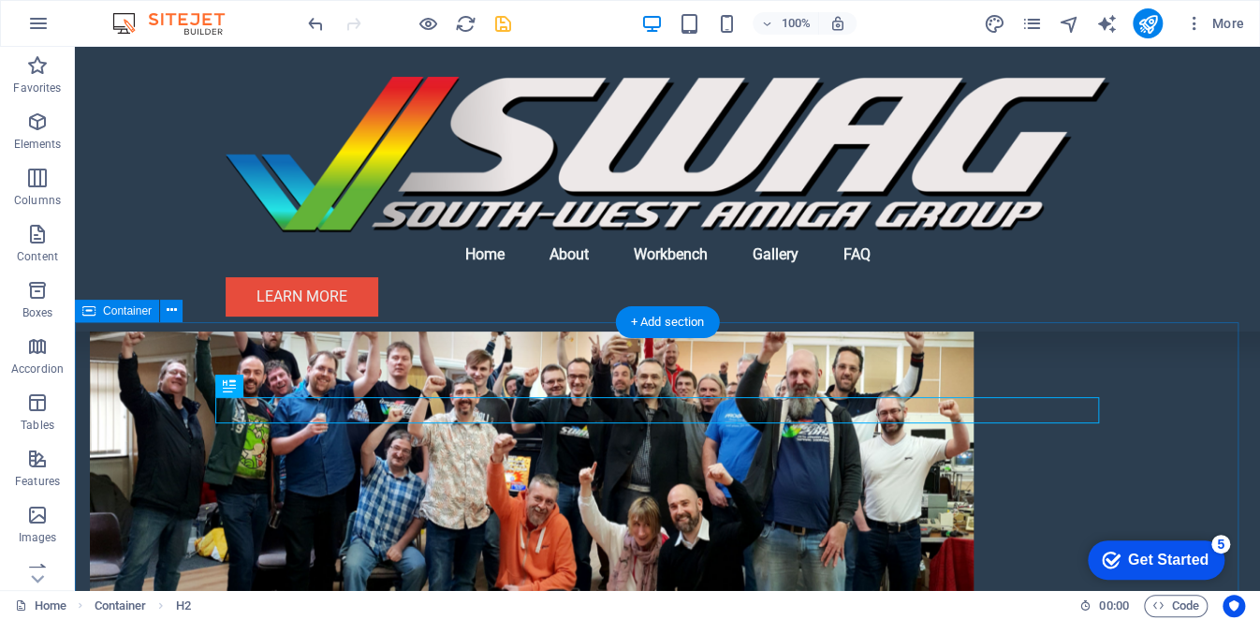
scroll to position [936, 0]
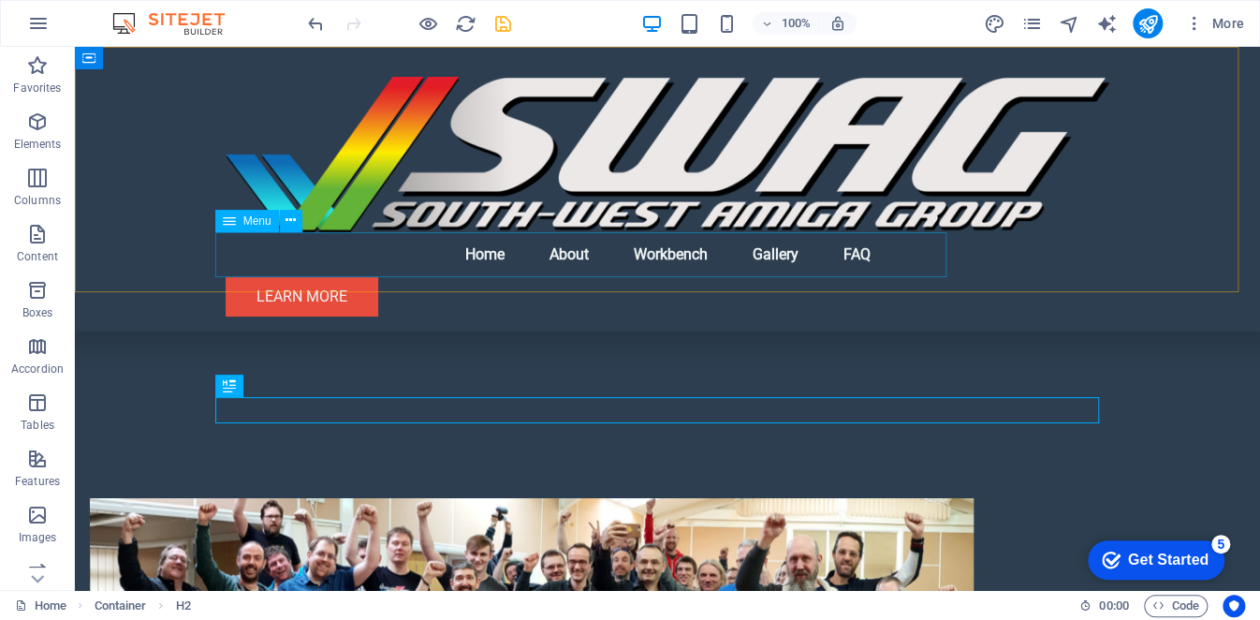
click at [610, 256] on nav "Home About Workbench Gallery FAQ" at bounding box center [668, 254] width 884 height 45
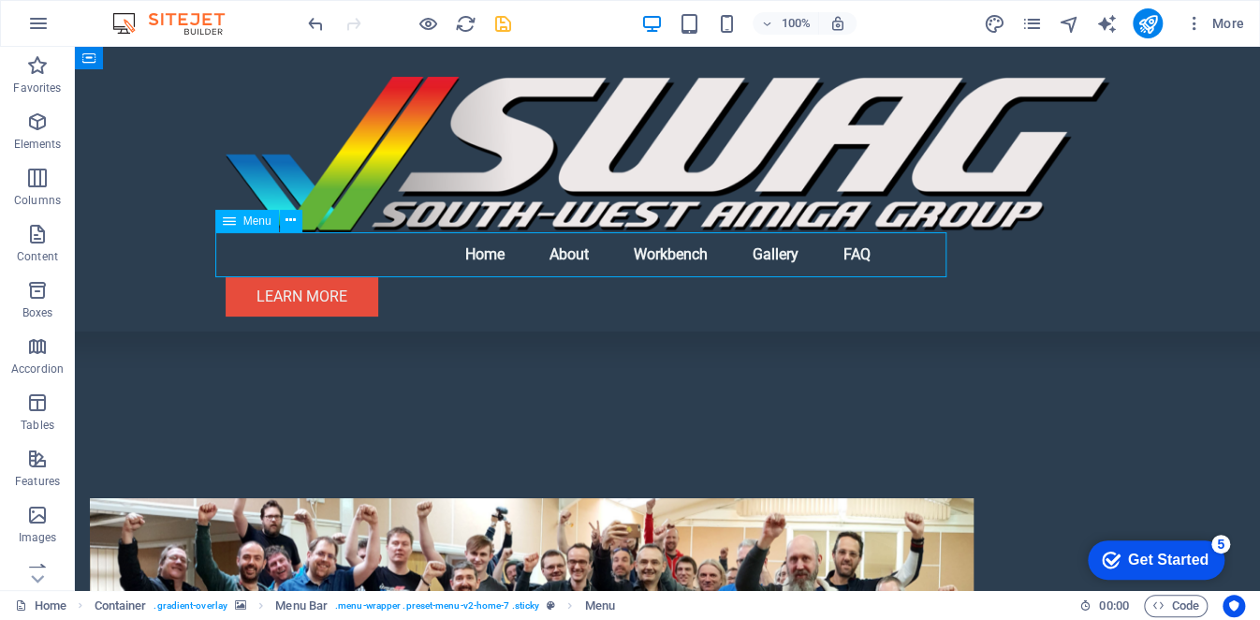
click at [586, 254] on nav "Home About Workbench Gallery FAQ" at bounding box center [668, 254] width 884 height 45
select select
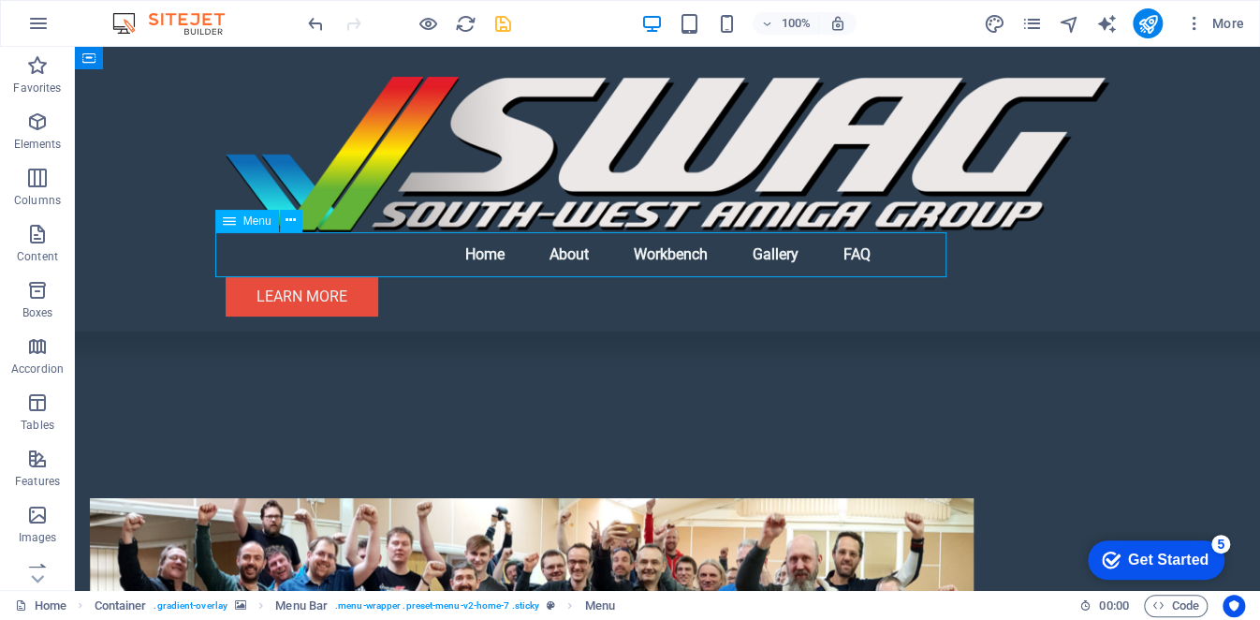
select select
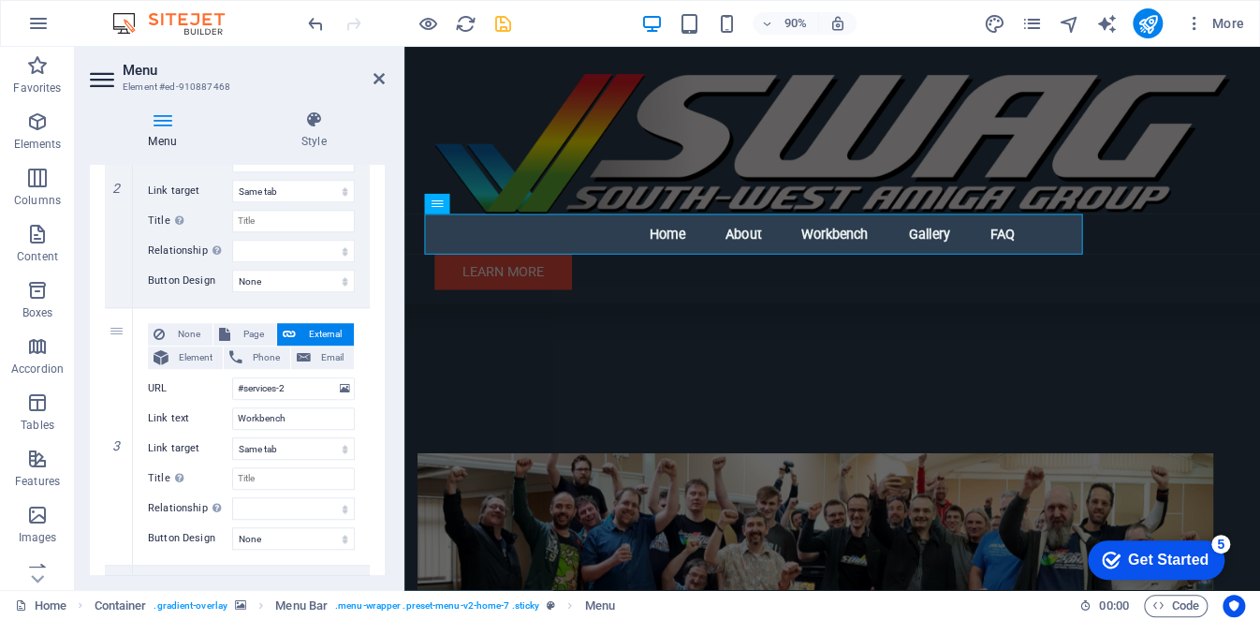
scroll to position [562, 0]
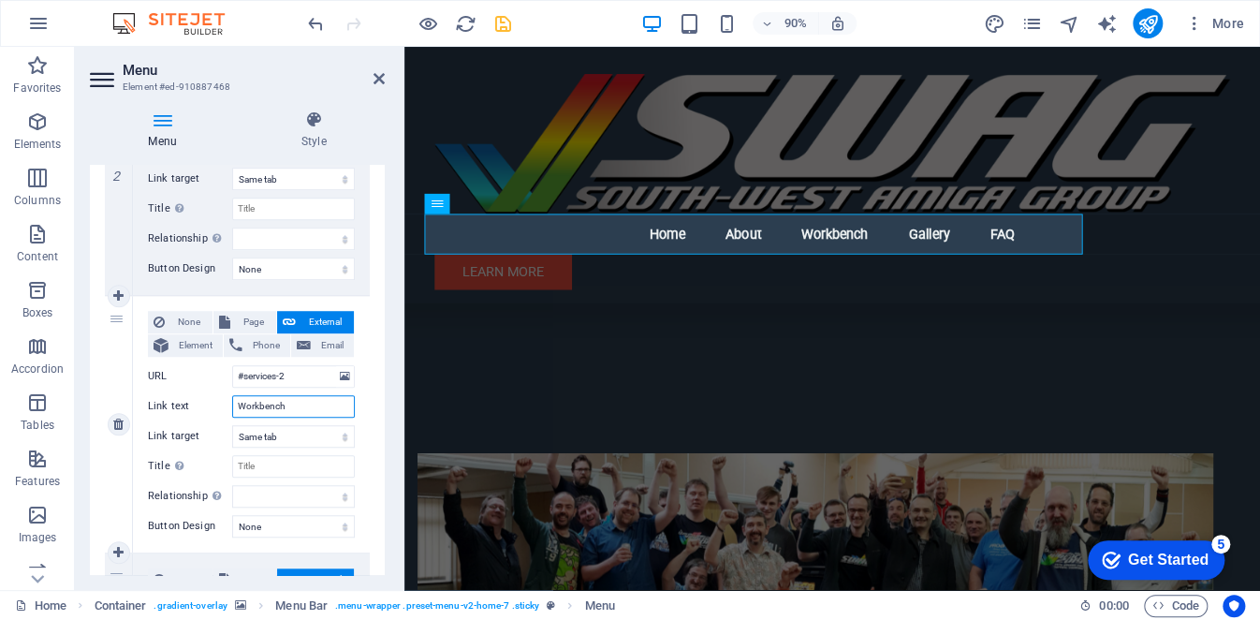
click at [243, 396] on input "Workbench" at bounding box center [293, 406] width 123 height 22
click at [245, 396] on input "Workbench" at bounding box center [293, 406] width 123 height 22
type input "What"
select select
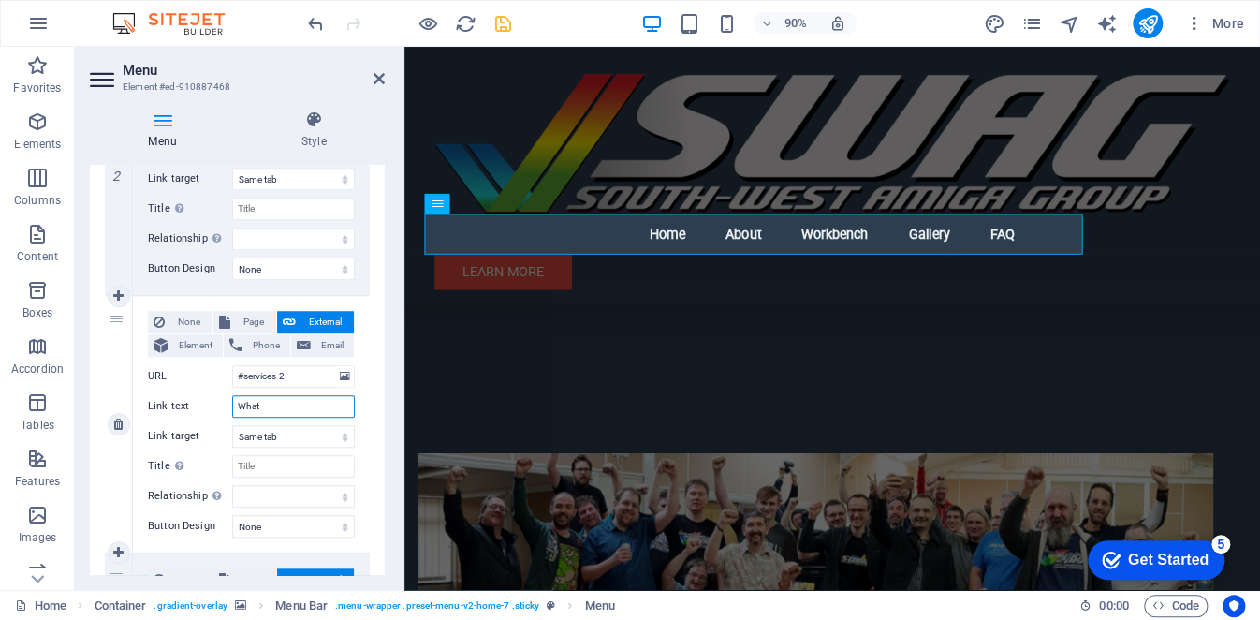
select select
type input "W"
select select
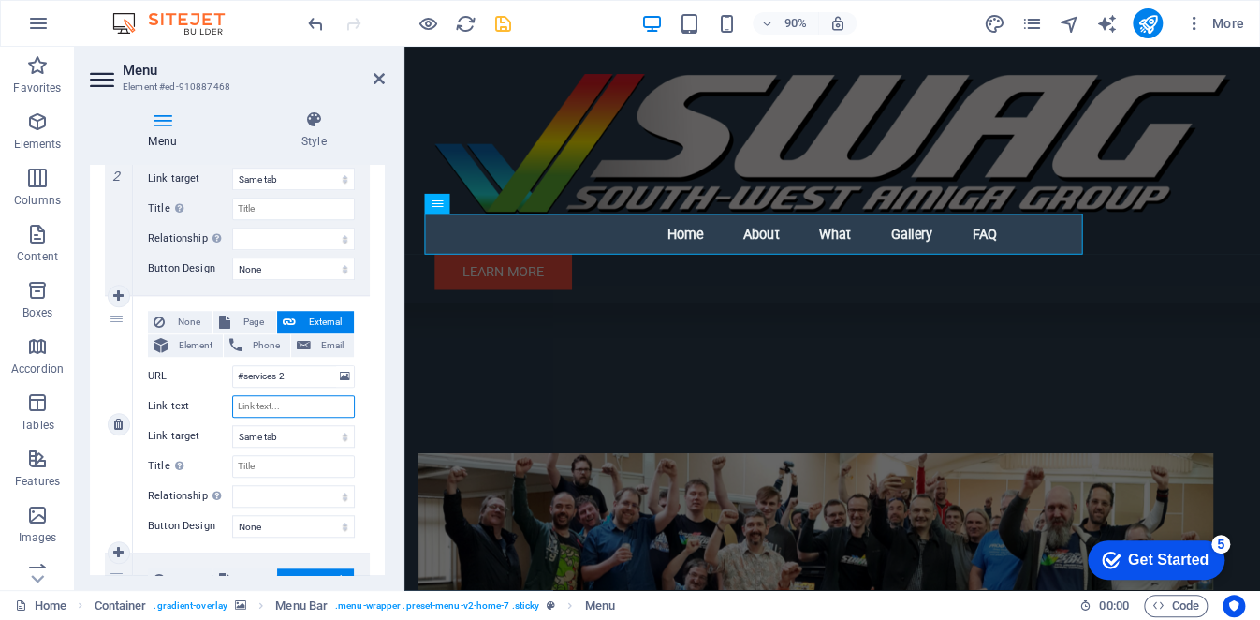
select select
type input "Showcase"
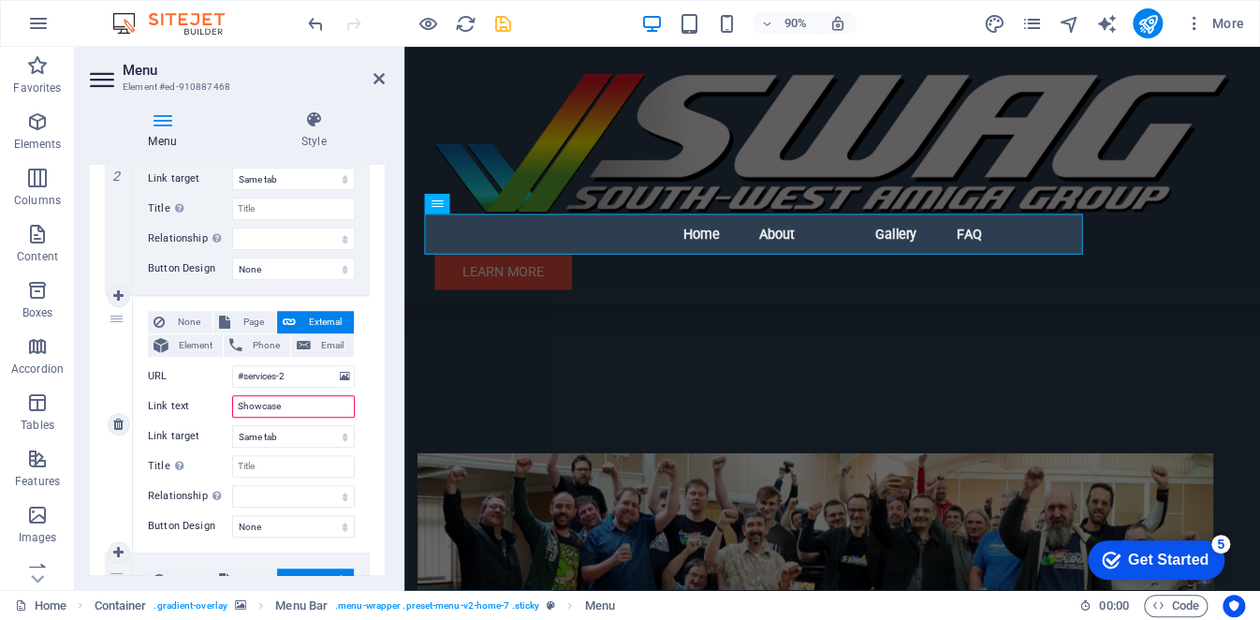
select select
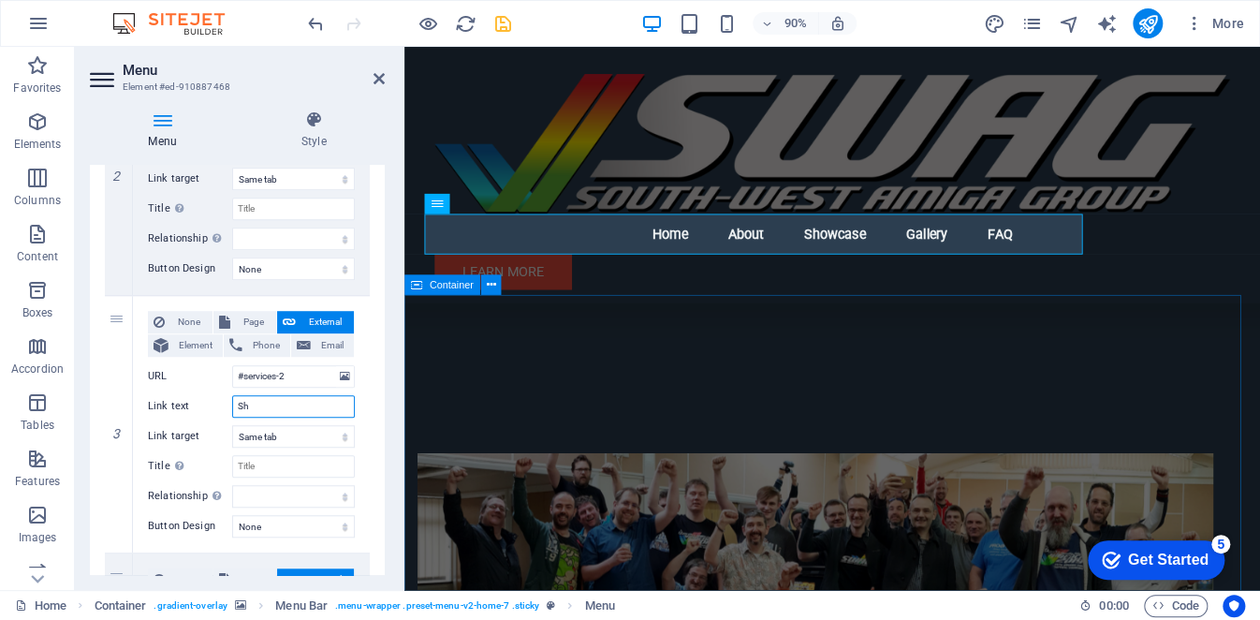
type input "S"
select select
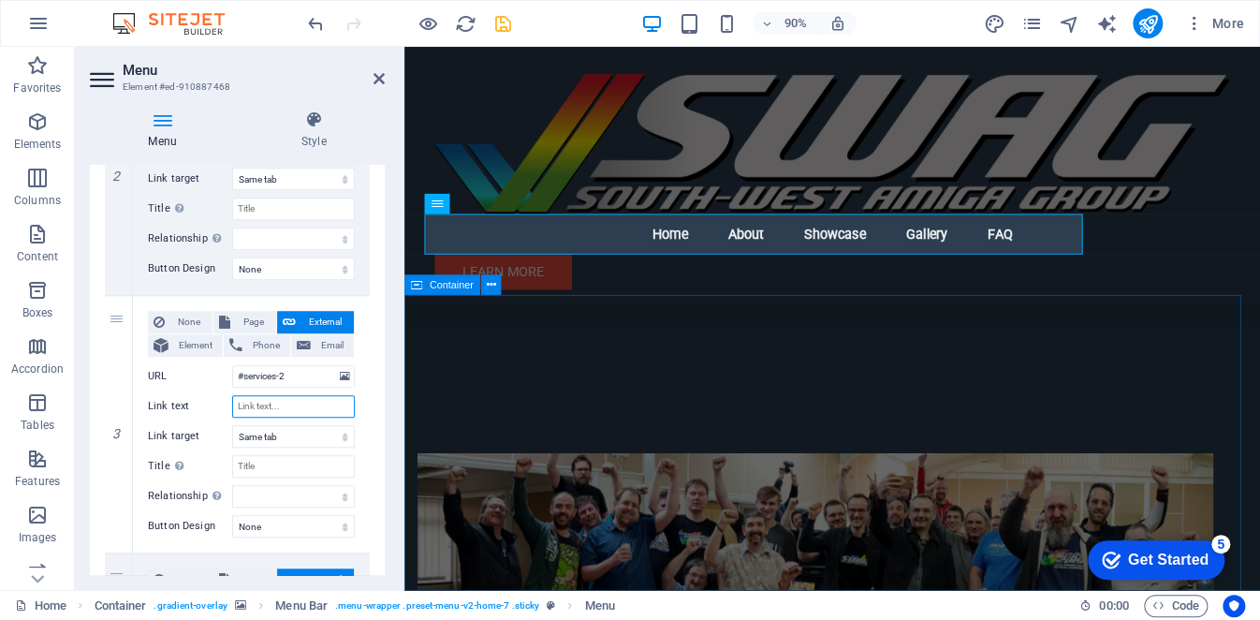
select select
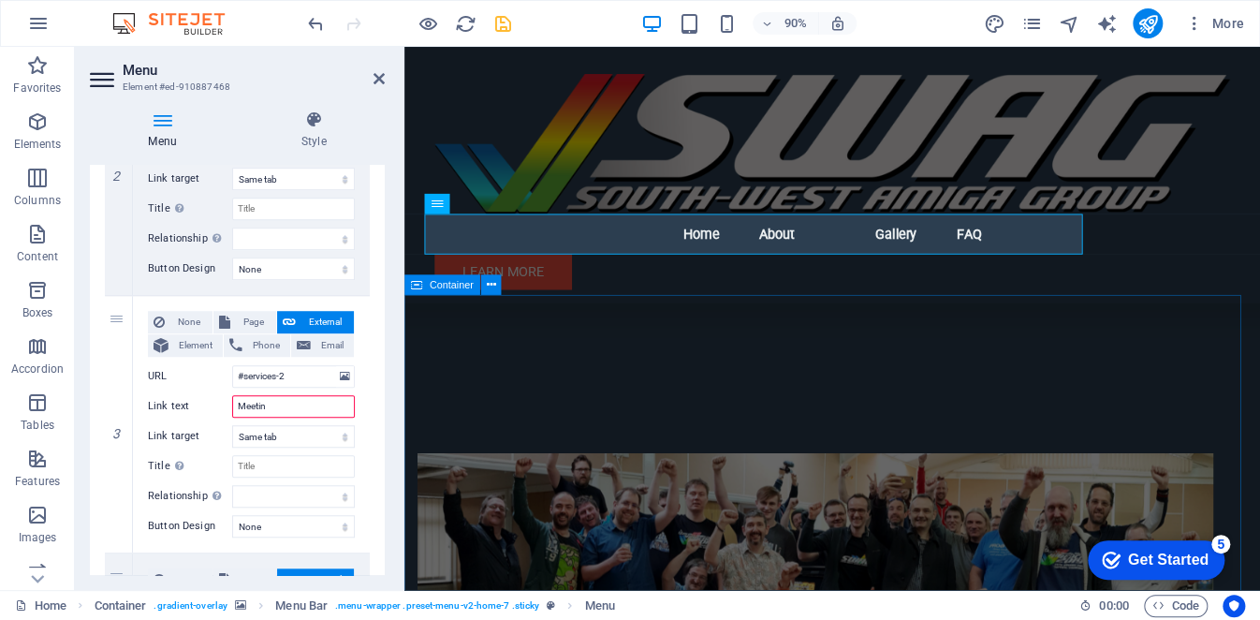
type input "Meeting"
select select
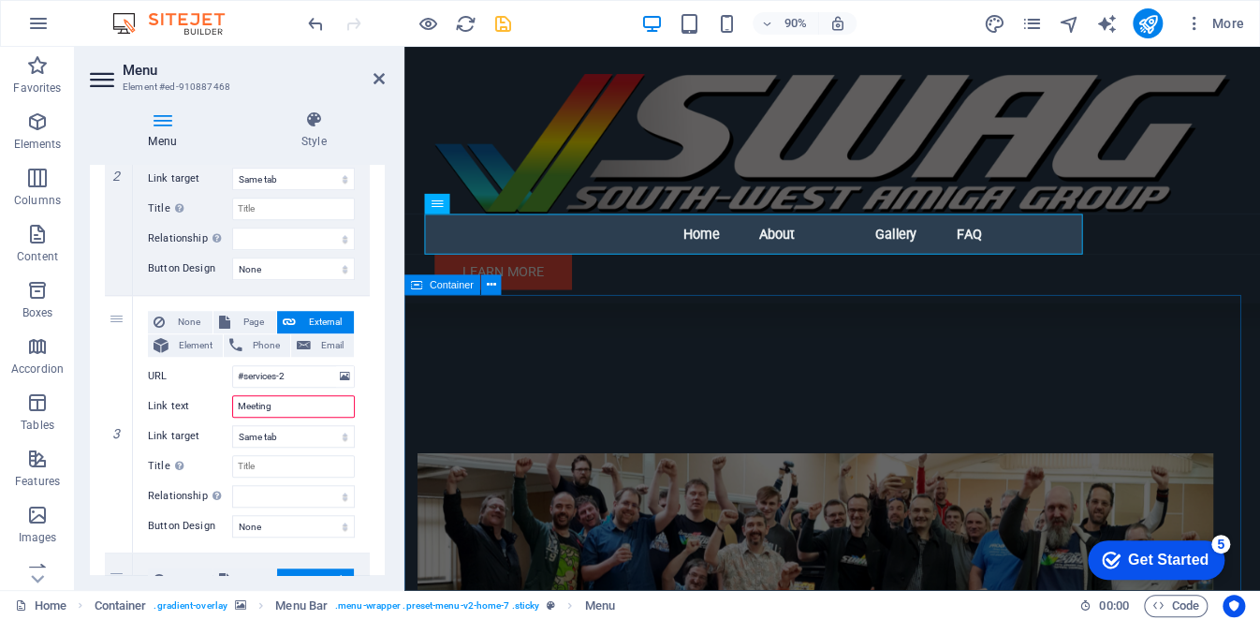
select select
type input "M"
select select
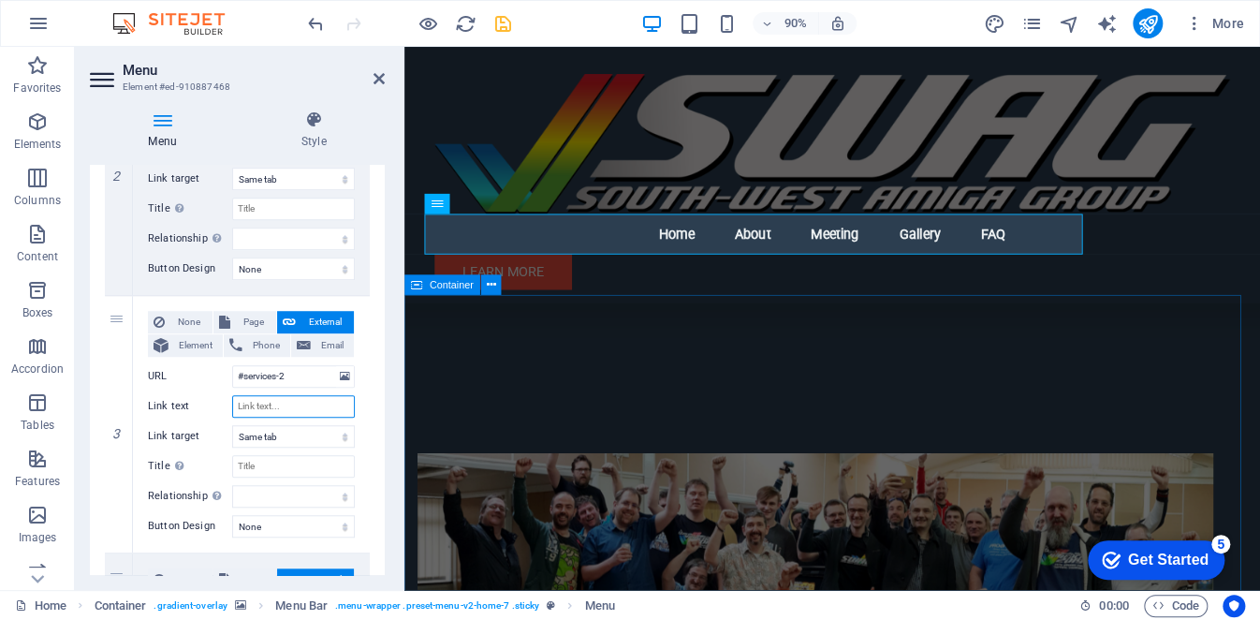
select select
type input "Join us"
select select
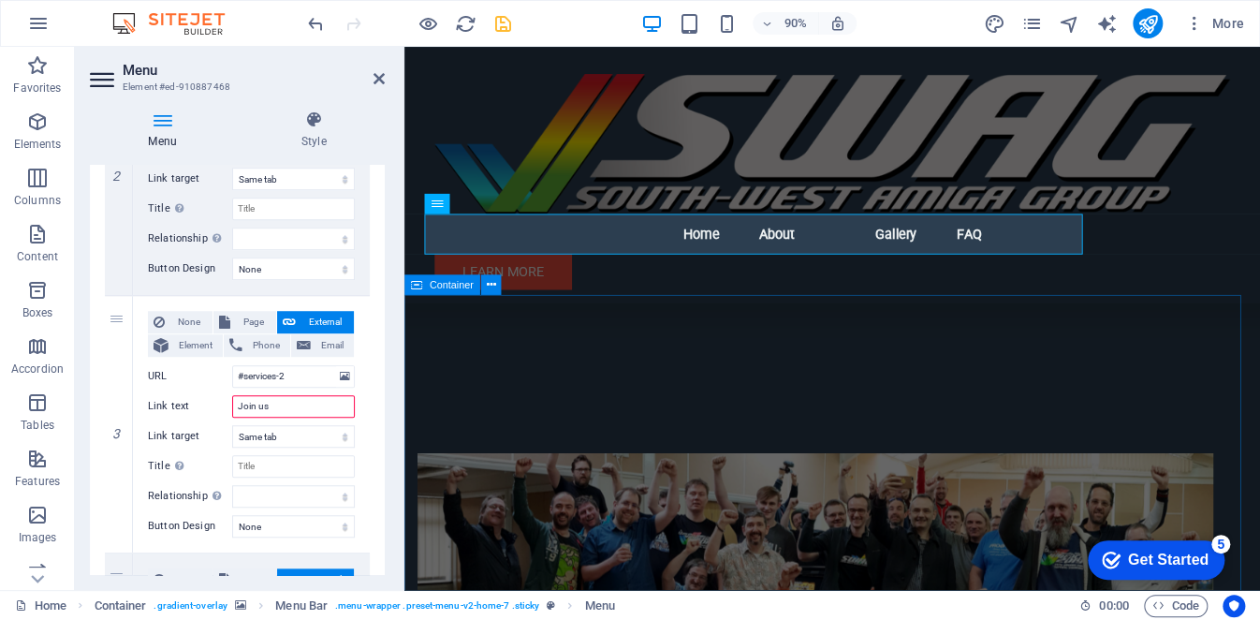
select select
type input "Join us"
drag, startPoint x: 635, startPoint y: 369, endPoint x: 936, endPoint y: 335, distance: 303.4
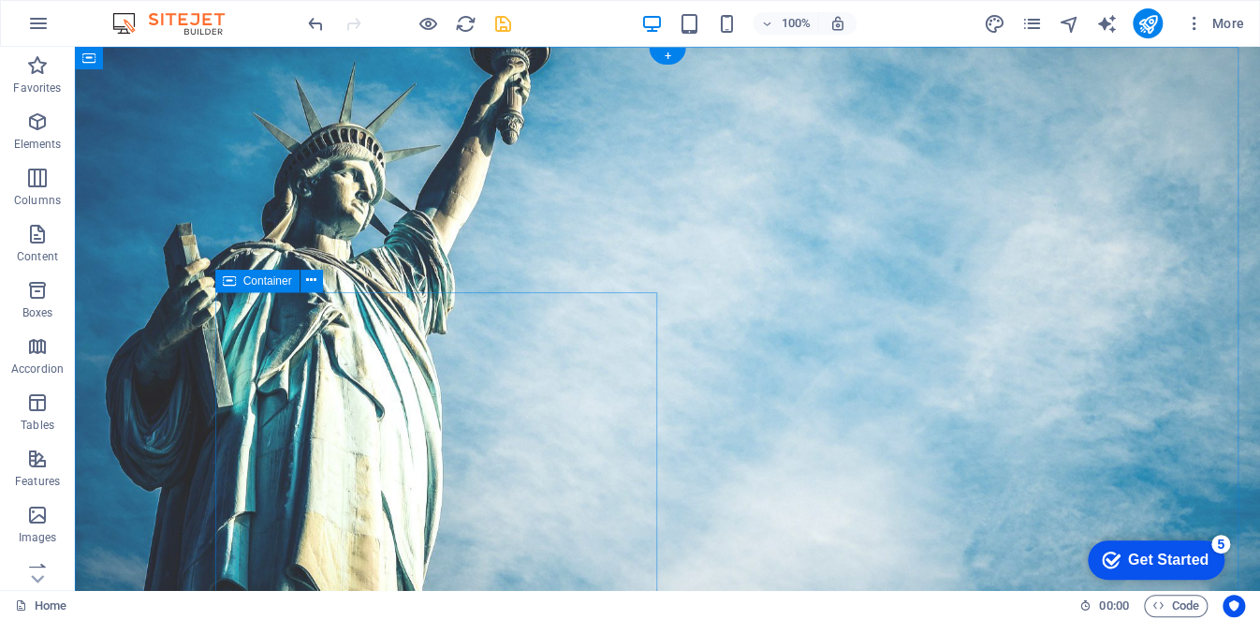
scroll to position [0, 0]
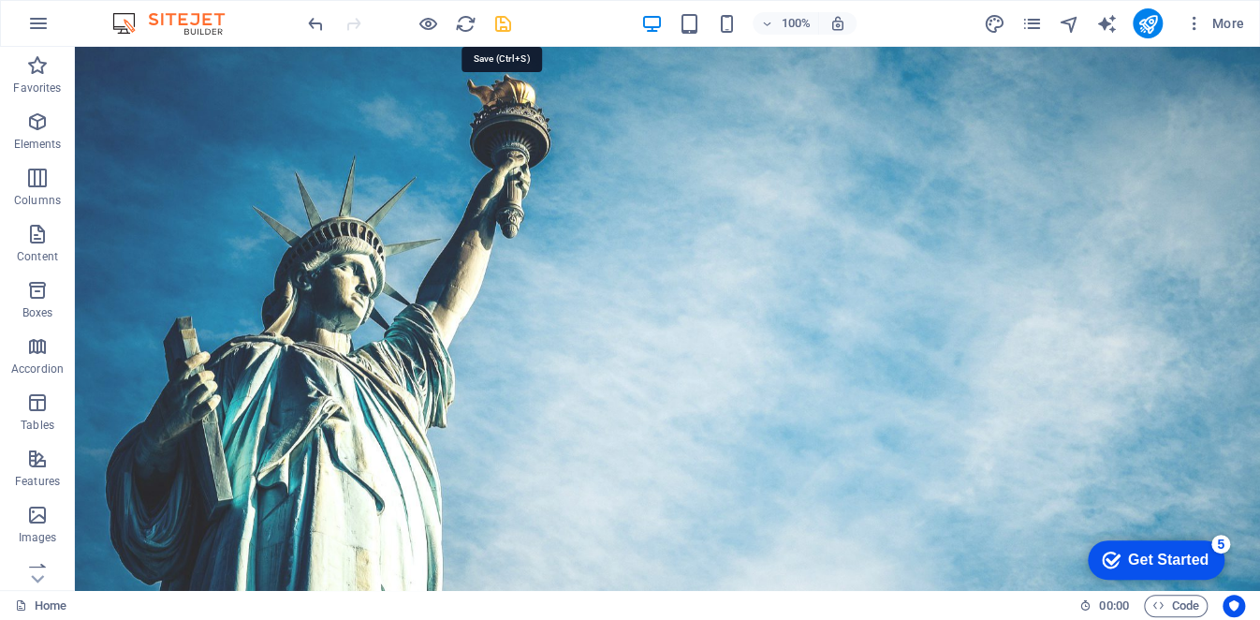
click at [502, 29] on icon "save" at bounding box center [504, 24] width 22 height 22
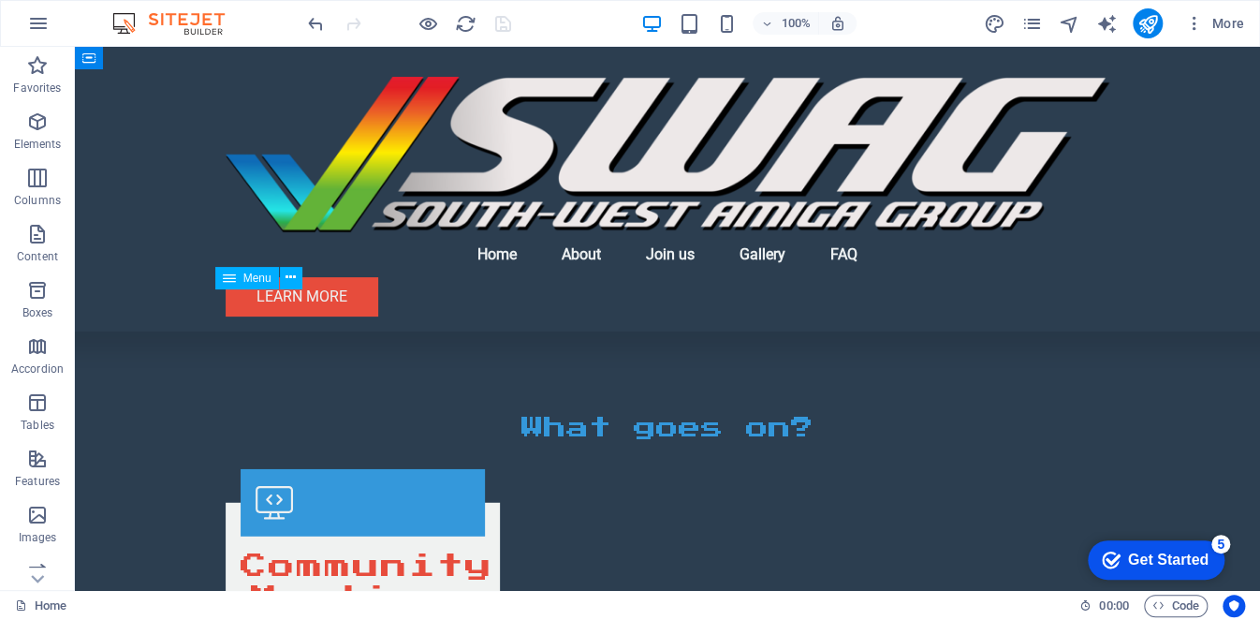
scroll to position [1685, 0]
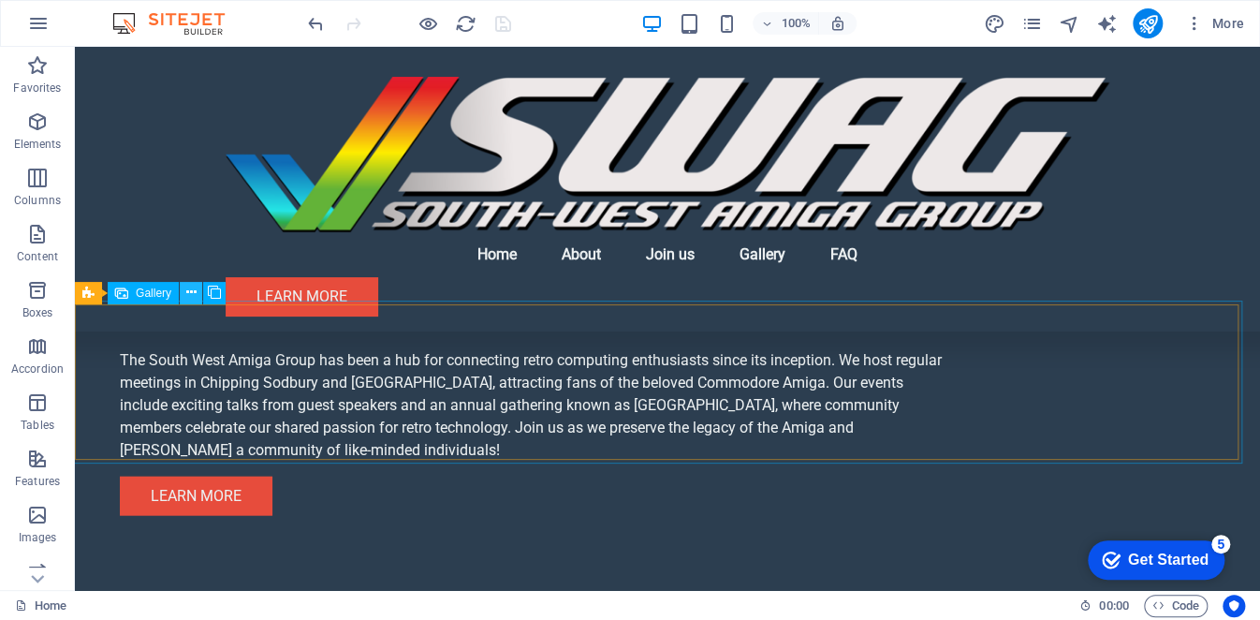
click at [187, 292] on icon at bounding box center [191, 293] width 10 height 20
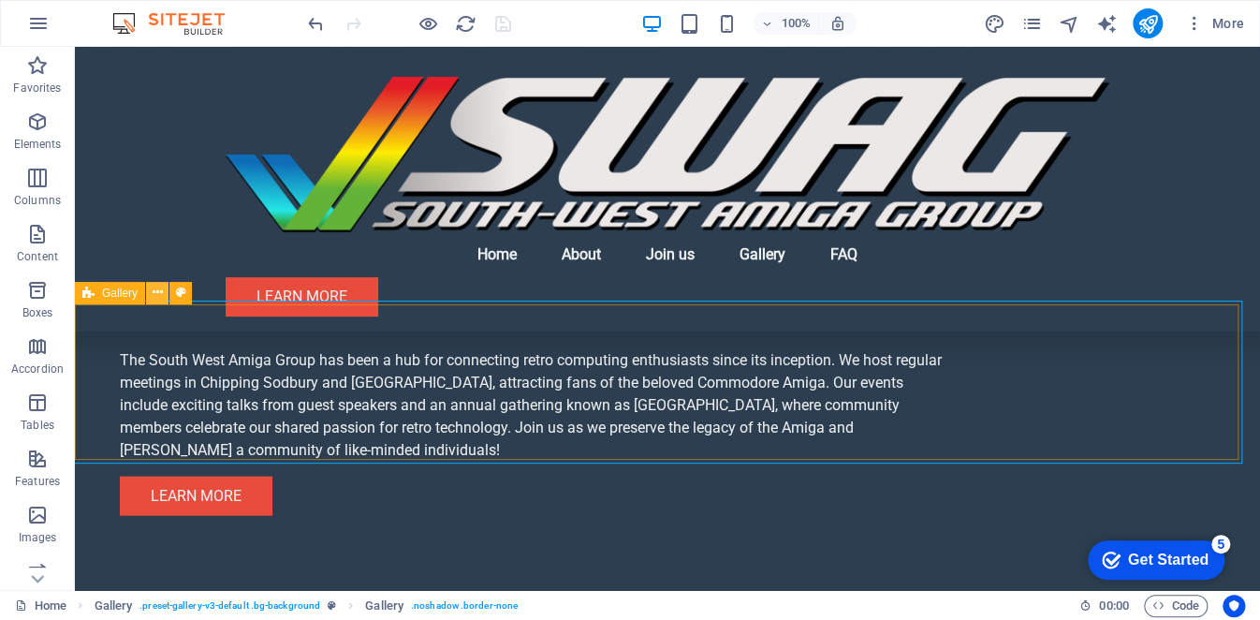
click at [162, 291] on button at bounding box center [157, 293] width 22 height 22
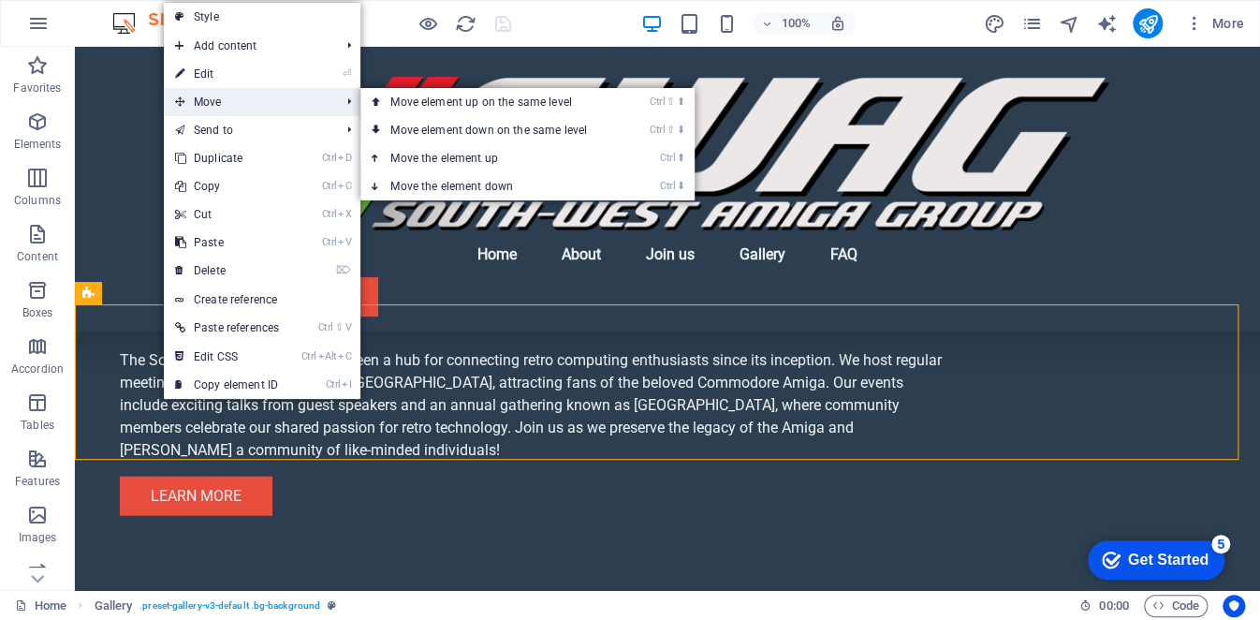
click at [213, 106] on span "Move" at bounding box center [248, 102] width 169 height 28
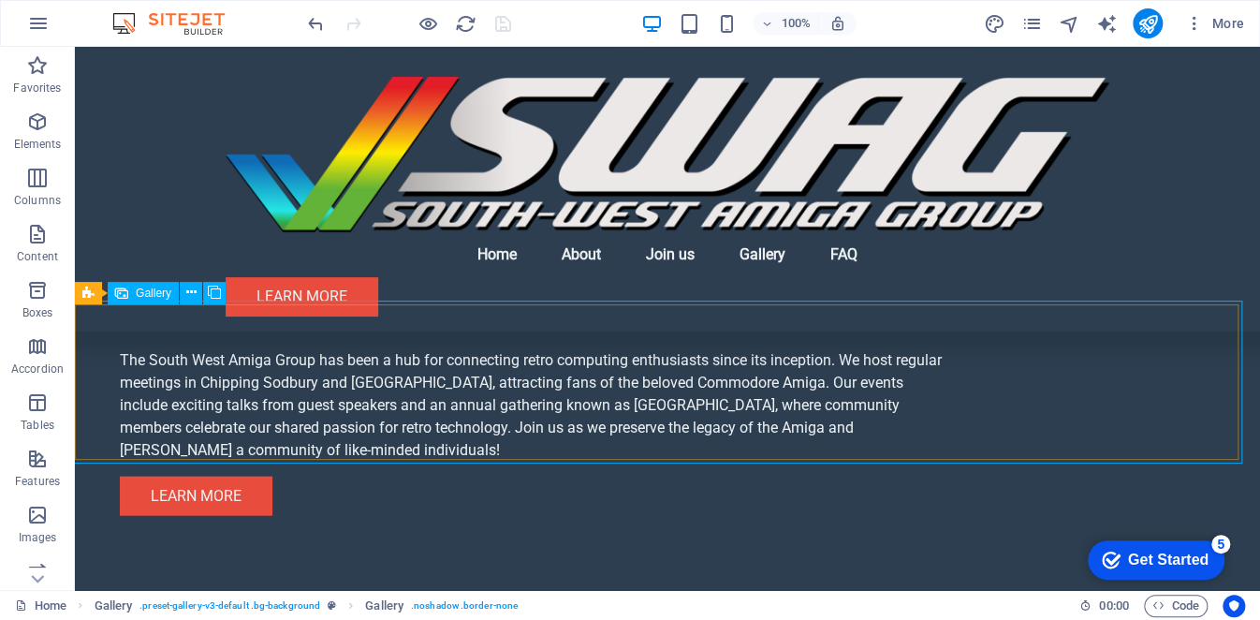
click at [158, 295] on span "Gallery" at bounding box center [154, 292] width 36 height 11
click at [191, 299] on icon at bounding box center [191, 293] width 10 height 20
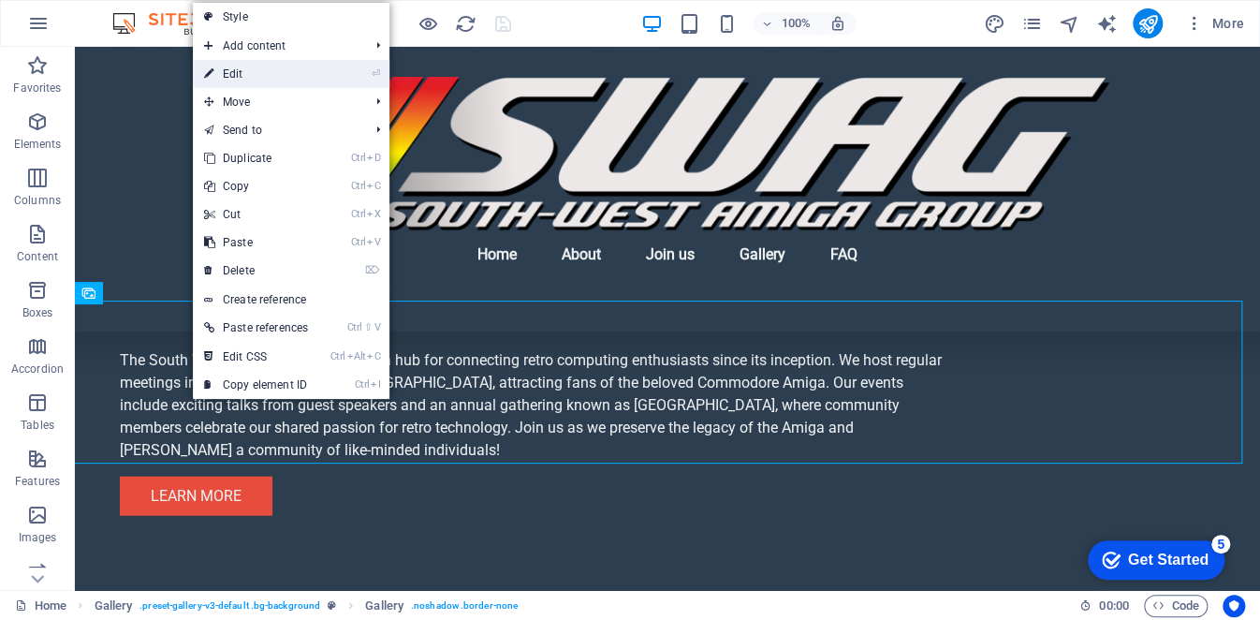
click at [263, 79] on link "⏎ Edit" at bounding box center [256, 74] width 126 height 28
select select "px"
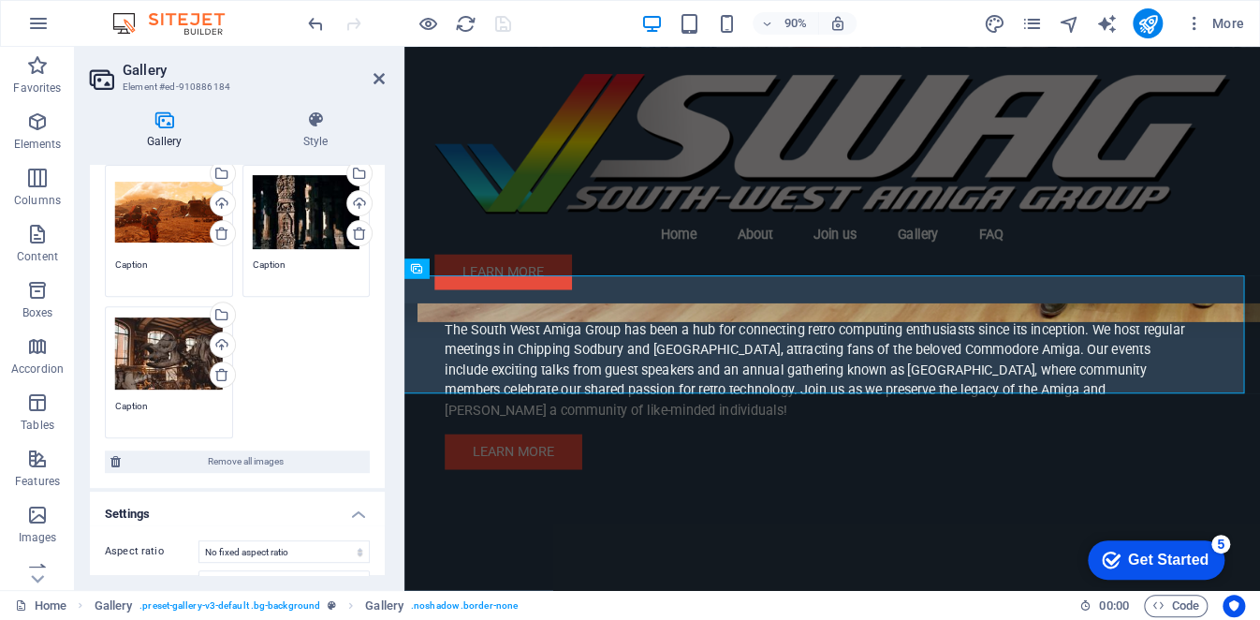
scroll to position [453, 0]
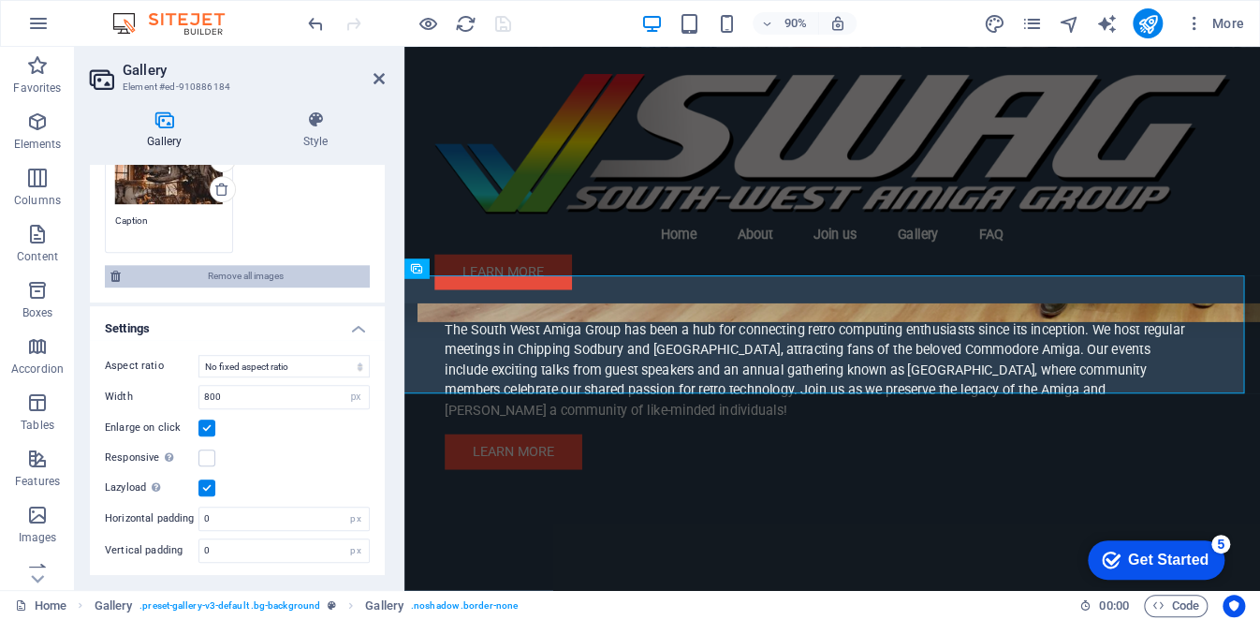
click at [221, 281] on span "Remove all images" at bounding box center [245, 276] width 238 height 22
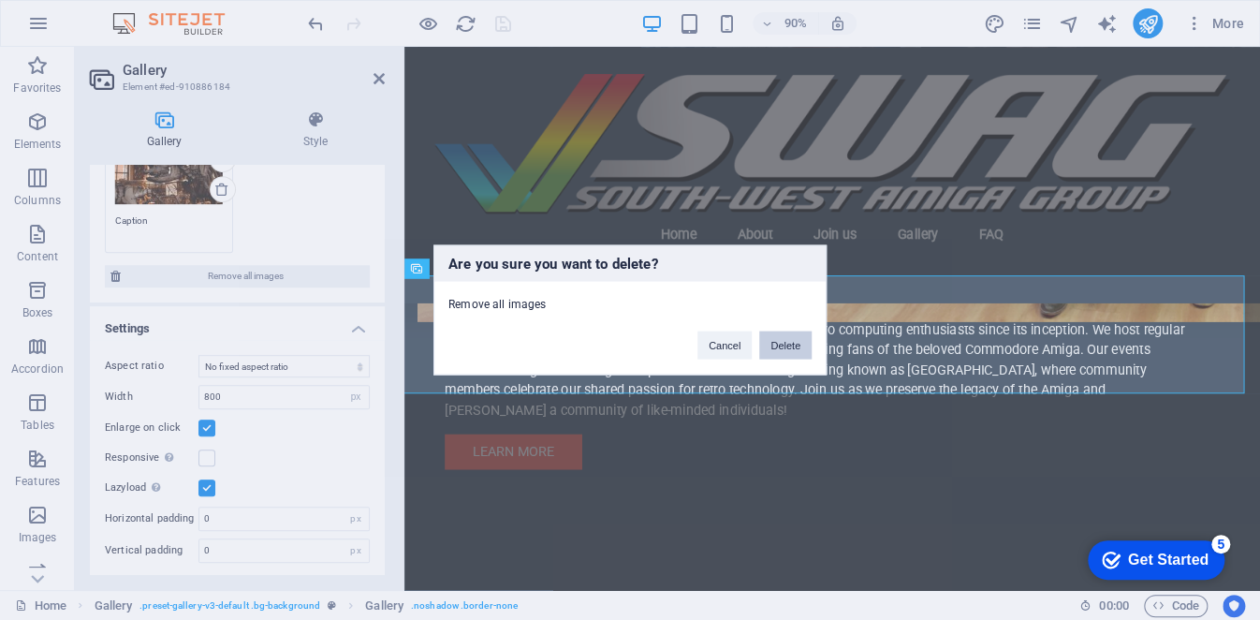
click at [772, 346] on button "Delete" at bounding box center [785, 345] width 52 height 28
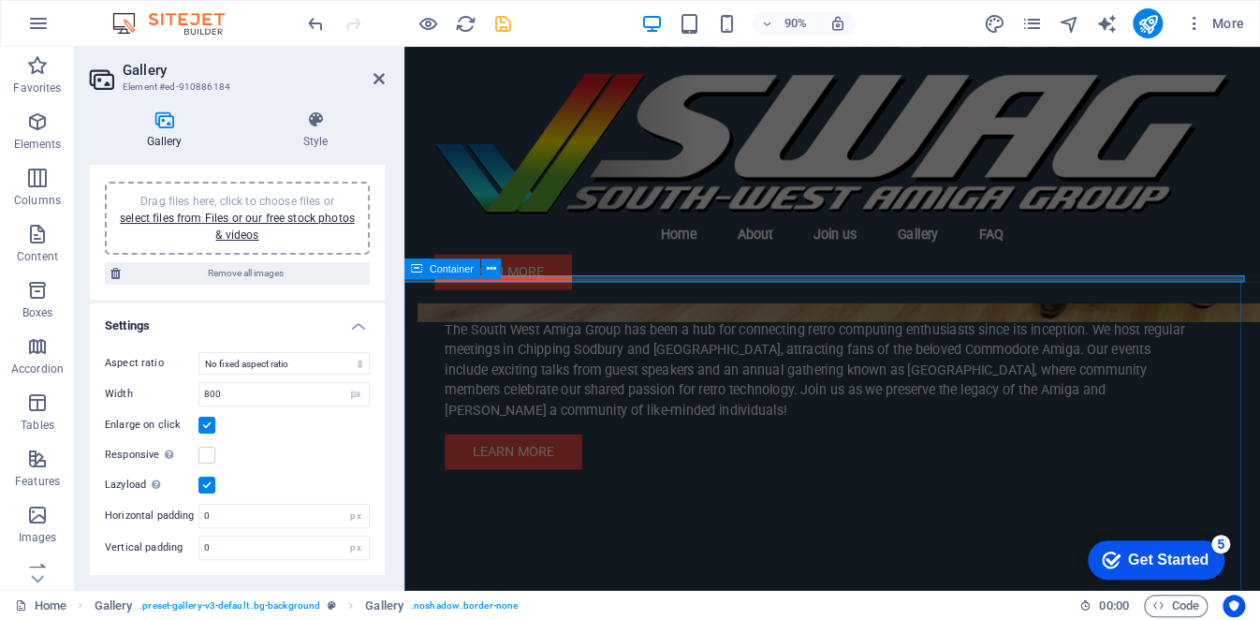
scroll to position [30, 0]
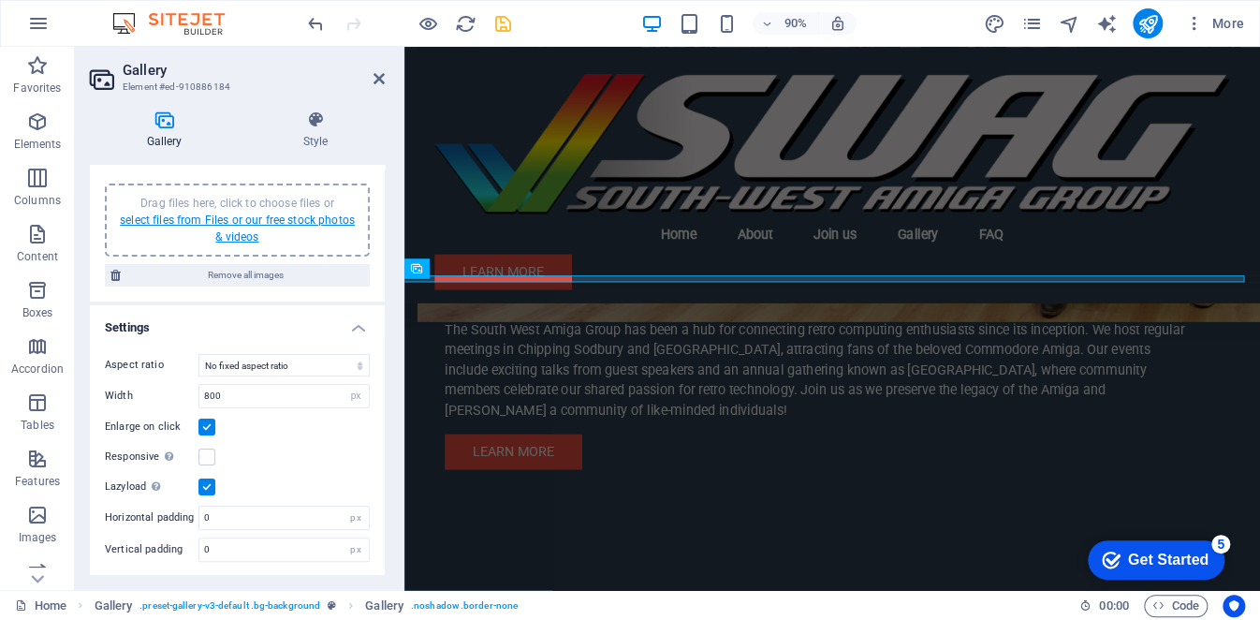
click at [229, 223] on link "select files from Files or our free stock photos & videos" at bounding box center [237, 228] width 235 height 30
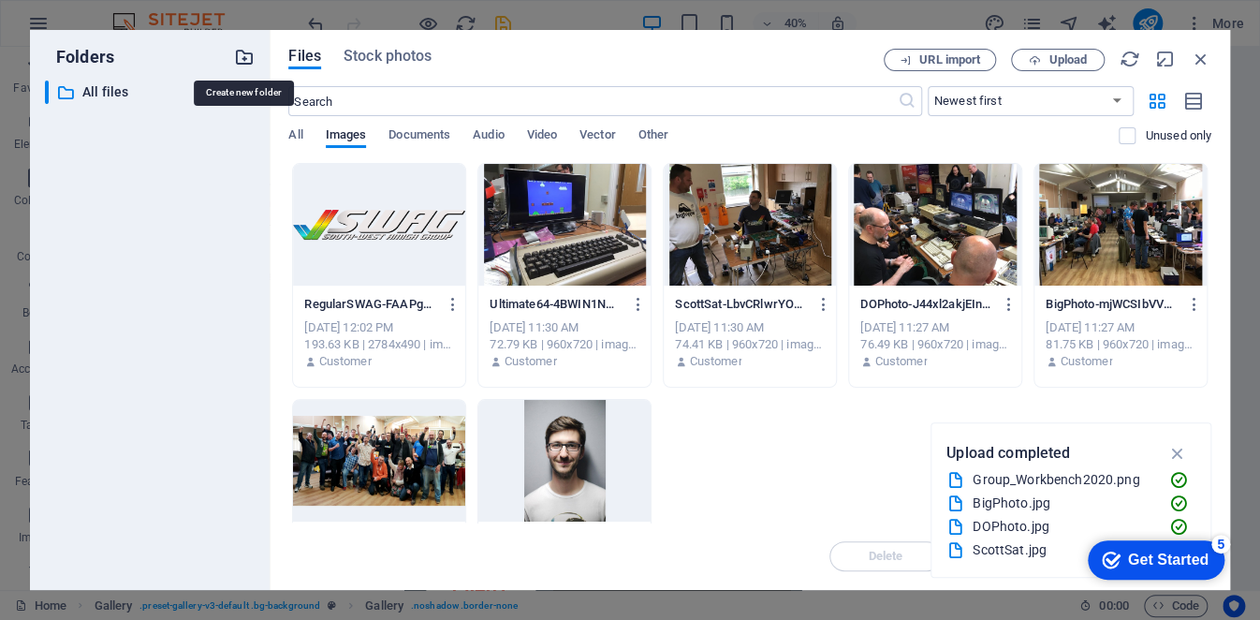
click at [245, 61] on icon "button" at bounding box center [244, 57] width 21 height 21
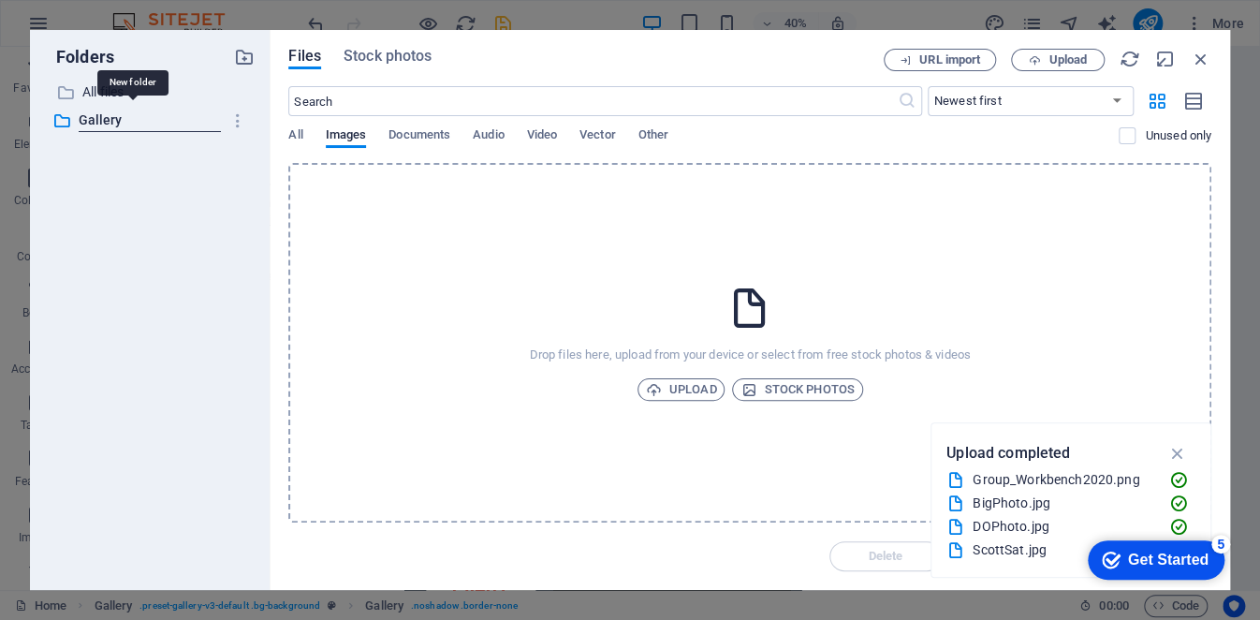
type input "Gallery"
click at [216, 232] on div "​ All files All files ​ Gallery New folder" at bounding box center [150, 328] width 210 height 494
click at [140, 90] on p "All files" at bounding box center [151, 92] width 139 height 22
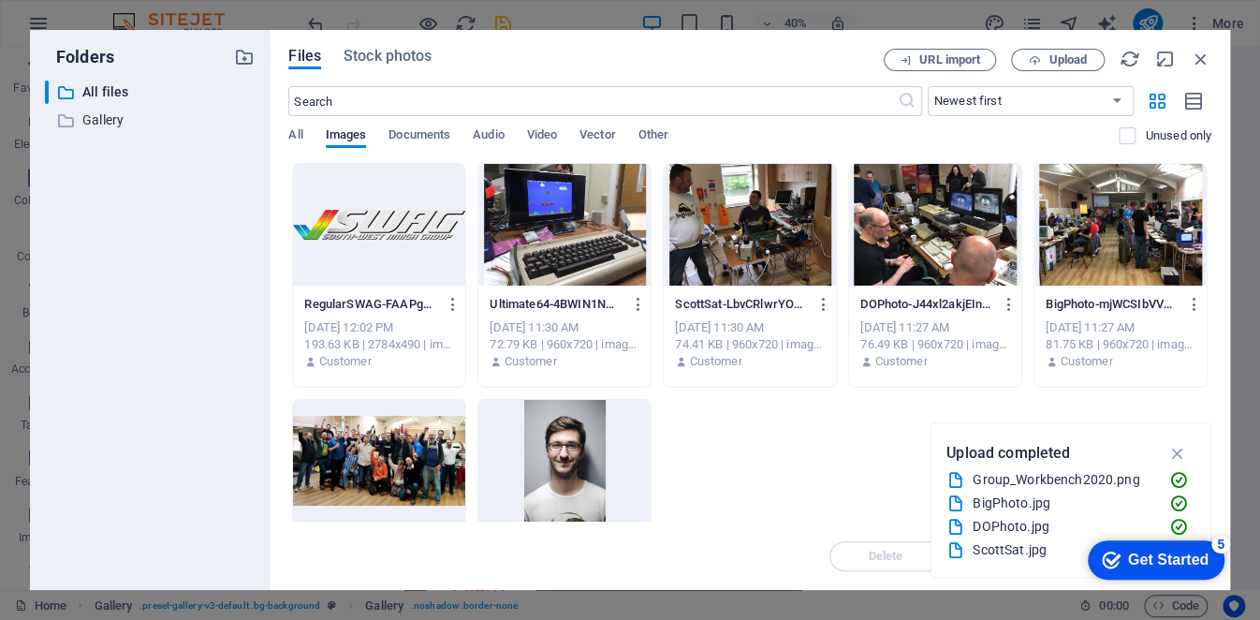
click at [569, 248] on div at bounding box center [564, 225] width 172 height 122
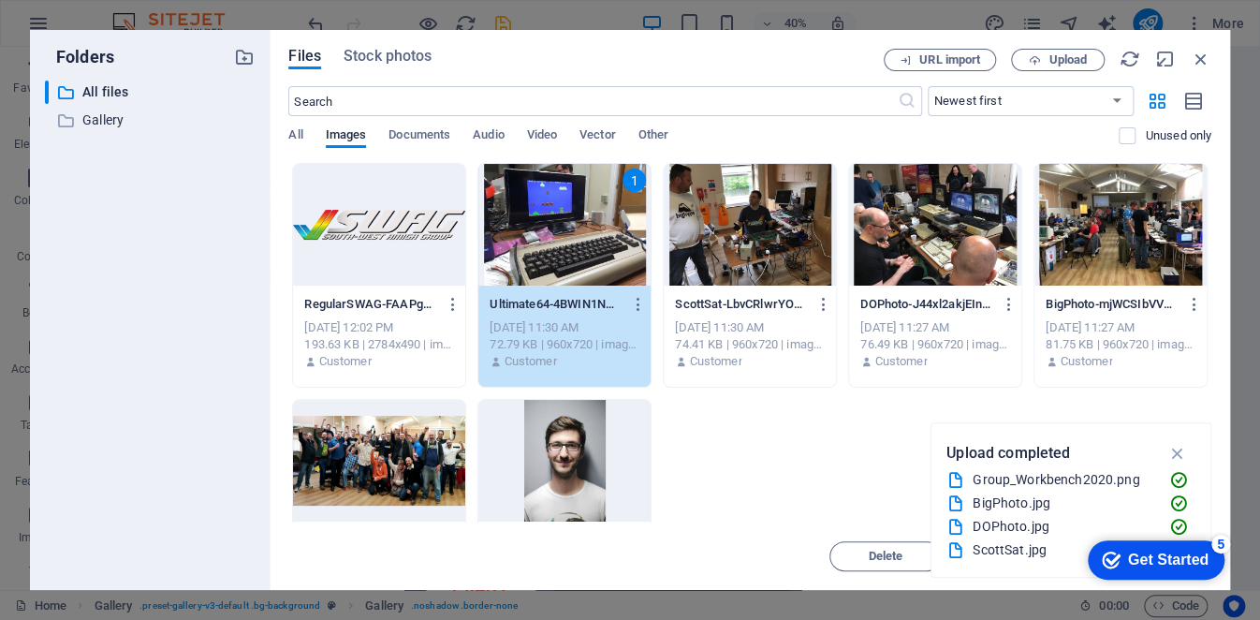
click at [713, 248] on div at bounding box center [750, 225] width 172 height 122
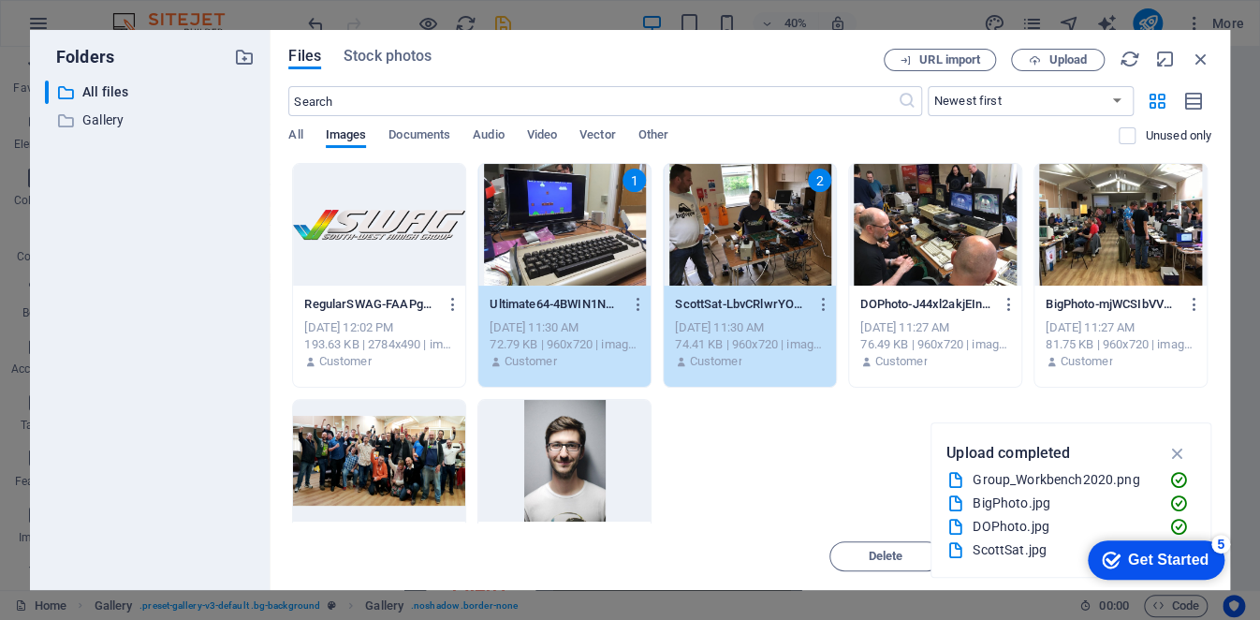
click at [908, 250] on div at bounding box center [935, 225] width 172 height 122
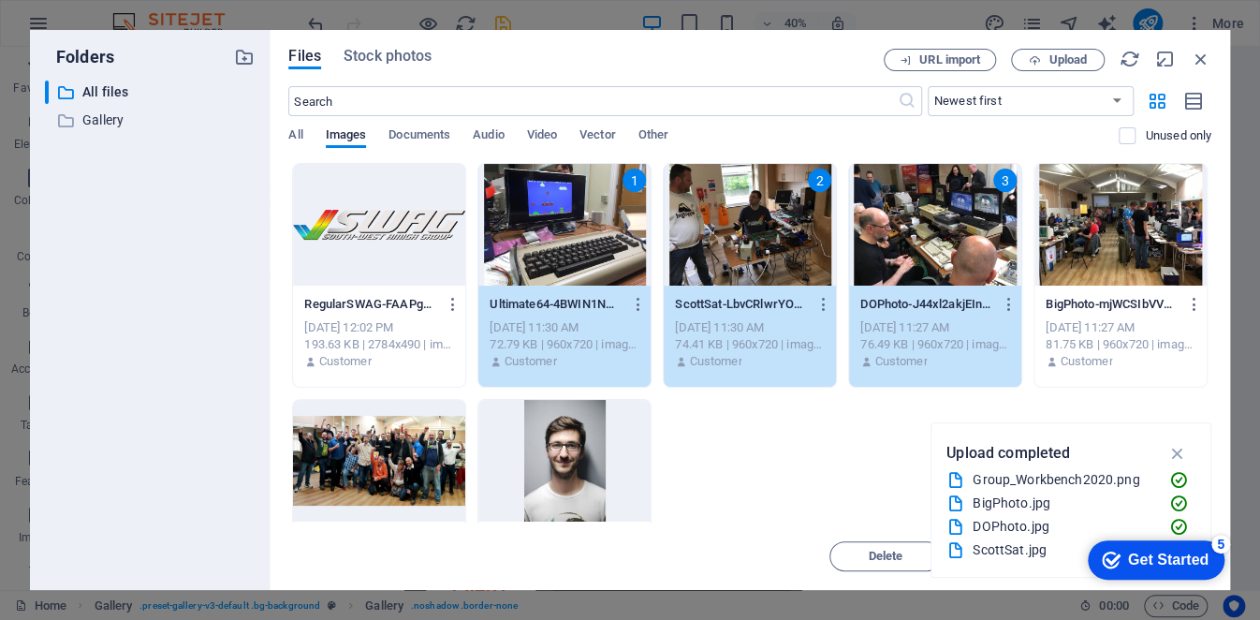
click at [1105, 253] on div at bounding box center [1121, 225] width 172 height 122
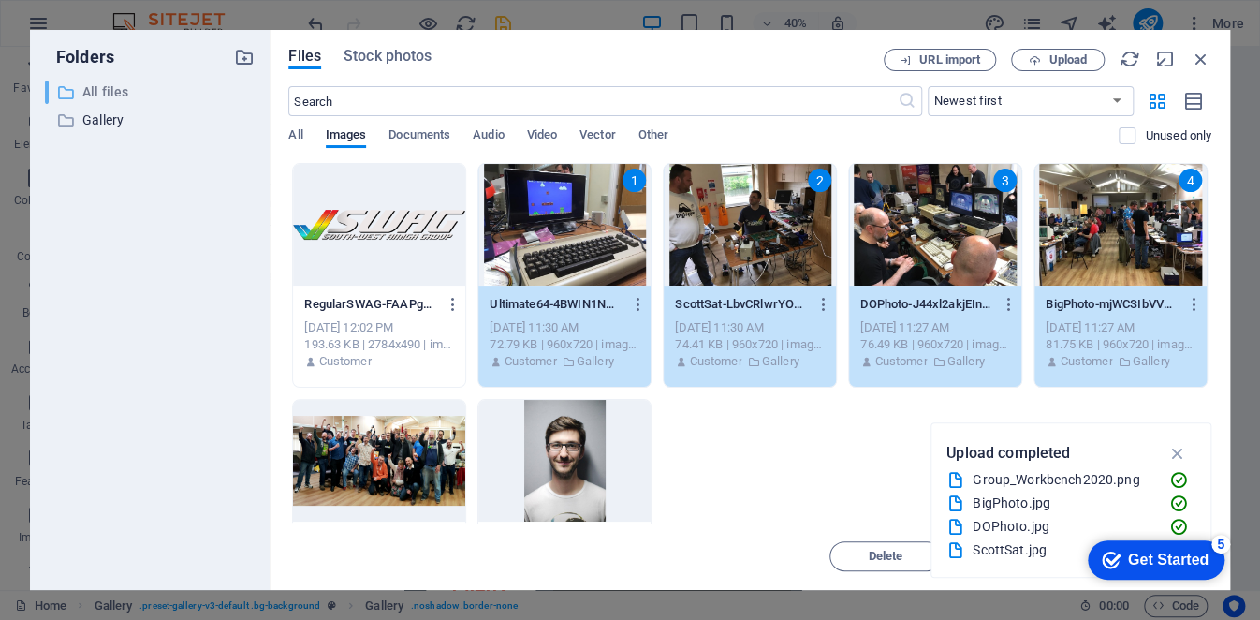
click at [131, 99] on p "All files" at bounding box center [151, 92] width 139 height 22
click at [124, 110] on p "Gallery" at bounding box center [151, 121] width 139 height 22
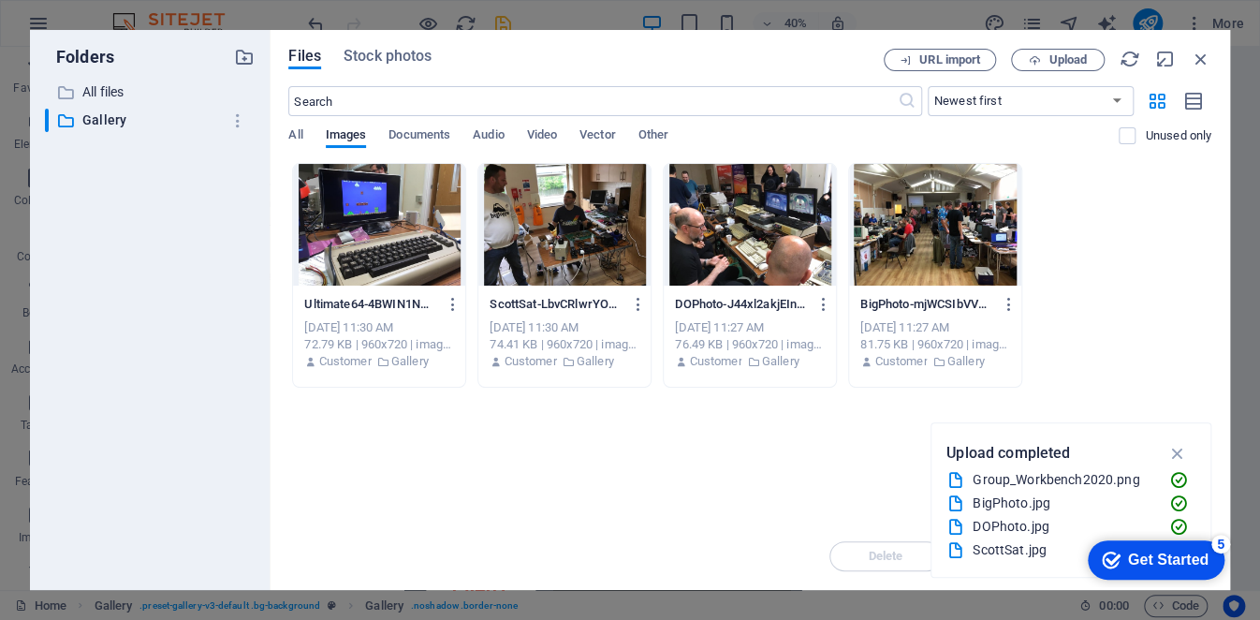
drag, startPoint x: 969, startPoint y: 399, endPoint x: 331, endPoint y: 234, distance: 659.5
click at [331, 234] on div "Drop files here to upload them instantly Ultimate64-4BWIN1NwNJP6TaCO1c_LAA.jpg …" at bounding box center [749, 343] width 923 height 360
click at [333, 233] on div at bounding box center [379, 225] width 172 height 122
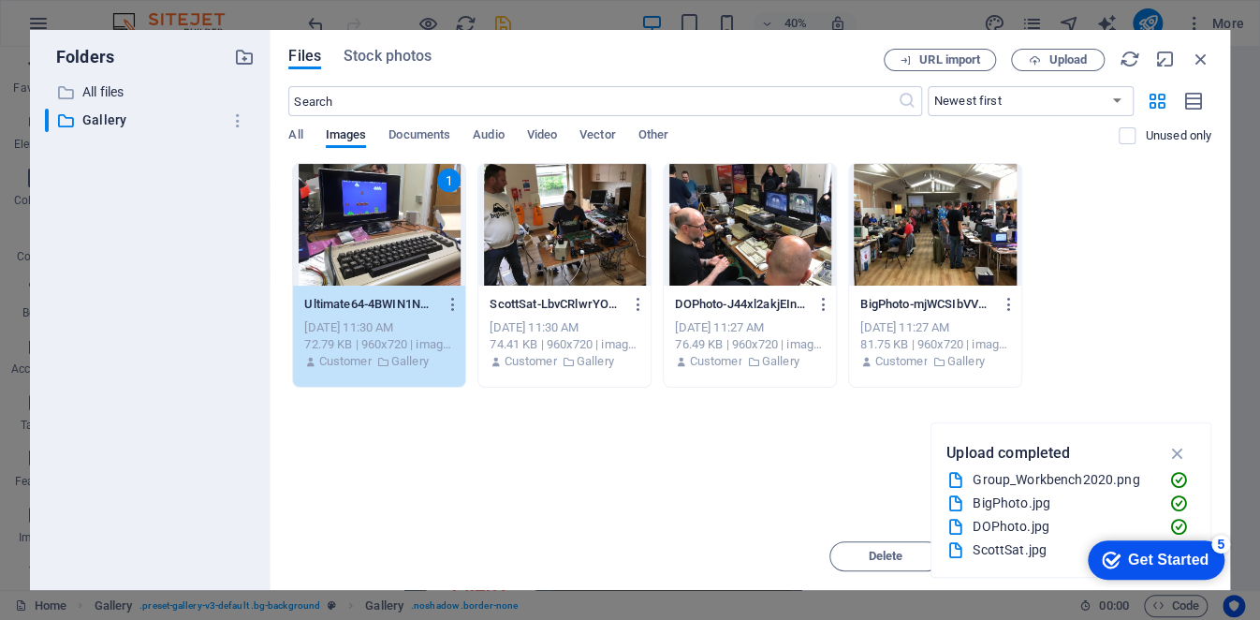
click at [929, 258] on div at bounding box center [935, 225] width 172 height 122
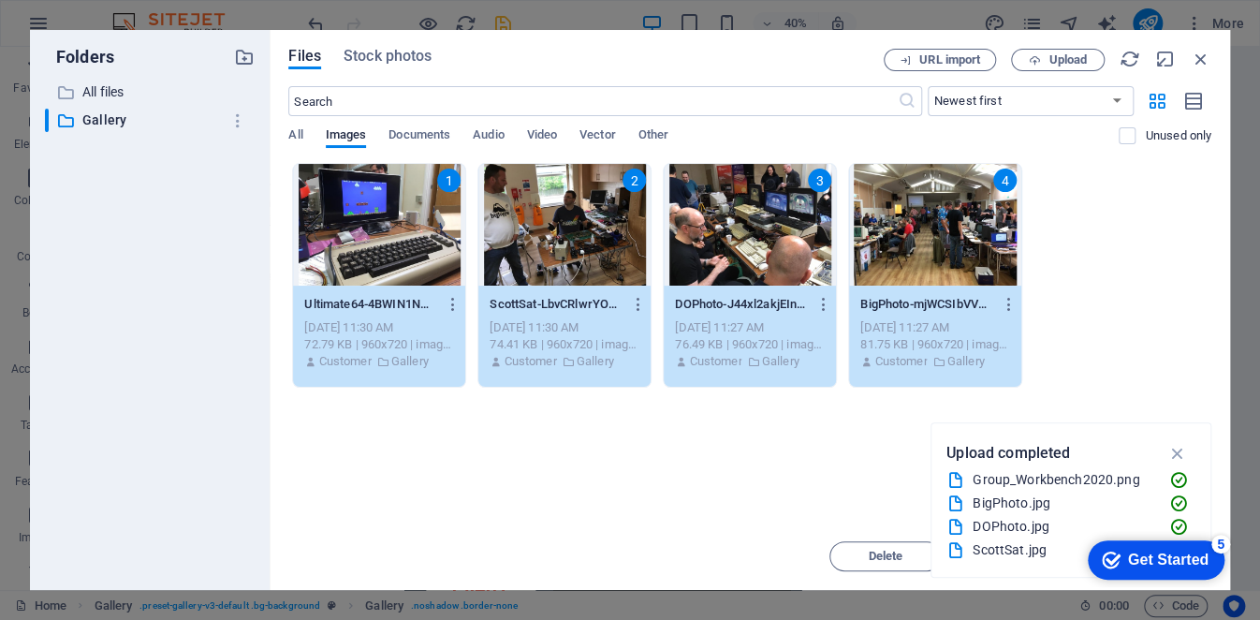
click at [1170, 457] on icon "button" at bounding box center [1178, 453] width 22 height 21
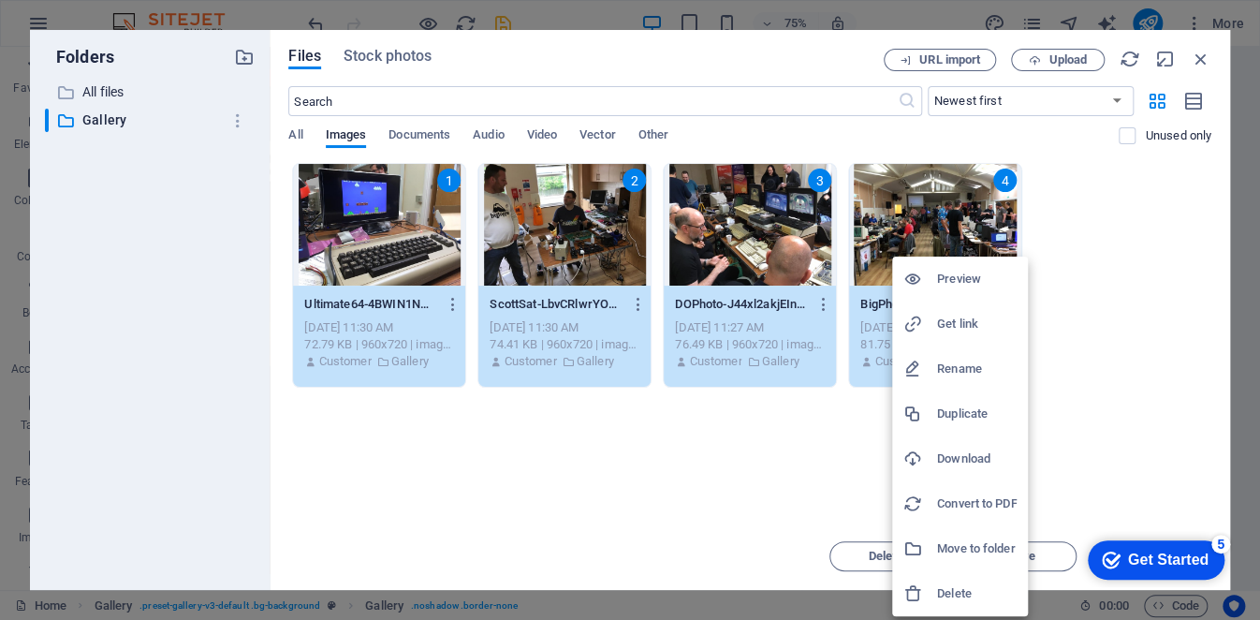
click at [1154, 390] on div at bounding box center [630, 310] width 1260 height 620
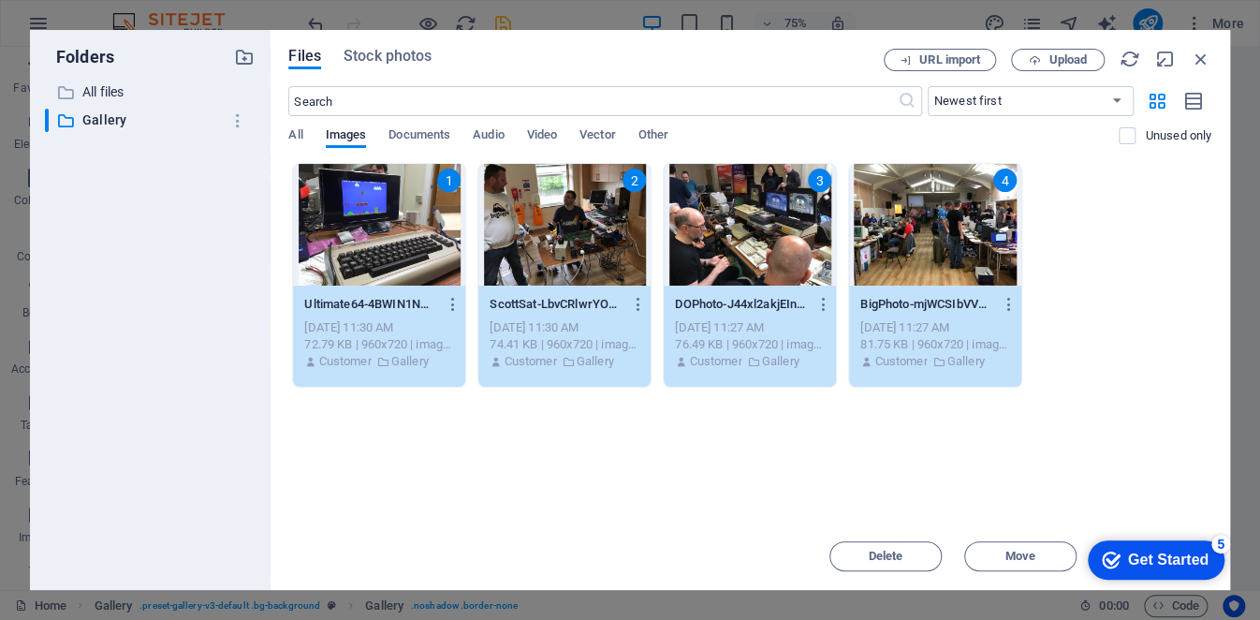
click at [1222, 543] on div "5" at bounding box center [1221, 544] width 19 height 19
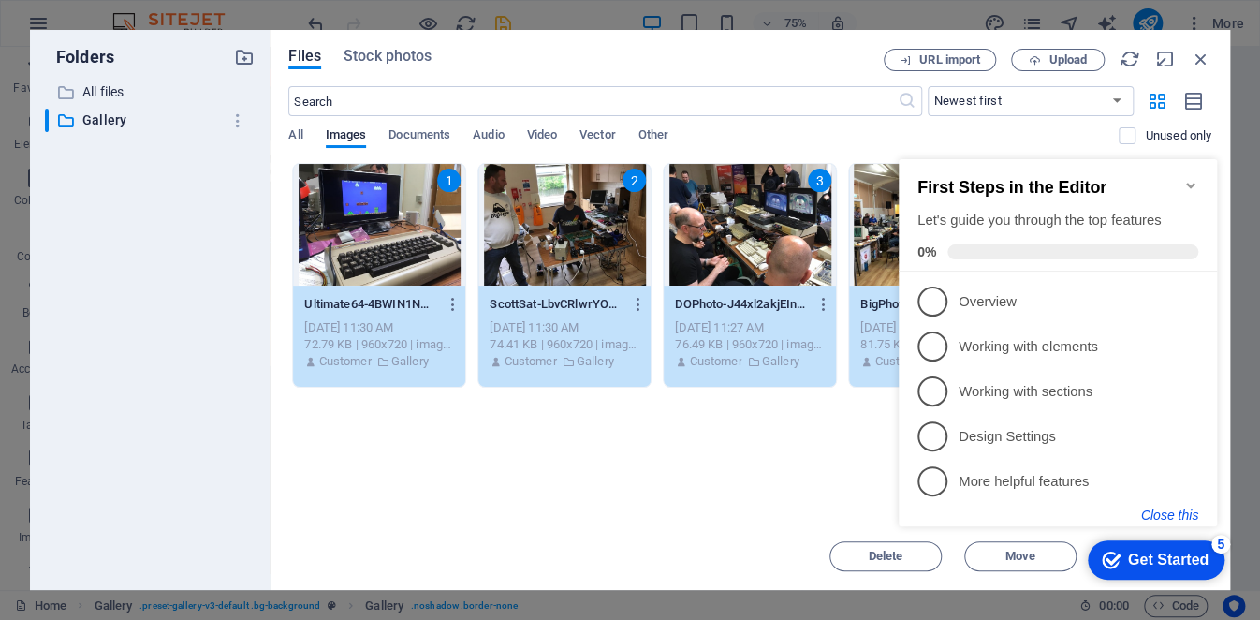
click at [1196, 515] on button "Close this" at bounding box center [1169, 514] width 57 height 15
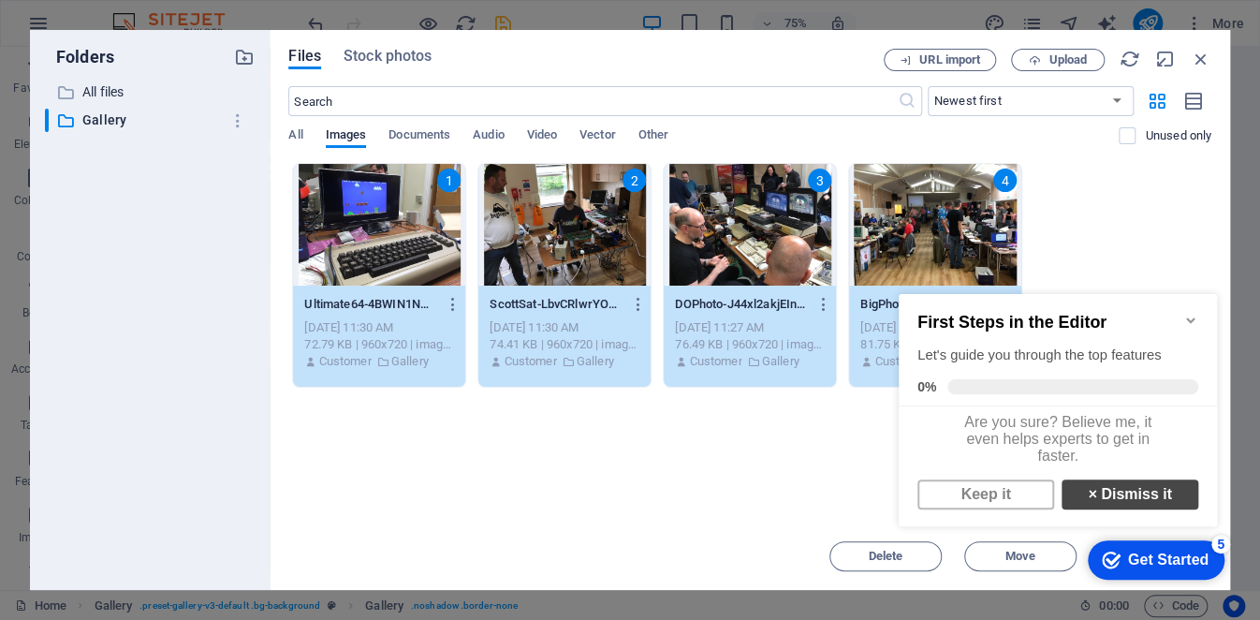
click at [1093, 503] on link "× Dismiss it" at bounding box center [1130, 494] width 137 height 30
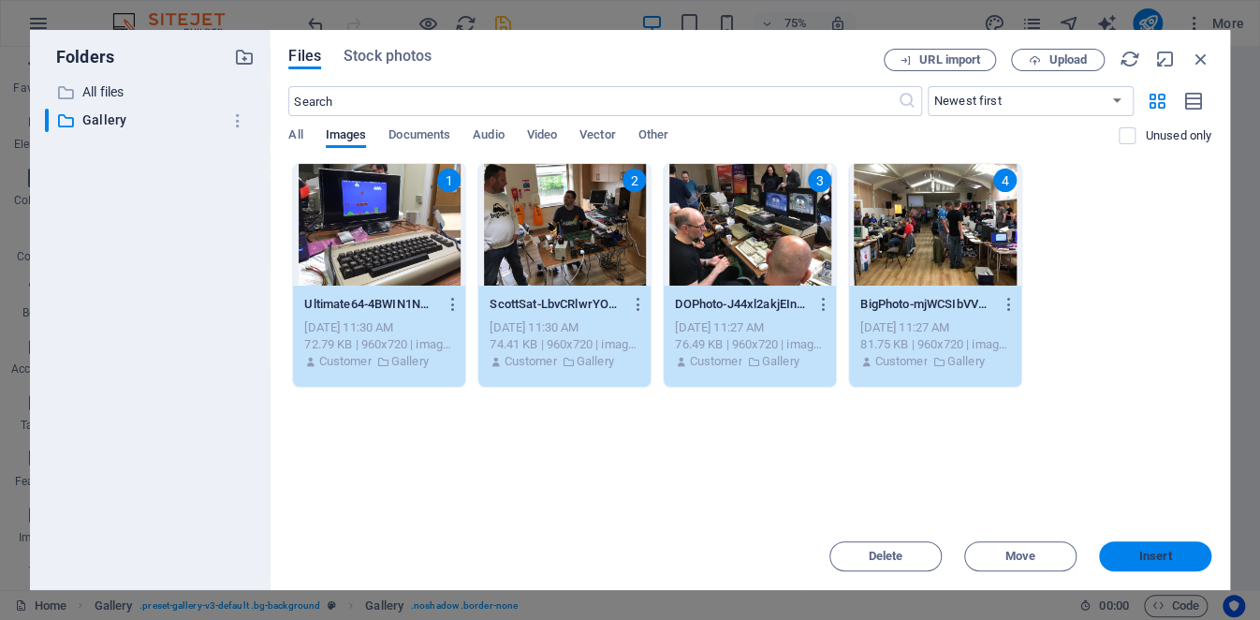
click at [1142, 555] on span "Insert" at bounding box center [1156, 556] width 33 height 11
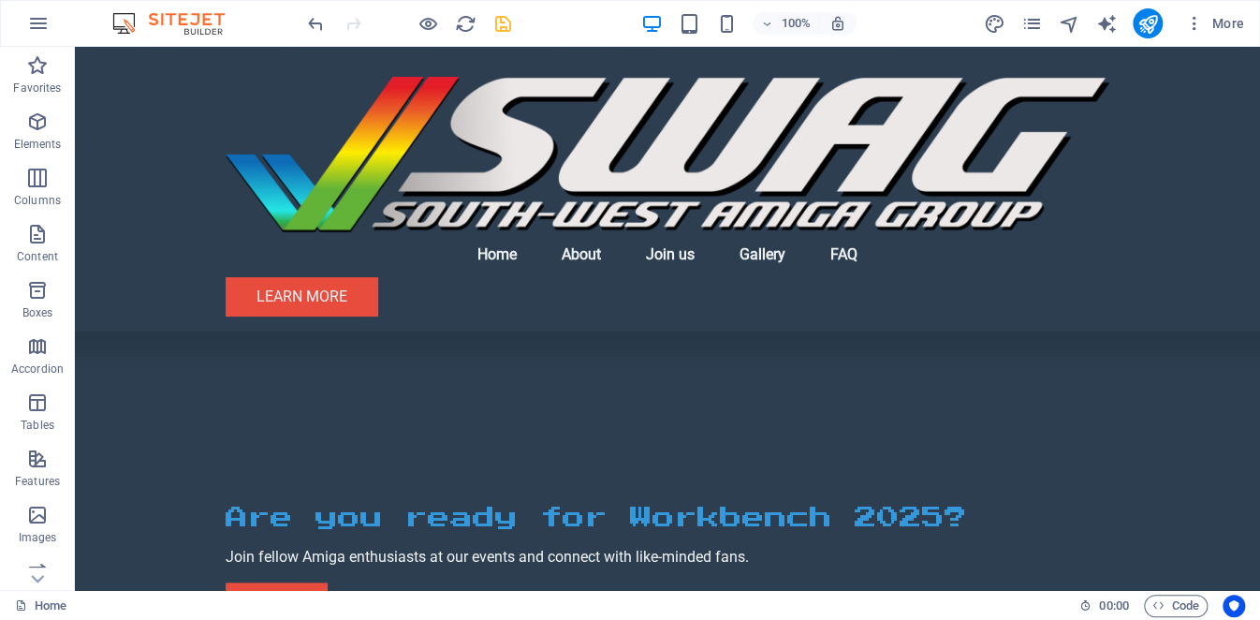
scroll to position [0, 0]
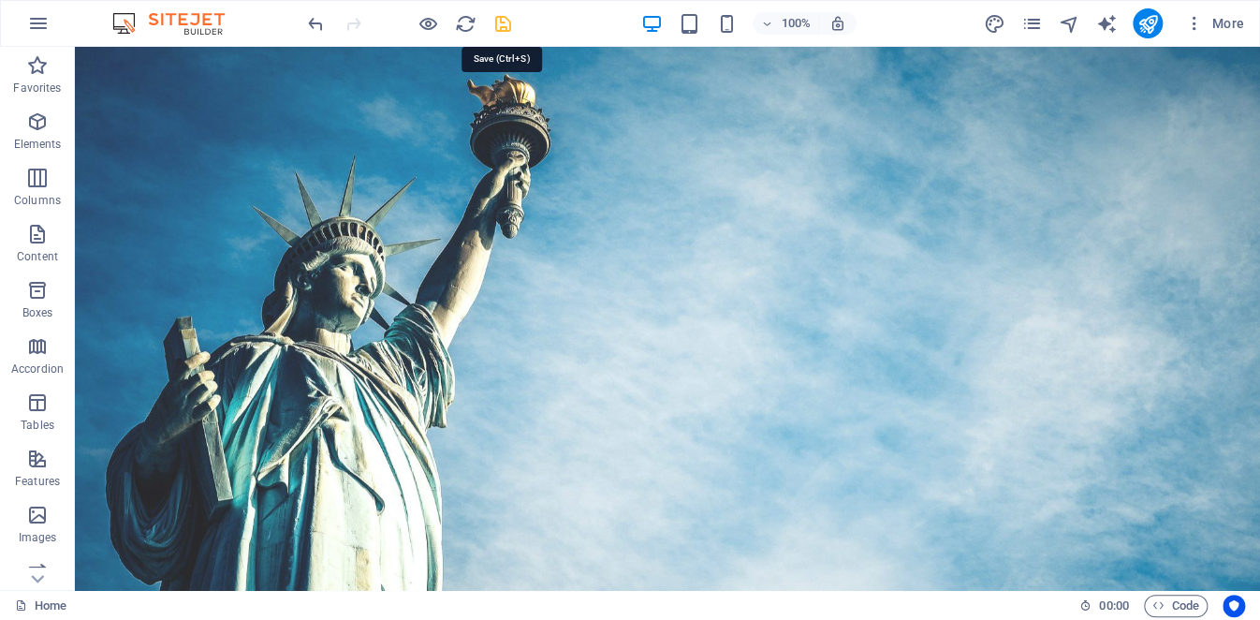
click at [509, 22] on icon "save" at bounding box center [504, 24] width 22 height 22
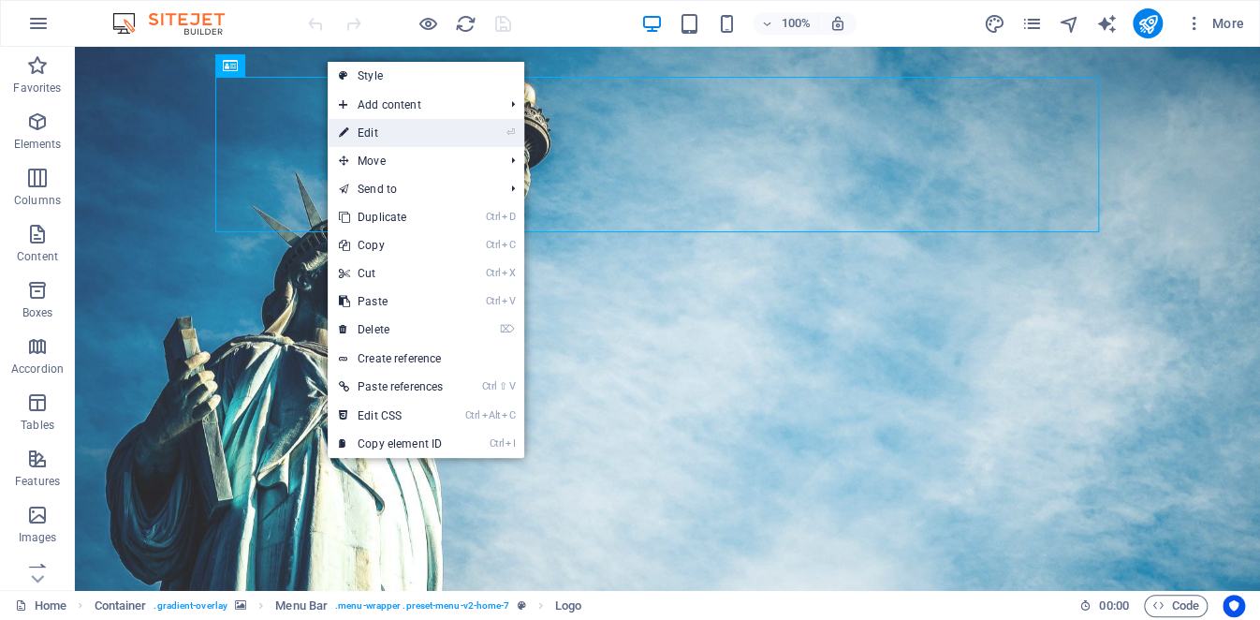
click at [342, 123] on icon at bounding box center [343, 133] width 9 height 28
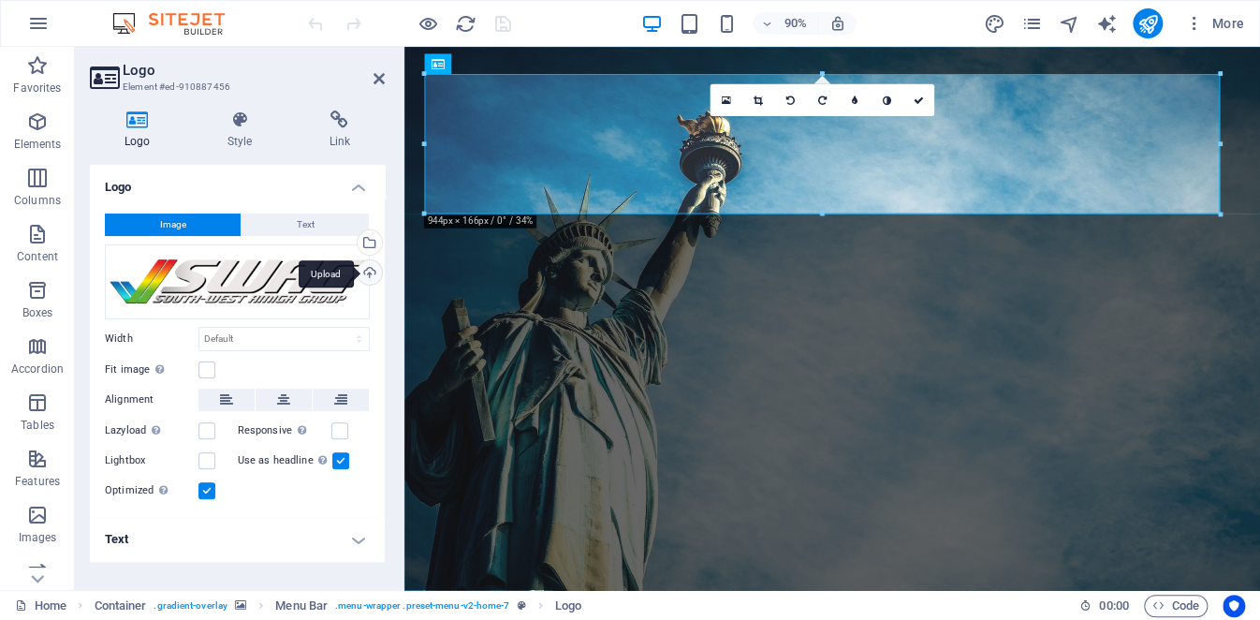
click at [374, 272] on div "Upload" at bounding box center [368, 274] width 28 height 28
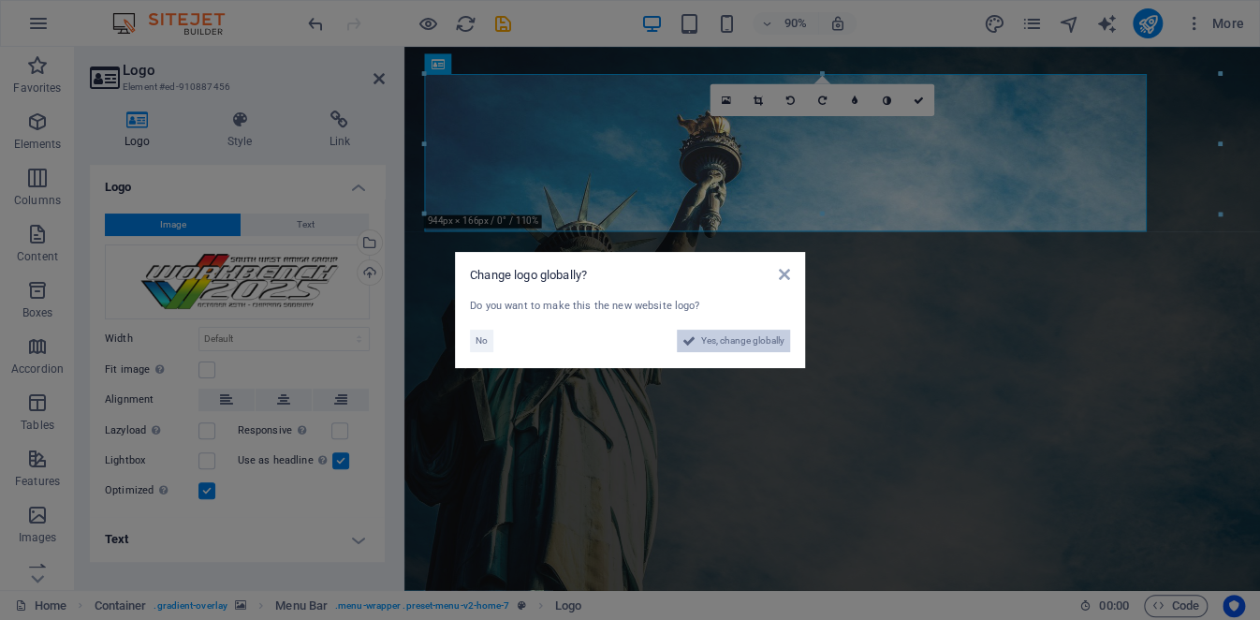
click at [753, 341] on span "Yes, change globally" at bounding box center [742, 341] width 83 height 22
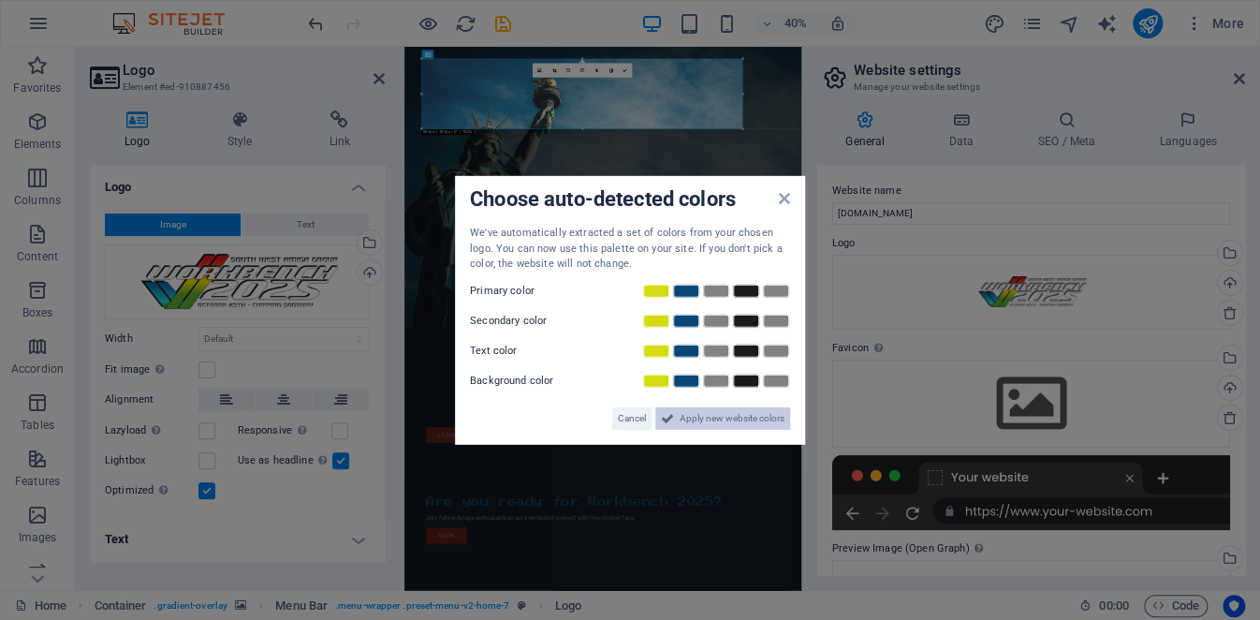
click at [715, 419] on span "Apply new website colors" at bounding box center [732, 417] width 105 height 22
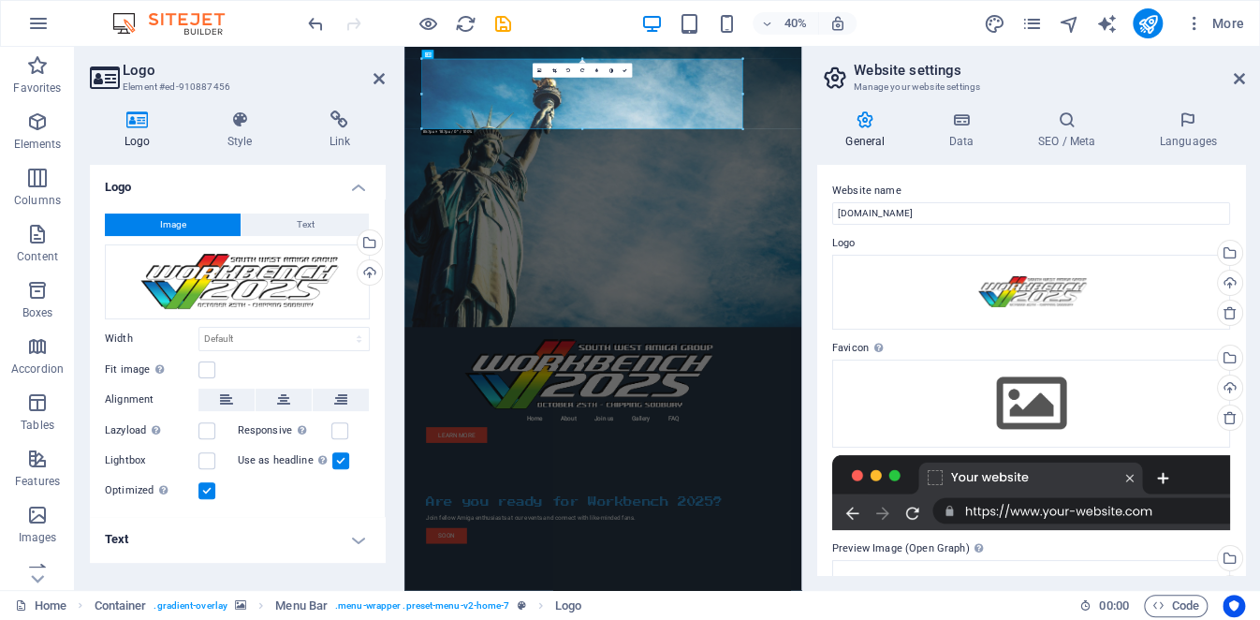
click at [823, 404] on div "Website name [DOMAIN_NAME] Logo Drag files here, click to choose files or selec…" at bounding box center [1031, 370] width 428 height 410
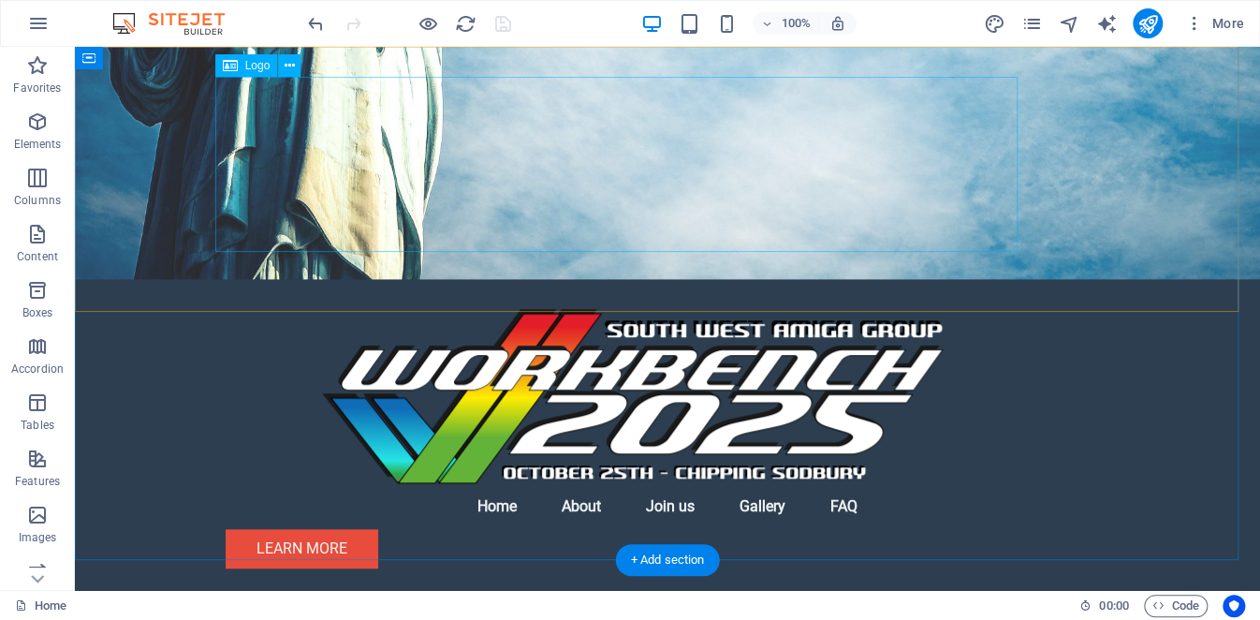
scroll to position [187, 0]
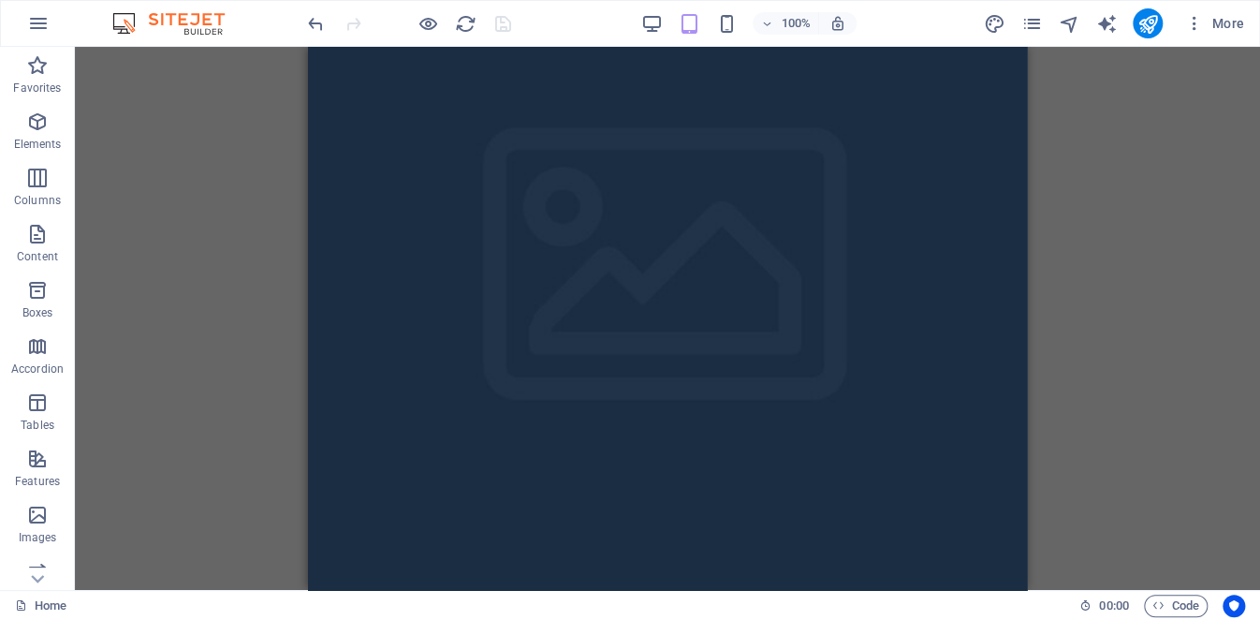
scroll to position [0, 0]
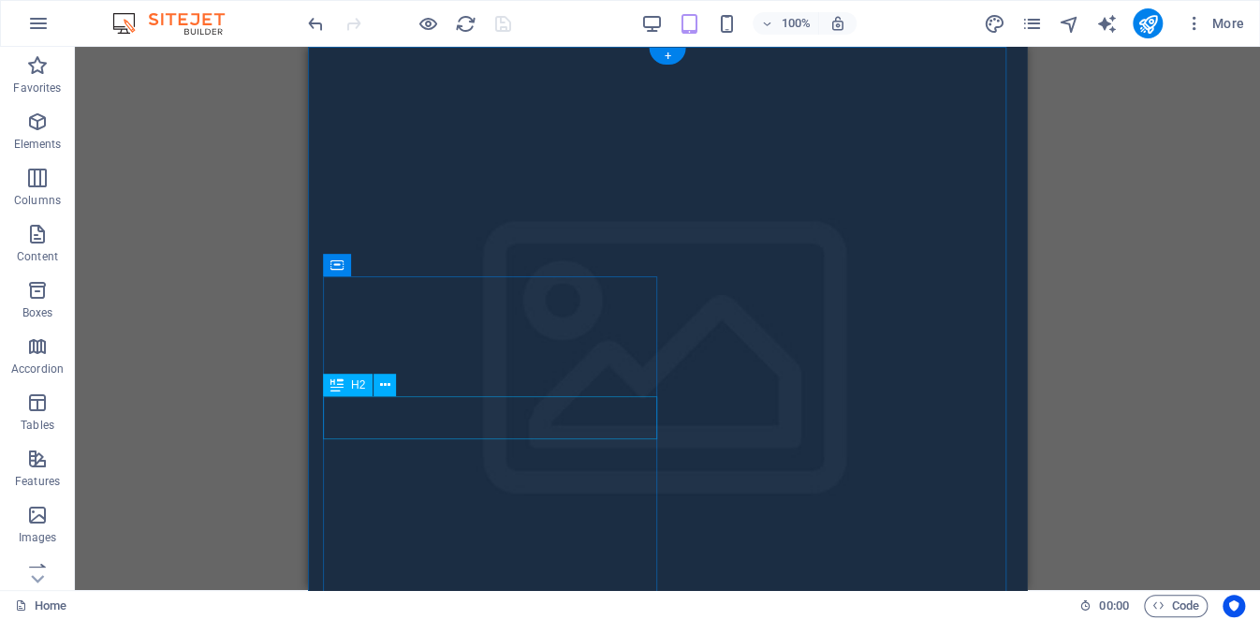
click at [728, 372] on figure at bounding box center [667, 374] width 719 height 654
